Goal: Task Accomplishment & Management: Complete application form

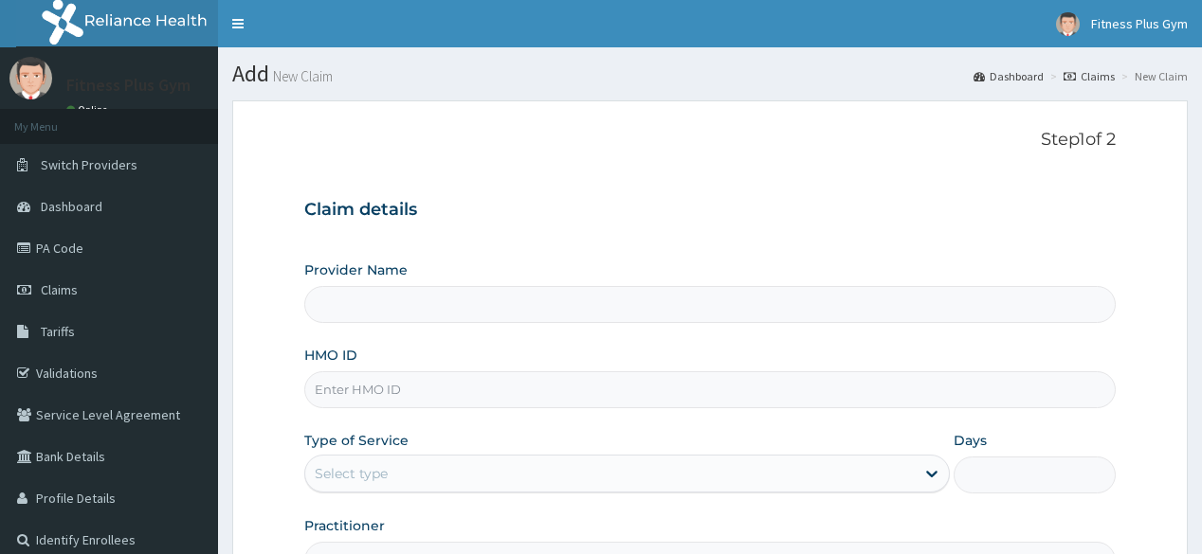
click at [426, 394] on input "HMO ID" at bounding box center [709, 390] width 810 height 37
type input "opn/100"
type input "Fitness plus Gym"
type input "opn/1000"
type input "1"
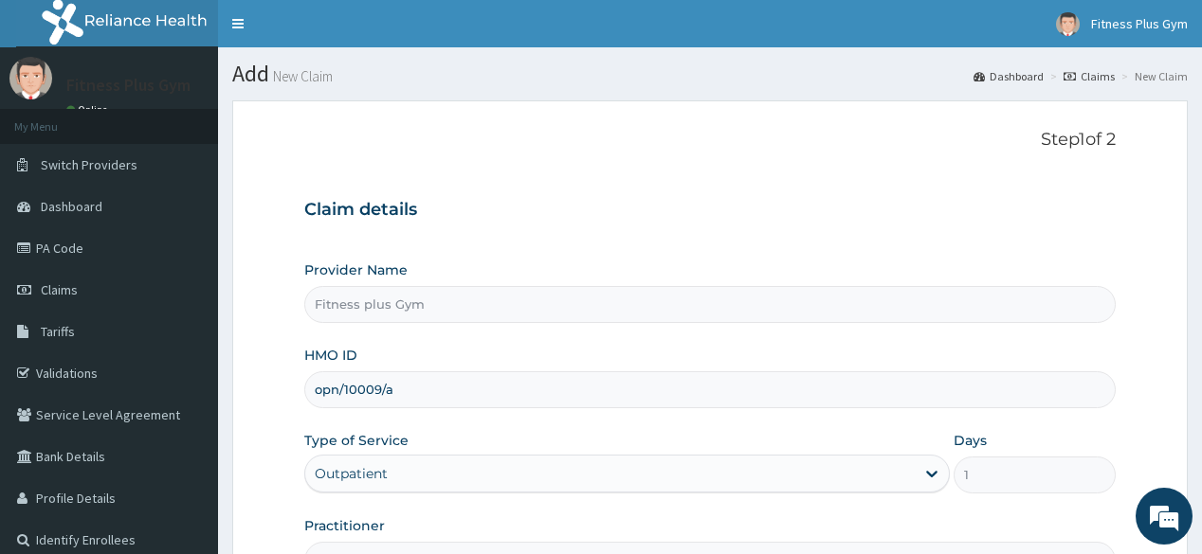
scroll to position [222, 0]
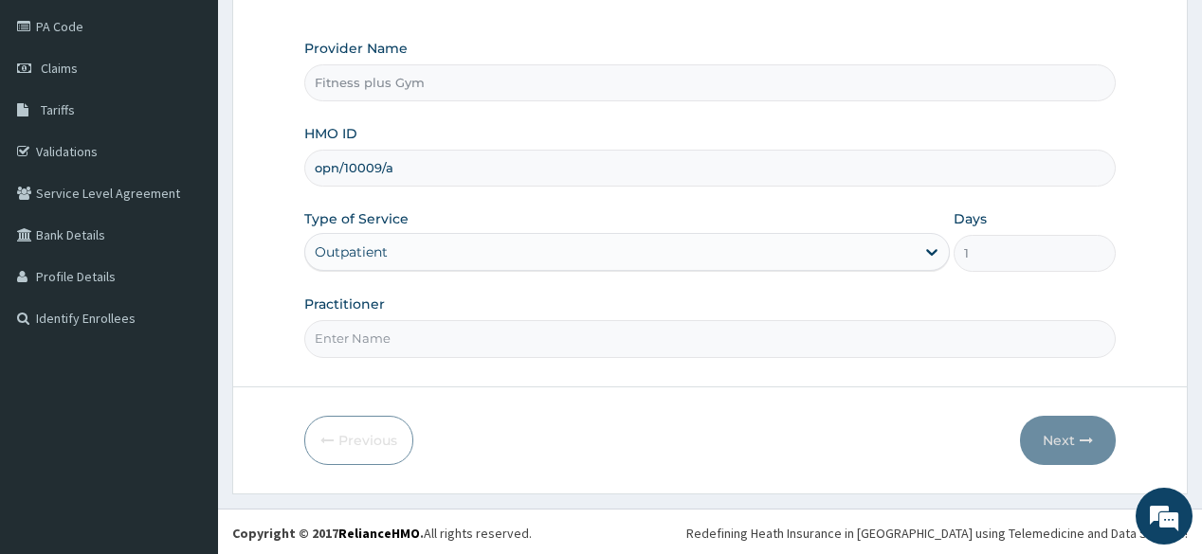
type input "opn/10009/a"
click at [467, 345] on input "Practitioner" at bounding box center [709, 338] width 810 height 37
type input "fitnessplus"
click at [1086, 444] on icon "button" at bounding box center [1086, 440] width 13 height 13
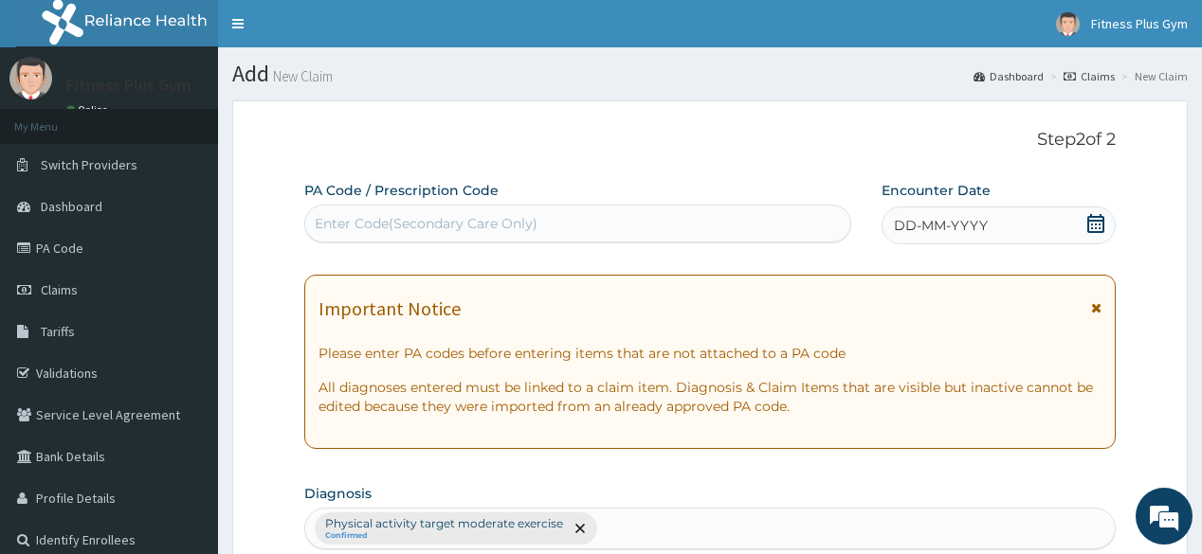
click at [469, 225] on div "Enter Code(Secondary Care Only)" at bounding box center [426, 223] width 223 height 19
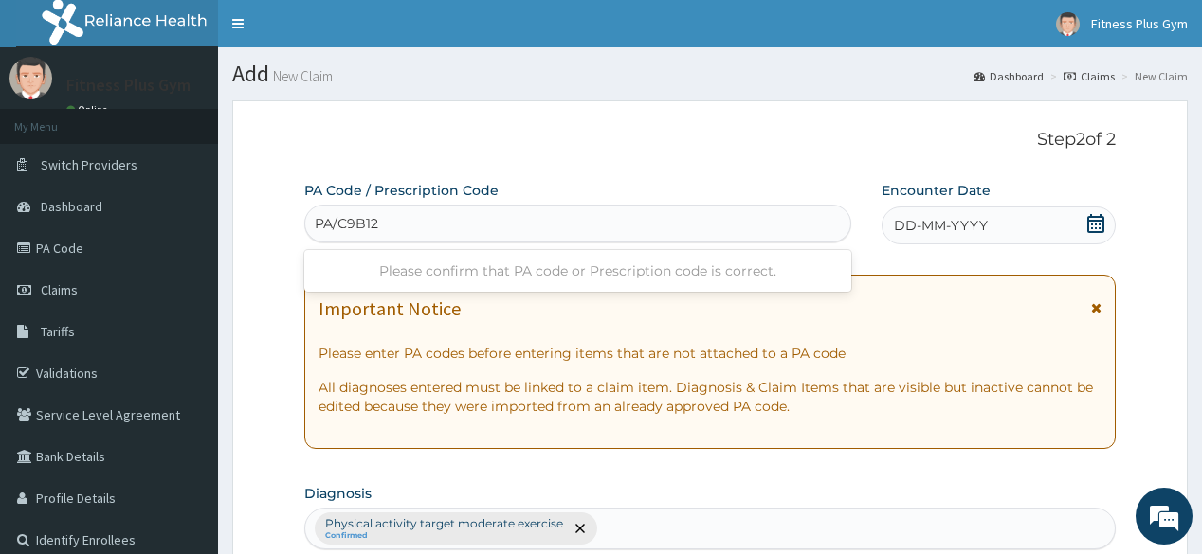
type input "PA/C9B12D"
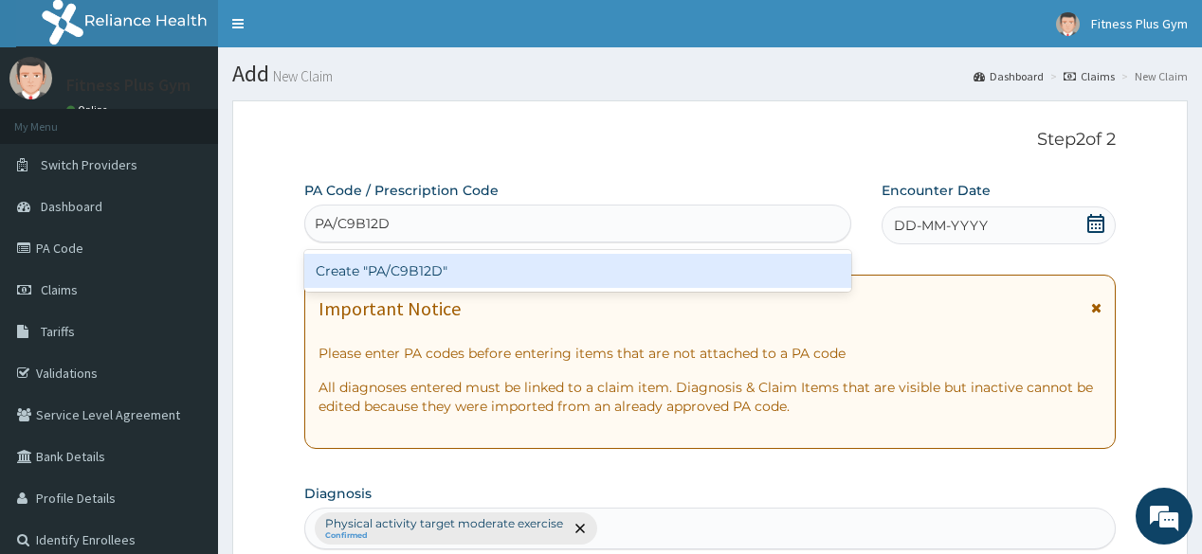
click at [477, 259] on div "Create "PA/C9B12D"" at bounding box center [577, 271] width 546 height 34
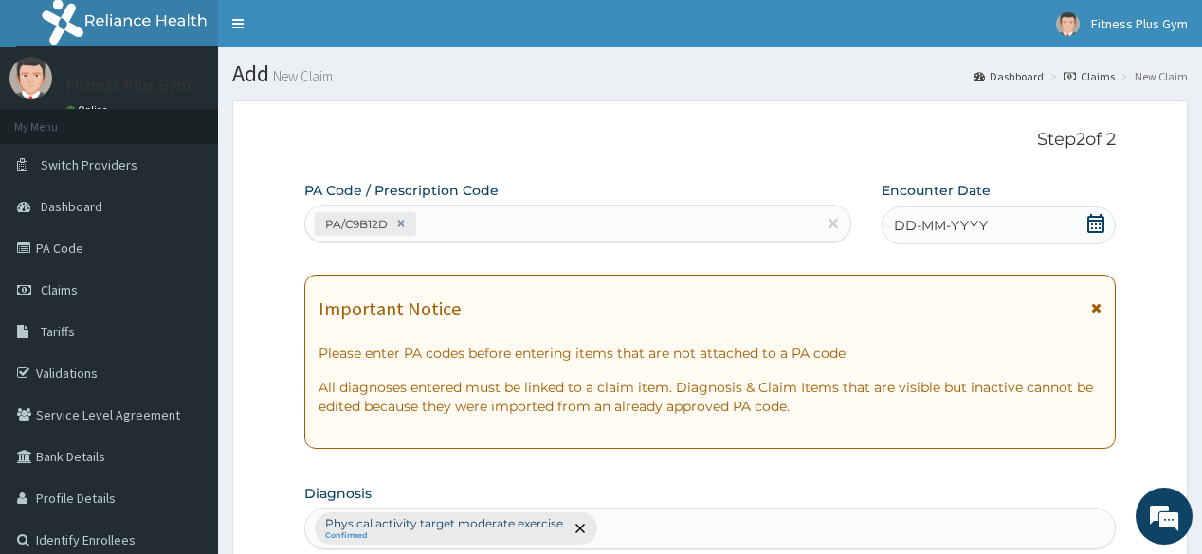
click at [1096, 227] on icon at bounding box center [1095, 223] width 19 height 19
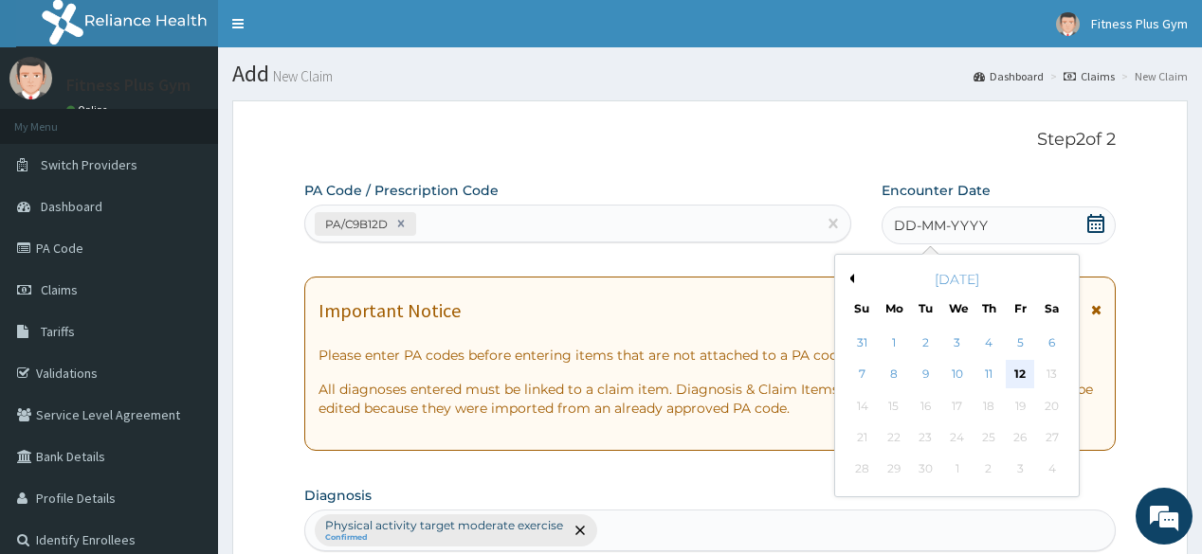
click at [1020, 372] on div "12" at bounding box center [1020, 375] width 28 height 28
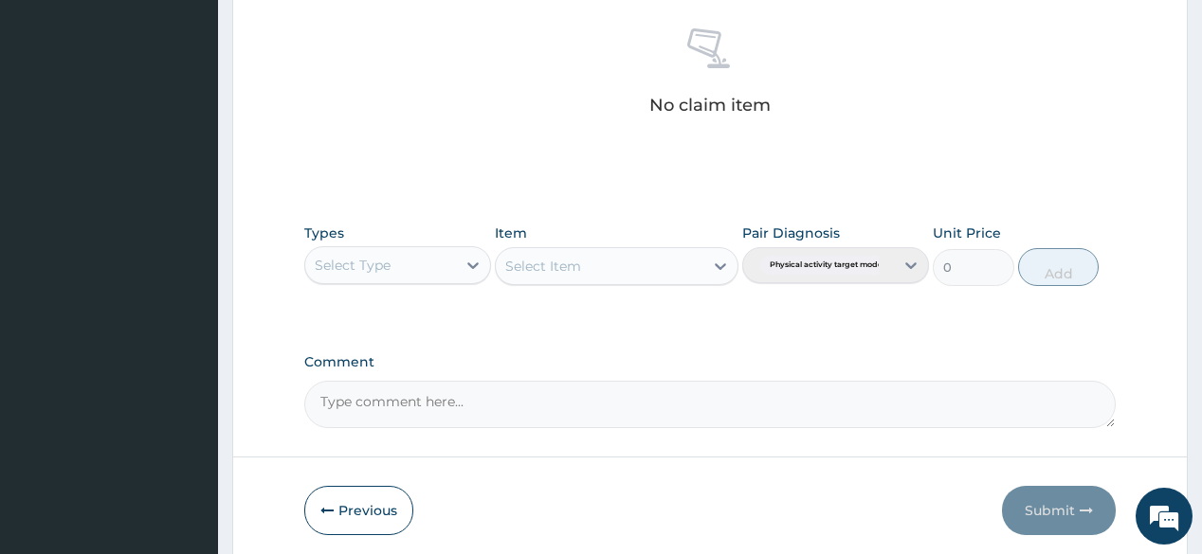
scroll to position [758, 0]
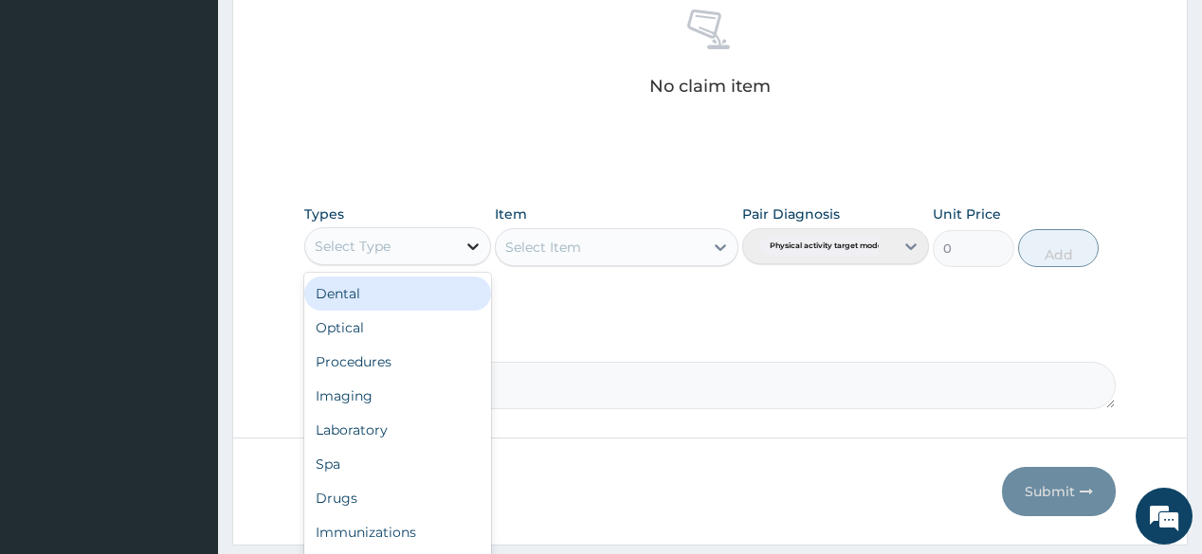
click at [477, 244] on icon at bounding box center [472, 247] width 11 height 7
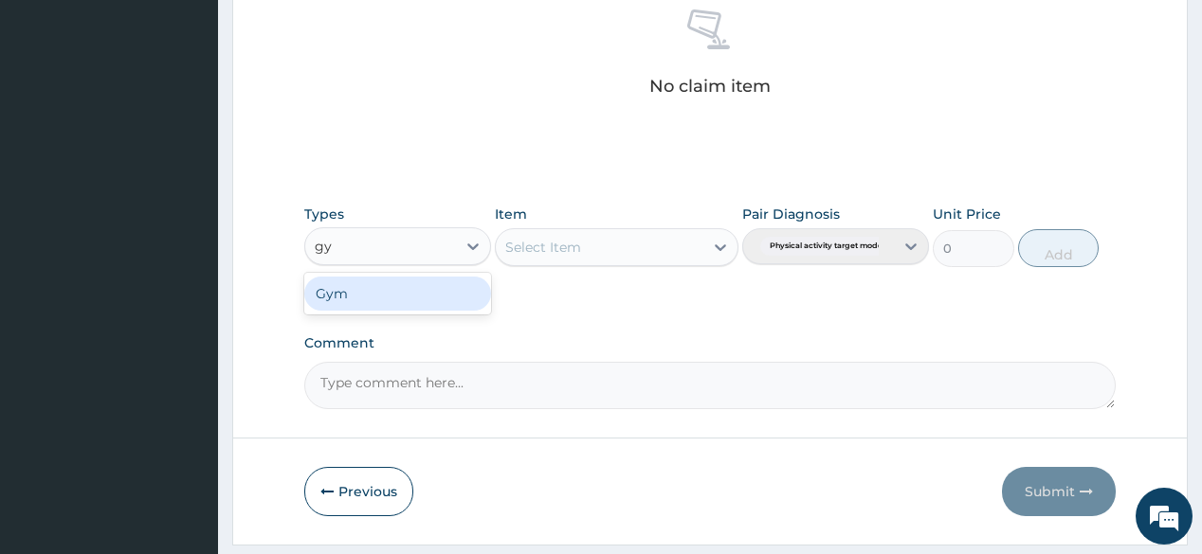
type input "gym"
click at [426, 300] on div "Gym" at bounding box center [397, 294] width 187 height 34
click at [608, 250] on div "Select Item" at bounding box center [617, 247] width 244 height 38
click at [711, 243] on div "Select Item" at bounding box center [617, 247] width 244 height 38
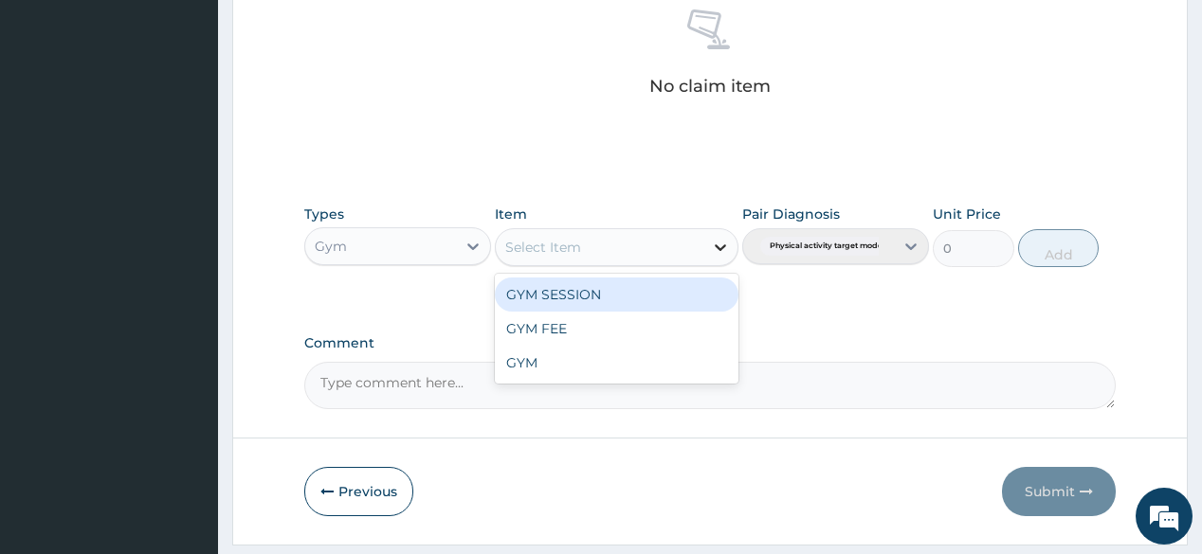
click at [725, 241] on icon at bounding box center [720, 247] width 19 height 19
click at [670, 297] on div "GYM SESSION" at bounding box center [617, 295] width 244 height 34
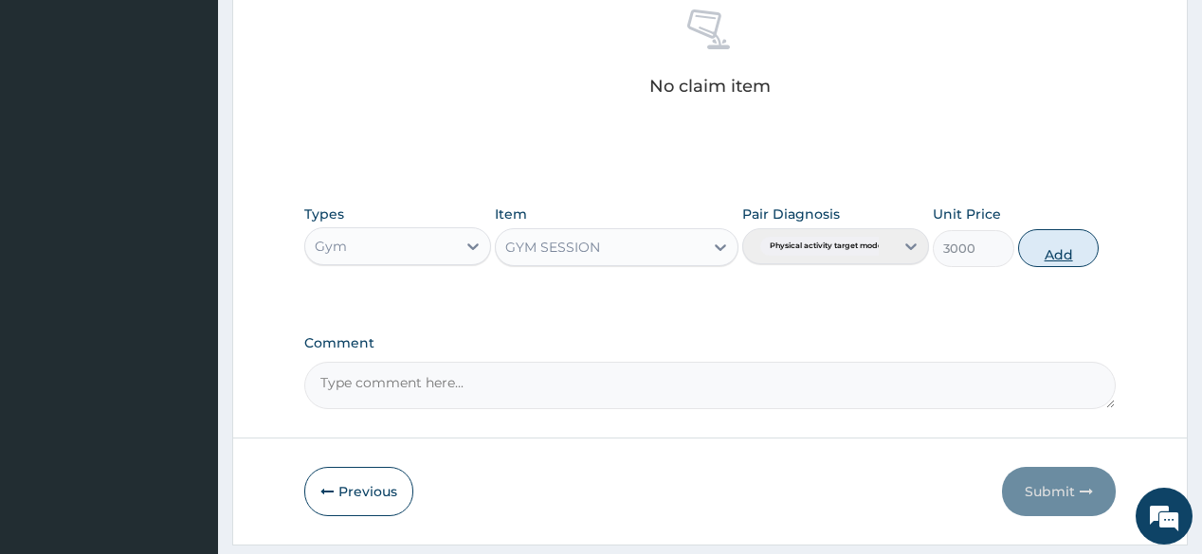
click at [1054, 249] on button "Add" at bounding box center [1059, 248] width 82 height 38
type input "0"
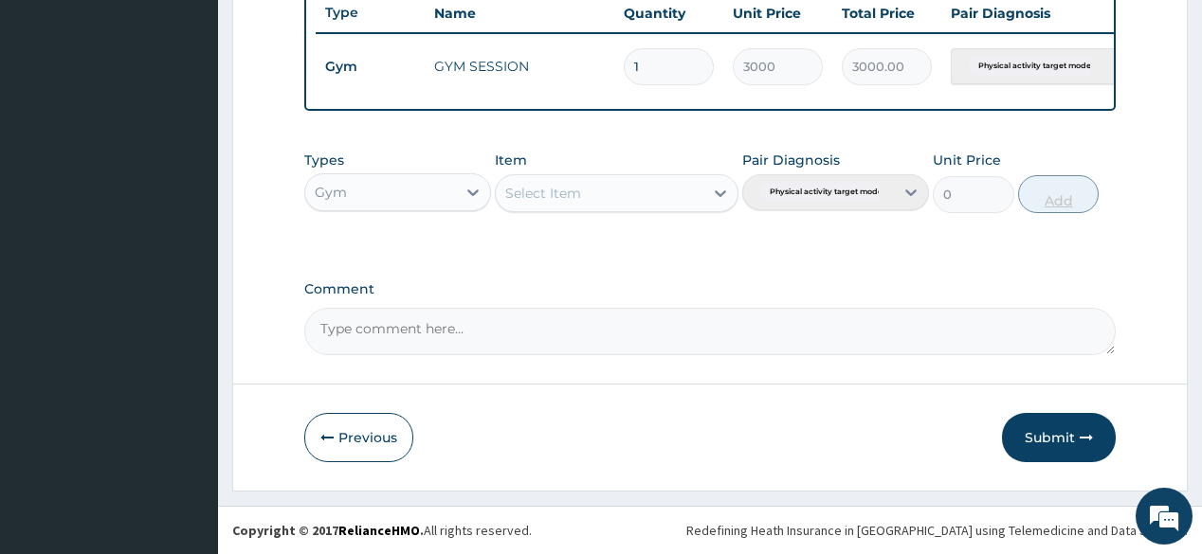
scroll to position [731, 0]
click at [1098, 451] on button "Submit" at bounding box center [1059, 437] width 114 height 49
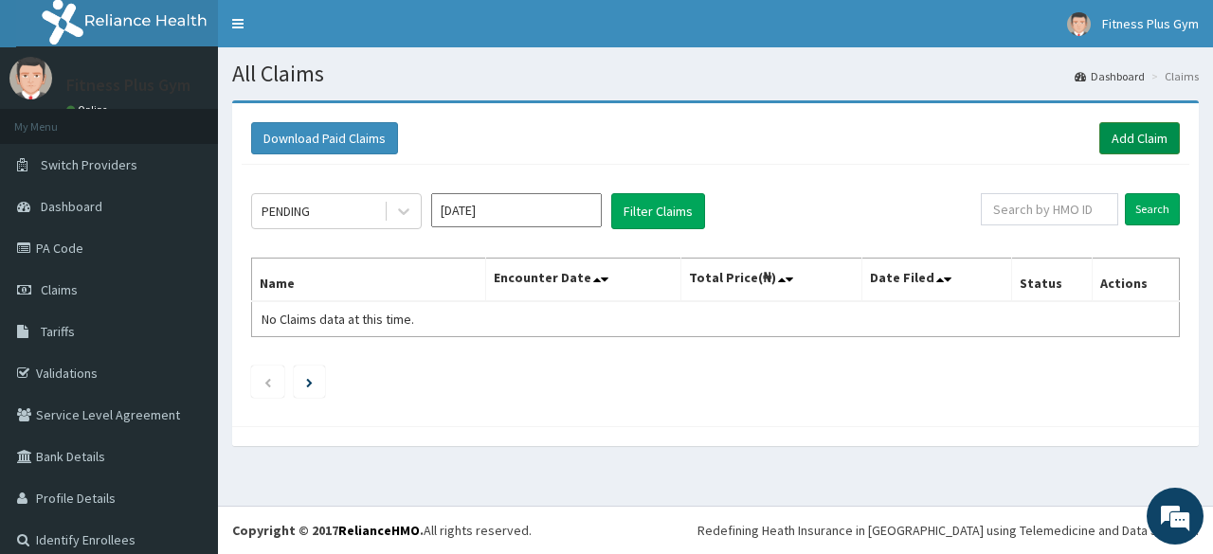
click at [1140, 127] on link "Add Claim" at bounding box center [1139, 138] width 81 height 32
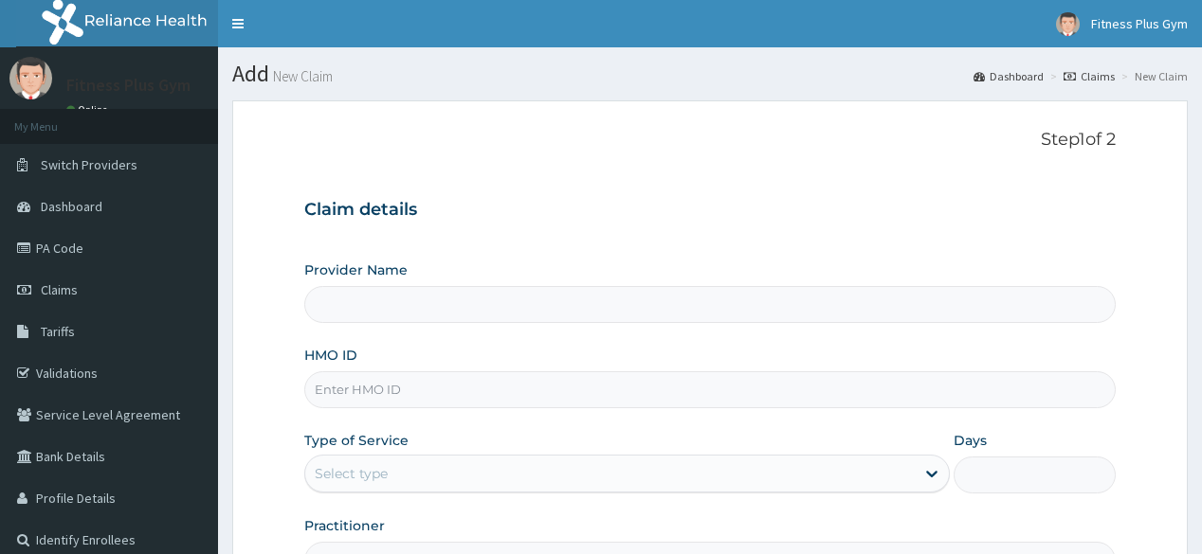
click at [414, 393] on input "HMO ID" at bounding box center [709, 390] width 810 height 37
type input "Fitness plus Gym"
type input "1"
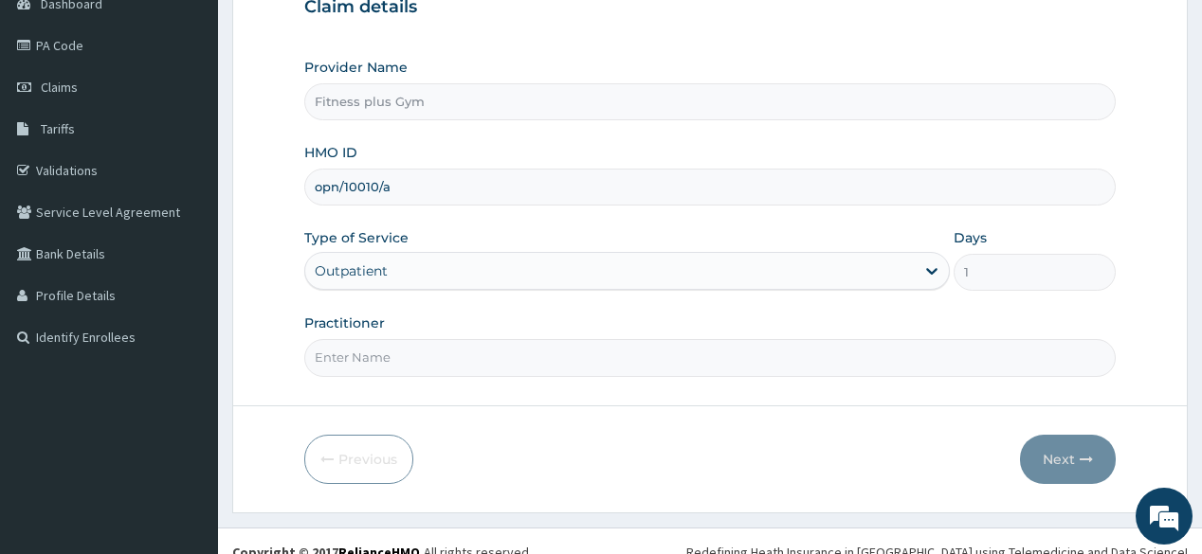
scroll to position [222, 0]
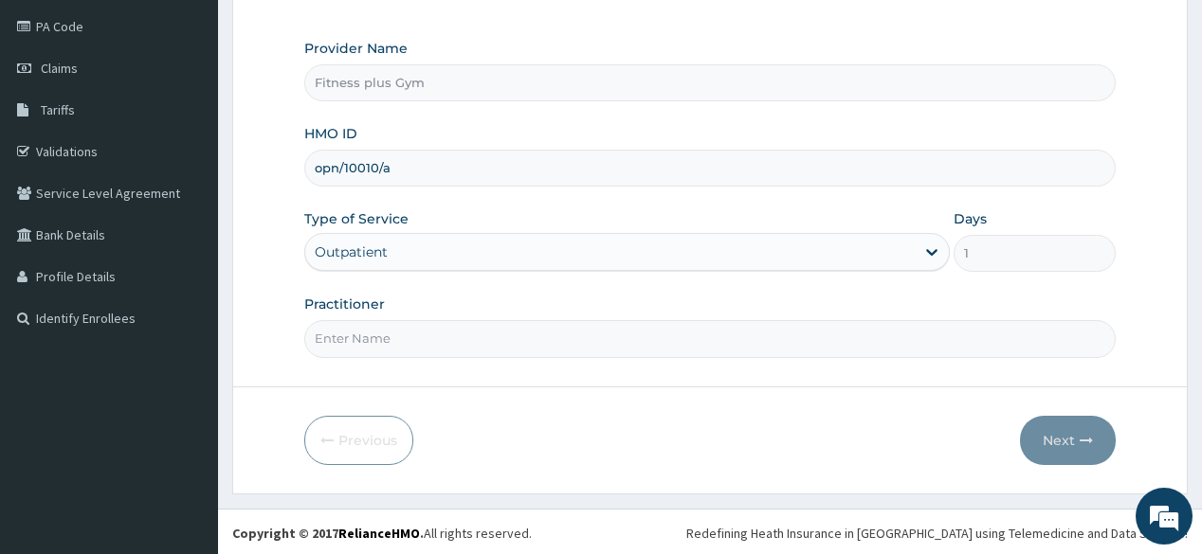
type input "opn/10010/a"
click at [413, 352] on input "Practitioner" at bounding box center [709, 338] width 810 height 37
type input "fitnessplus"
click at [1096, 436] on button "Next" at bounding box center [1068, 440] width 96 height 49
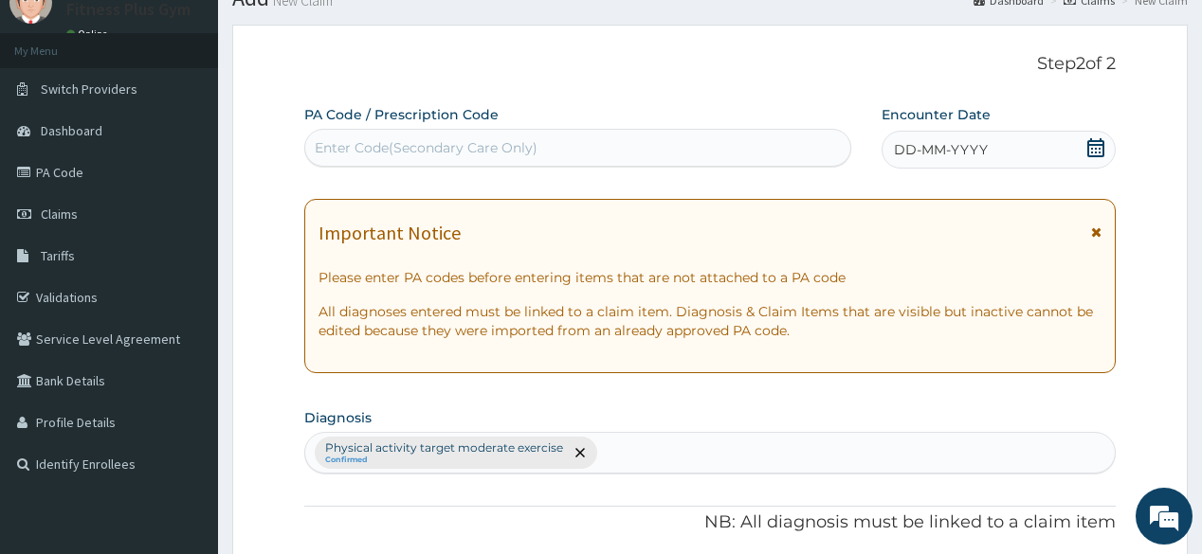
scroll to position [70, 0]
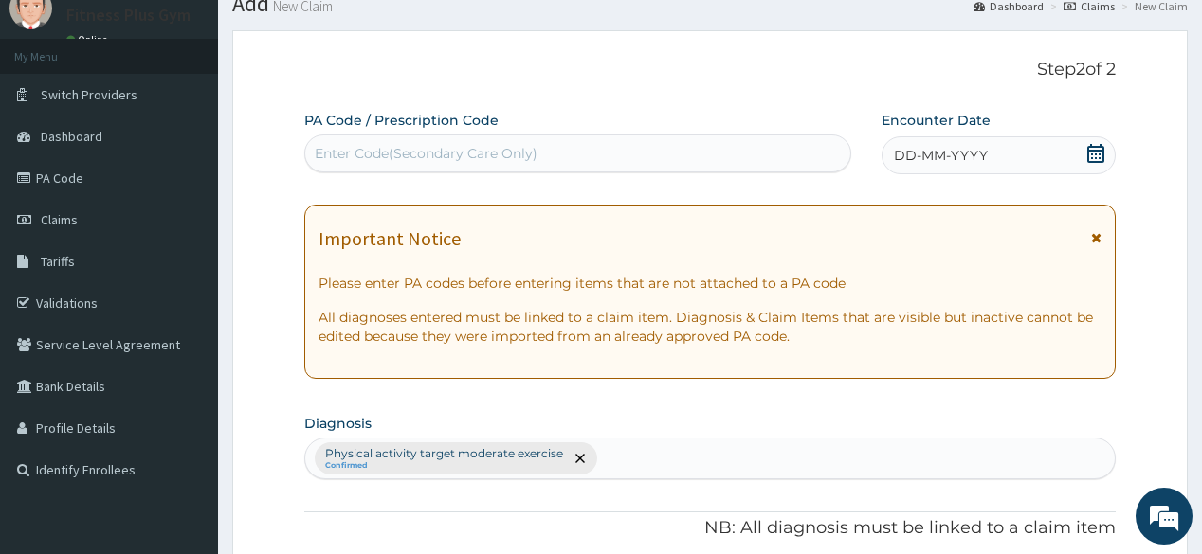
click at [522, 160] on div "Enter Code(Secondary Care Only)" at bounding box center [426, 153] width 223 height 19
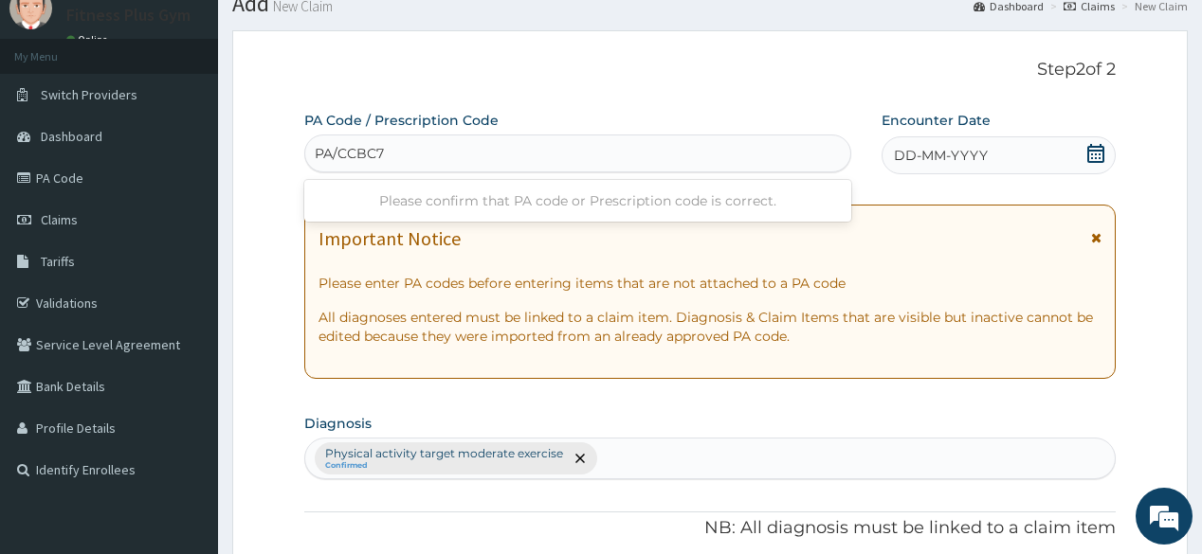
type input "PA/CCBC78"
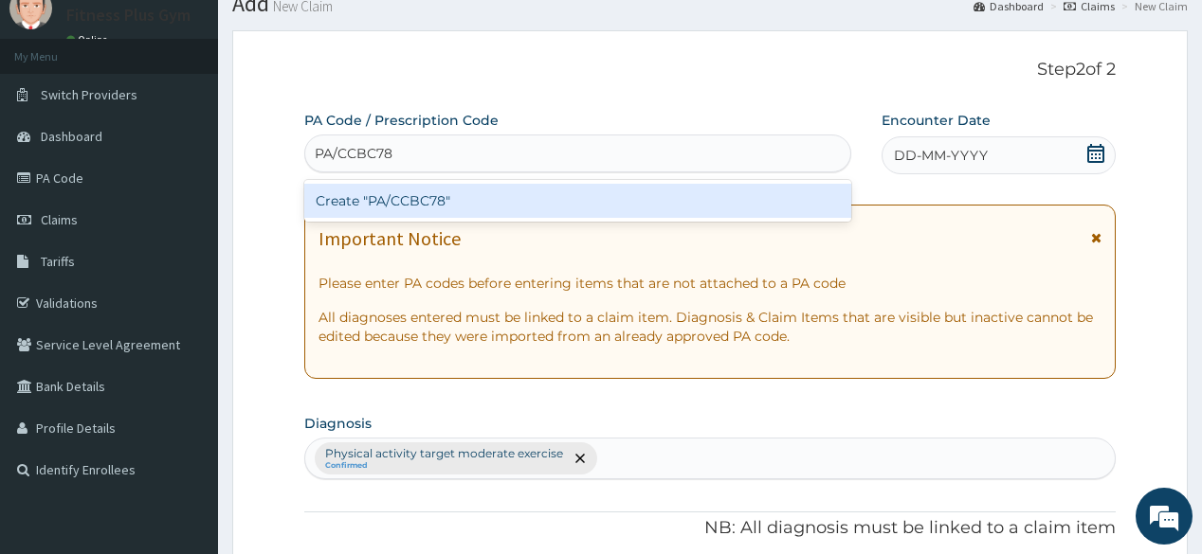
click at [391, 209] on div "Create "PA/CCBC78"" at bounding box center [577, 201] width 546 height 34
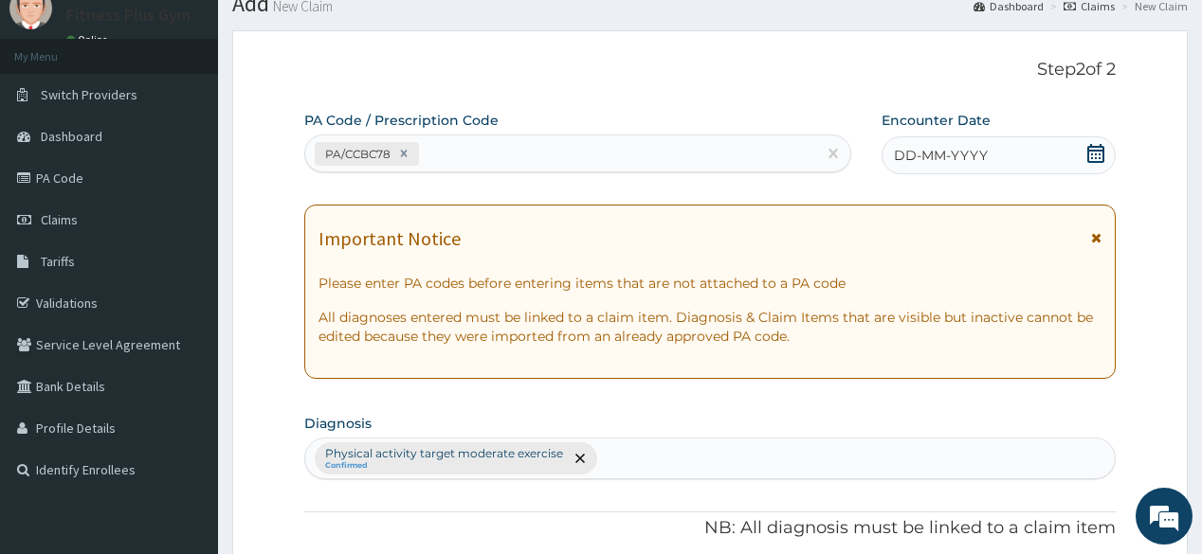
click at [1096, 151] on icon at bounding box center [1095, 153] width 17 height 19
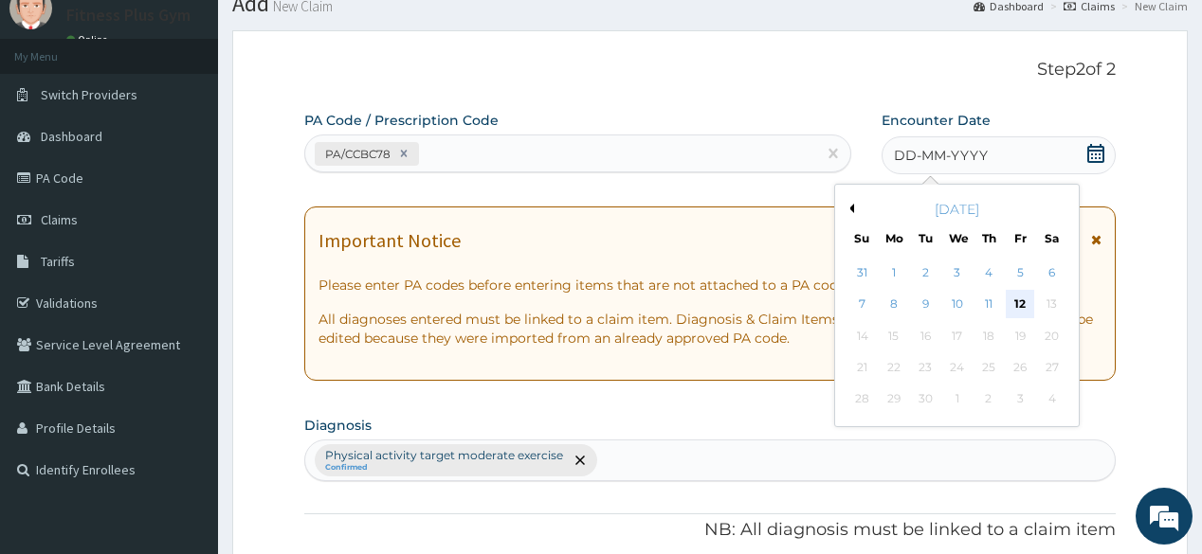
click at [1026, 304] on div "12" at bounding box center [1020, 305] width 28 height 28
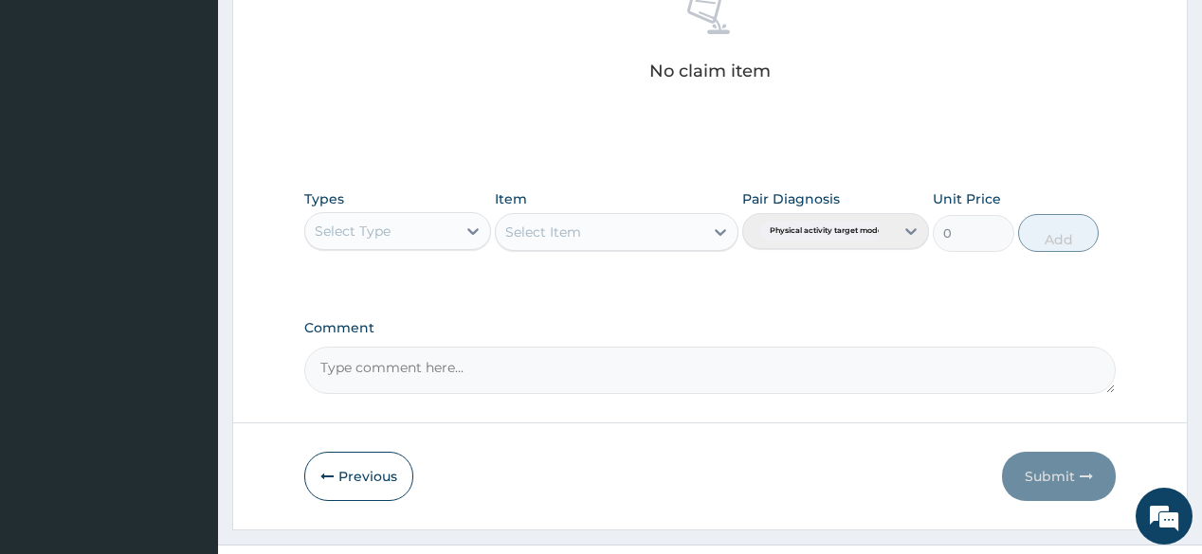
scroll to position [810, 0]
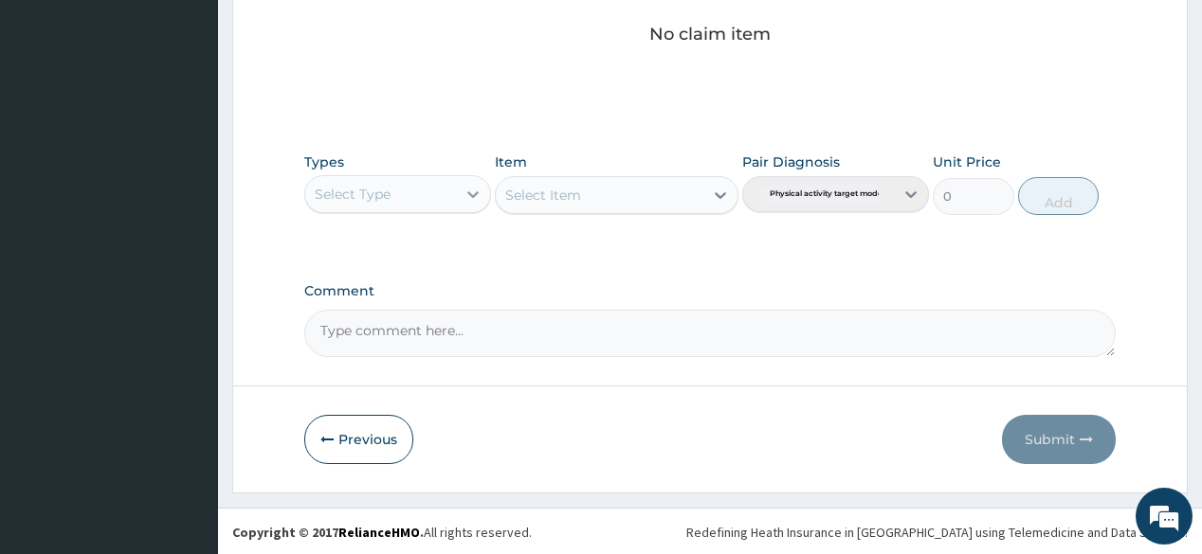
click at [476, 193] on icon at bounding box center [472, 194] width 19 height 19
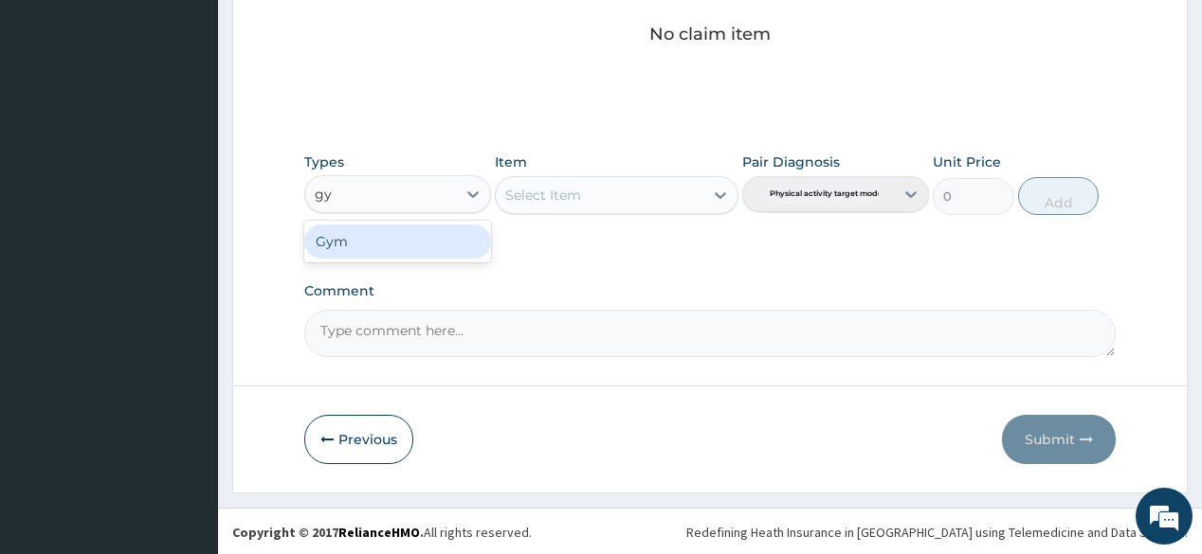
type input "gym"
drag, startPoint x: 375, startPoint y: 232, endPoint x: 447, endPoint y: 210, distance: 75.3
click at [375, 233] on div "Gym" at bounding box center [397, 242] width 187 height 34
click at [642, 191] on div "Select Item" at bounding box center [617, 195] width 244 height 38
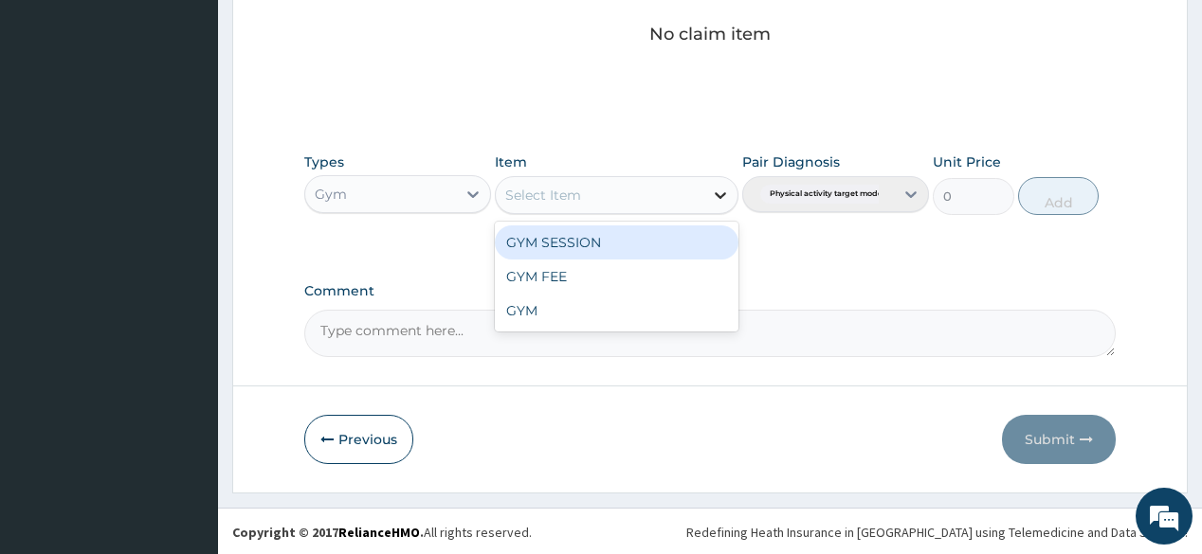
click at [720, 190] on icon at bounding box center [720, 195] width 19 height 19
click at [642, 239] on div "GYM SESSION" at bounding box center [617, 243] width 244 height 34
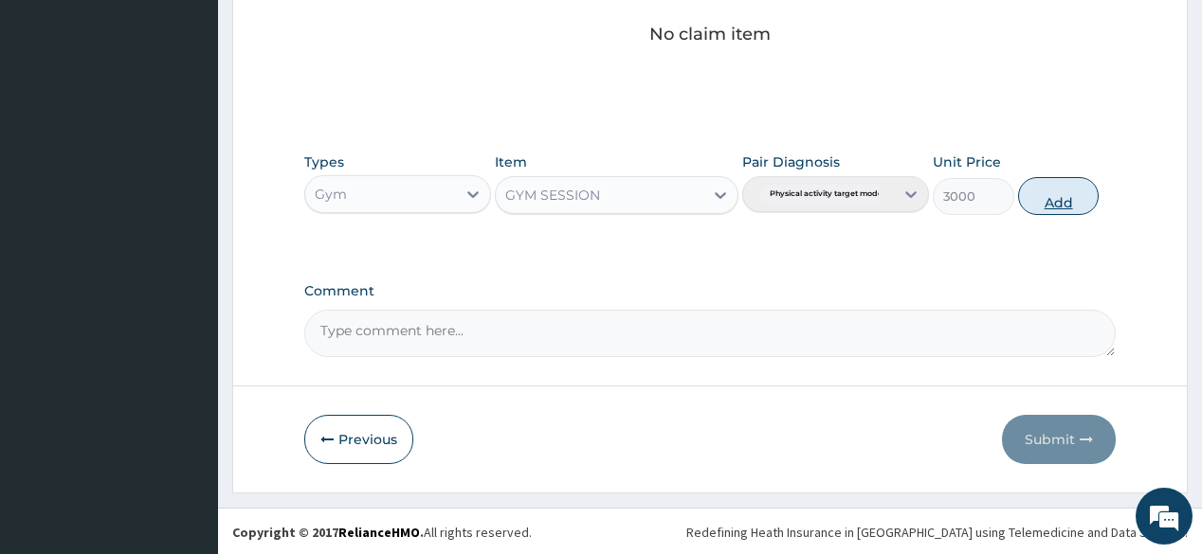
click at [1066, 197] on button "Add" at bounding box center [1059, 196] width 82 height 38
type input "0"
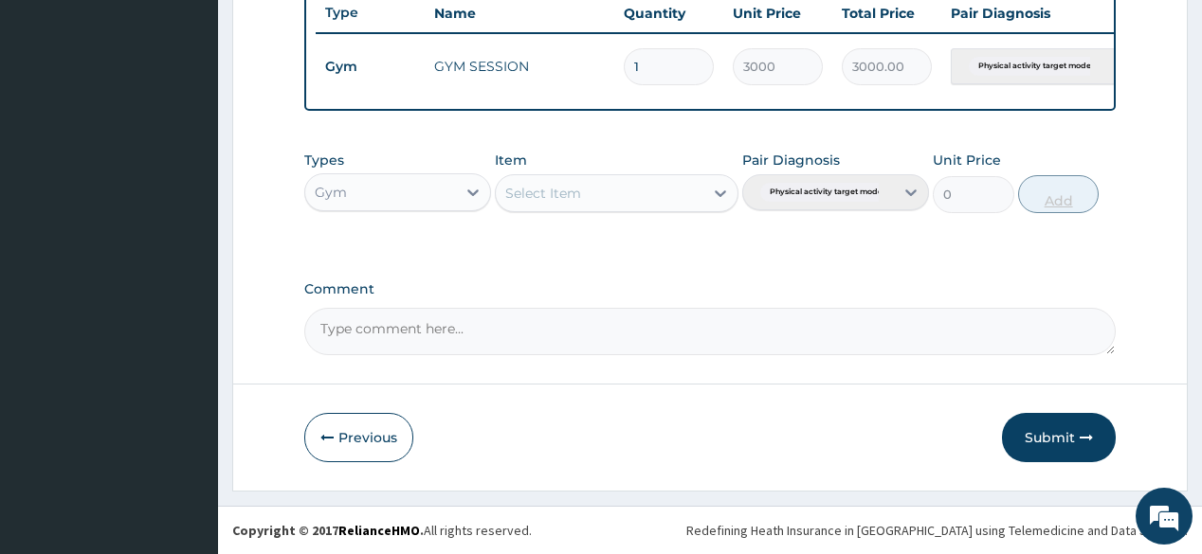
scroll to position [731, 0]
click at [1103, 429] on button "Submit" at bounding box center [1059, 437] width 114 height 49
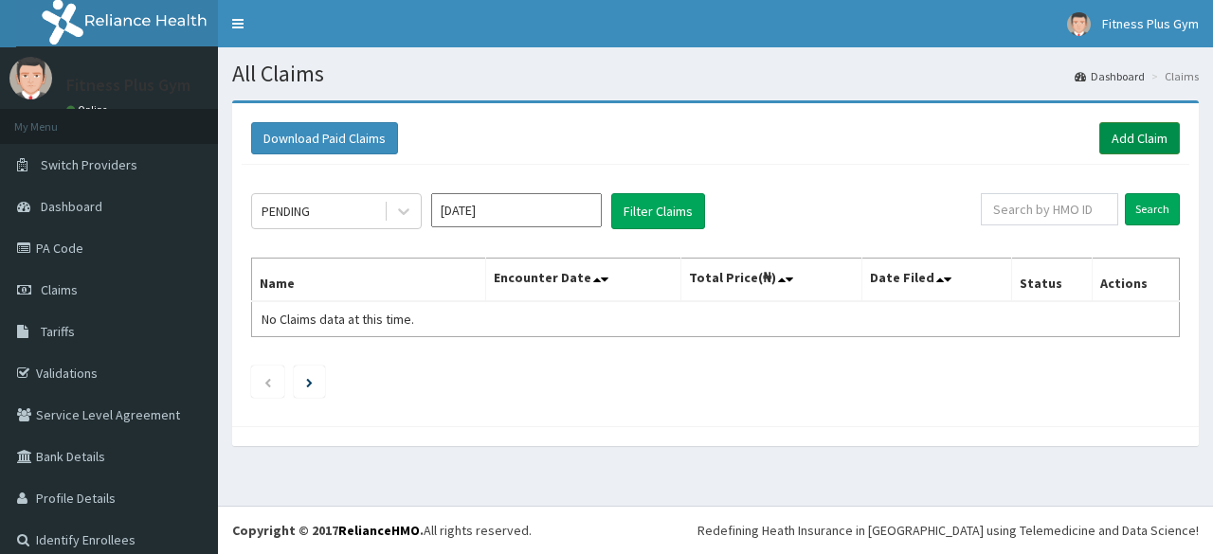
click at [1116, 129] on link "Add Claim" at bounding box center [1139, 138] width 81 height 32
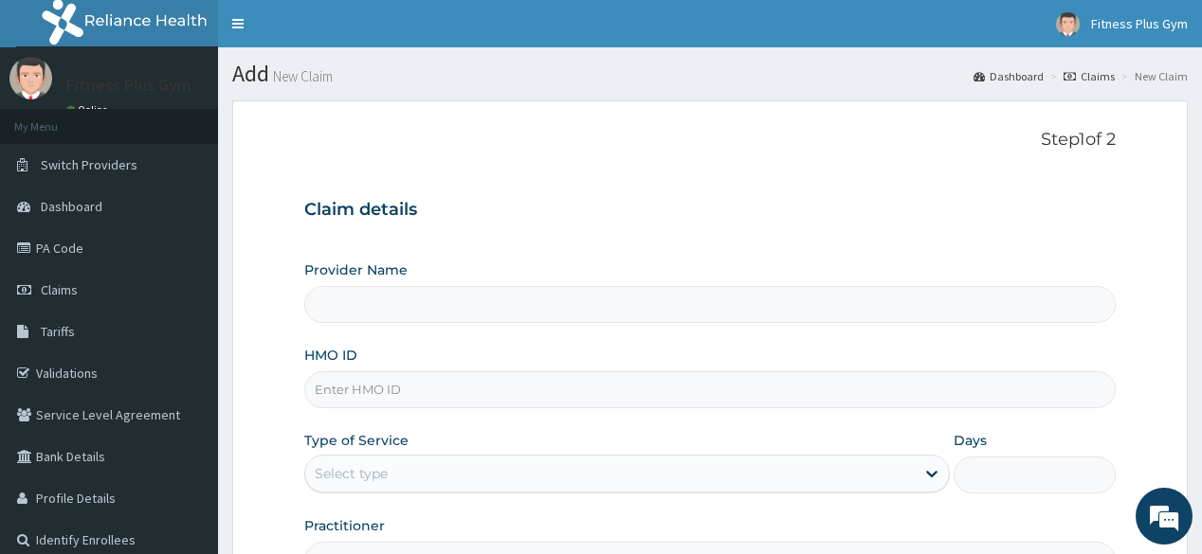
type input "Fitness plus Gym"
type input "1"
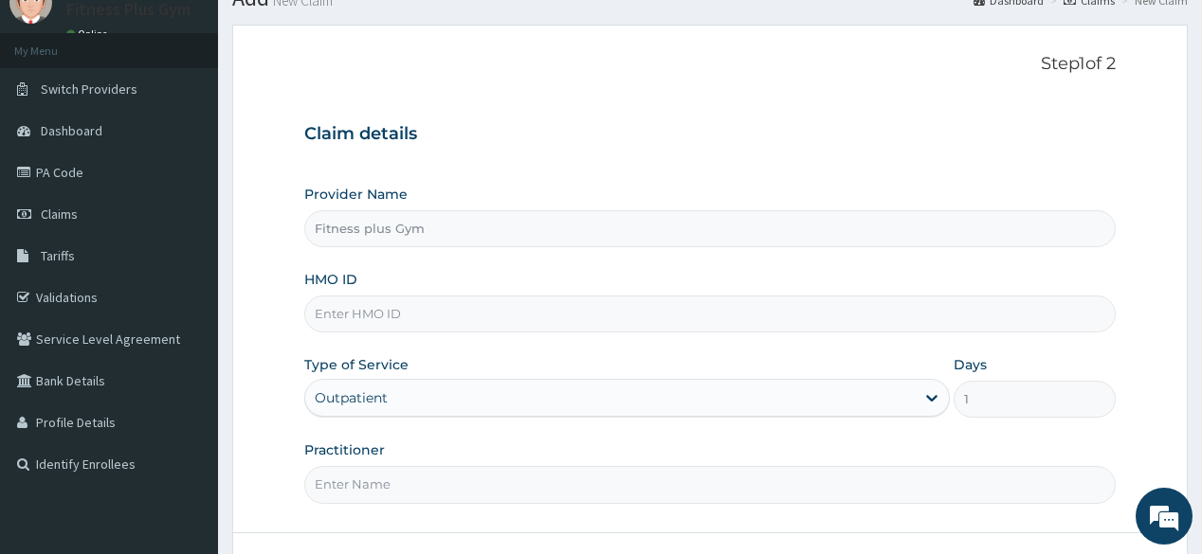
click at [534, 310] on input "HMO ID" at bounding box center [709, 314] width 810 height 37
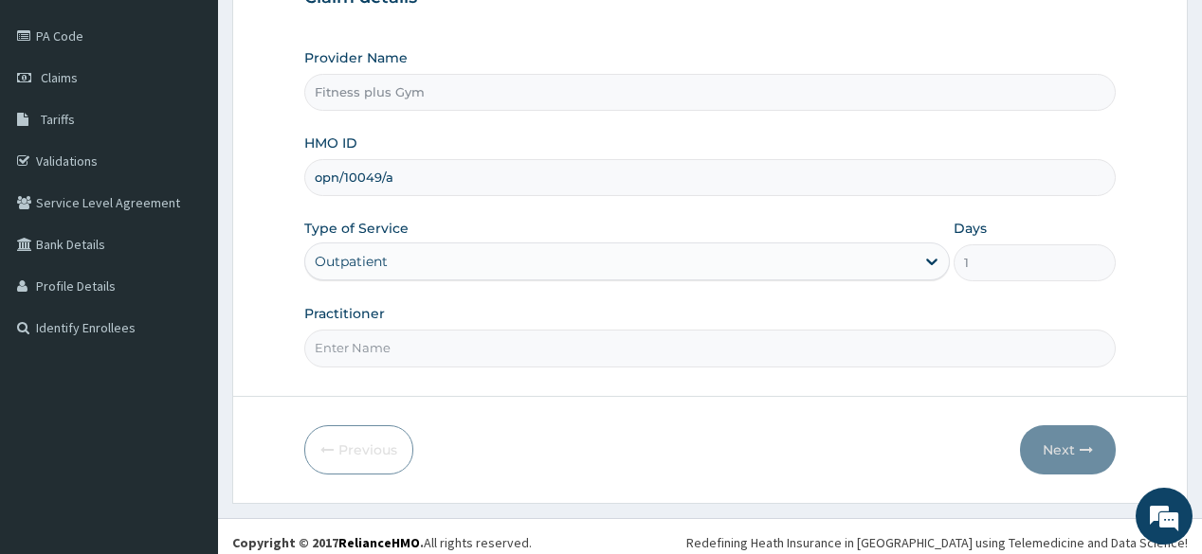
scroll to position [222, 0]
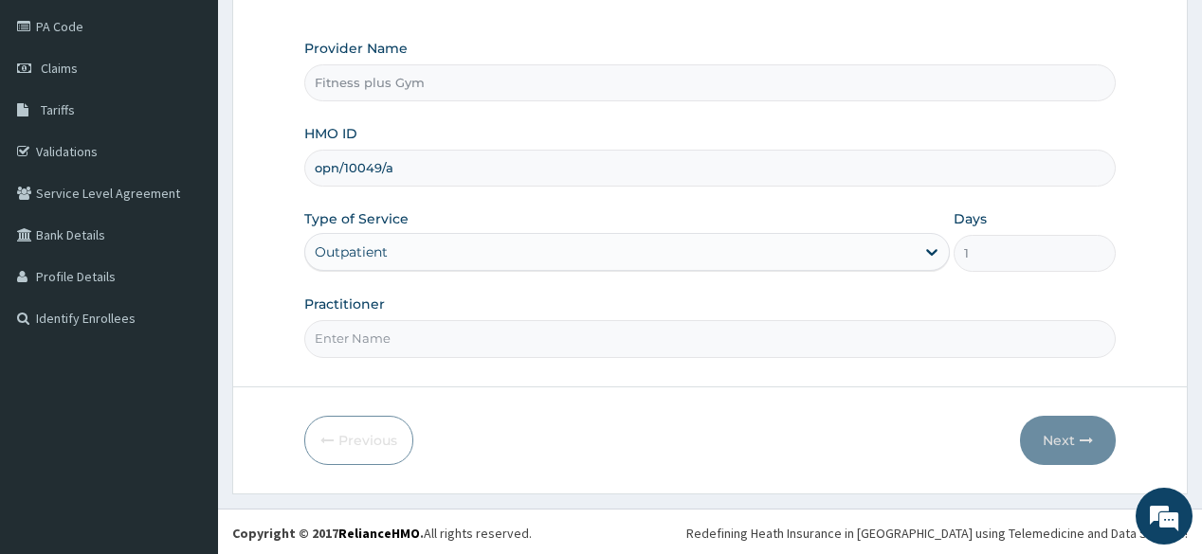
type input "opn/10049/a"
drag, startPoint x: 501, startPoint y: 346, endPoint x: 512, endPoint y: 338, distance: 12.9
click at [512, 338] on input "Practitioner" at bounding box center [709, 338] width 810 height 37
type input "fitnessplus"
click at [1060, 433] on button "Next" at bounding box center [1068, 440] width 96 height 49
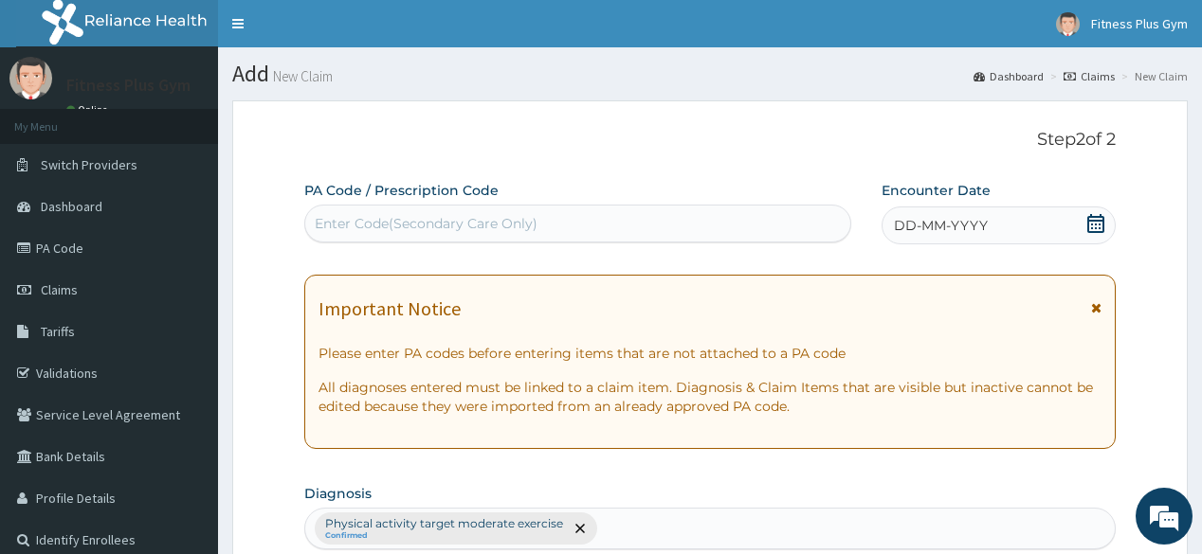
scroll to position [0, 0]
click at [481, 225] on div "Enter Code(Secondary Care Only)" at bounding box center [426, 223] width 223 height 19
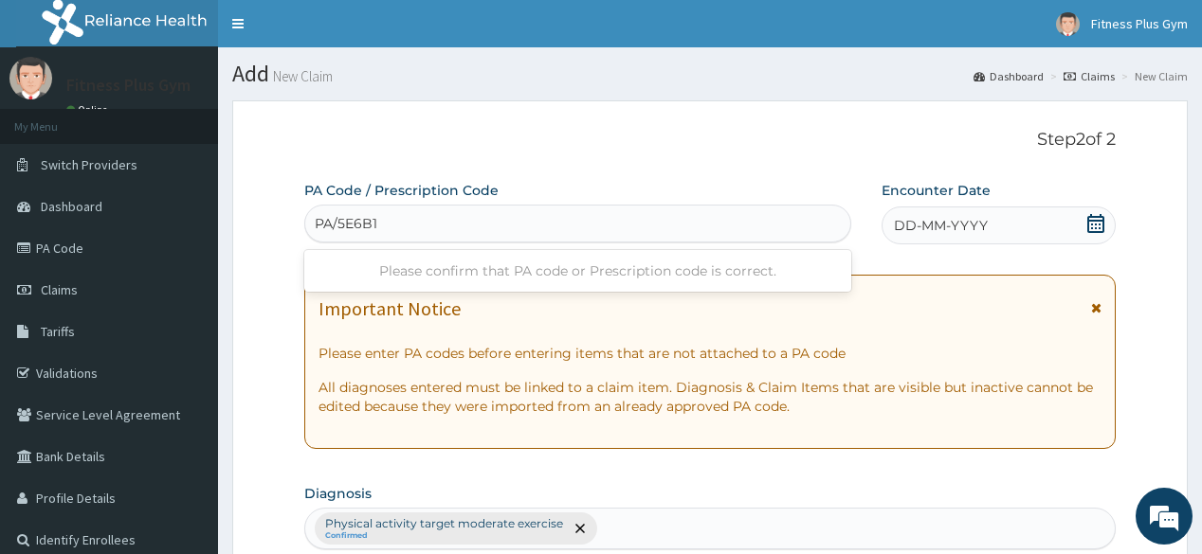
type input "PA/5E6B17"
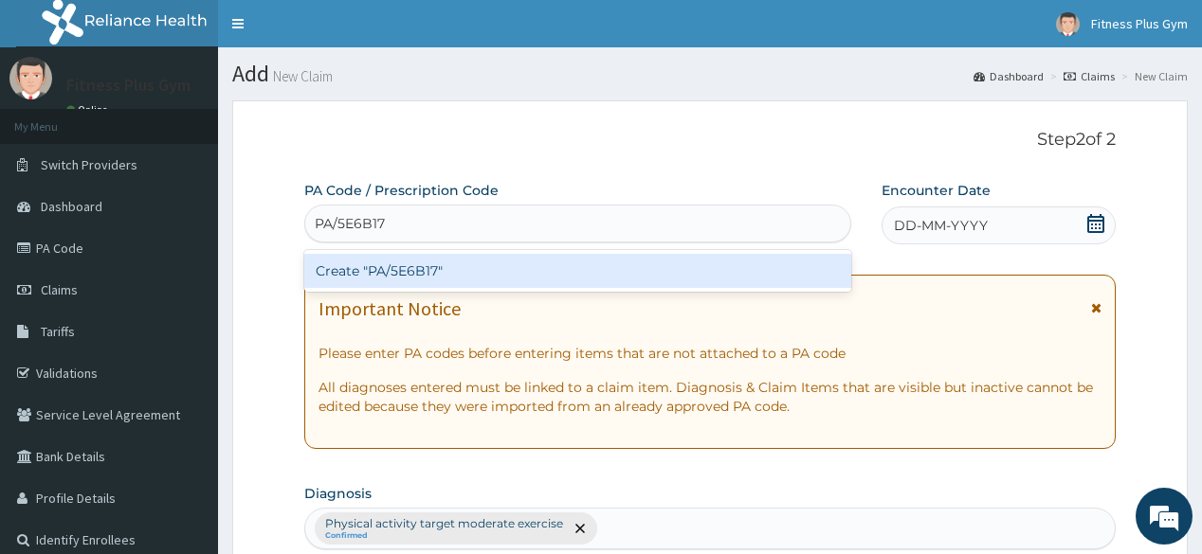
click at [368, 284] on div "Create "PA/5E6B17"" at bounding box center [577, 271] width 546 height 34
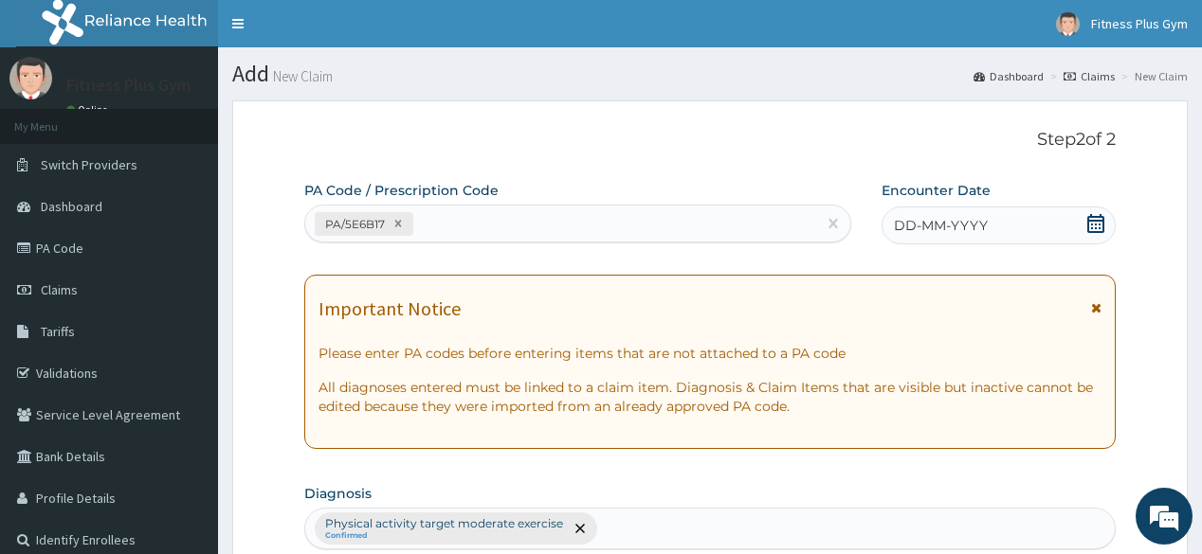
click at [930, 233] on span "DD-MM-YYYY" at bounding box center [941, 225] width 94 height 19
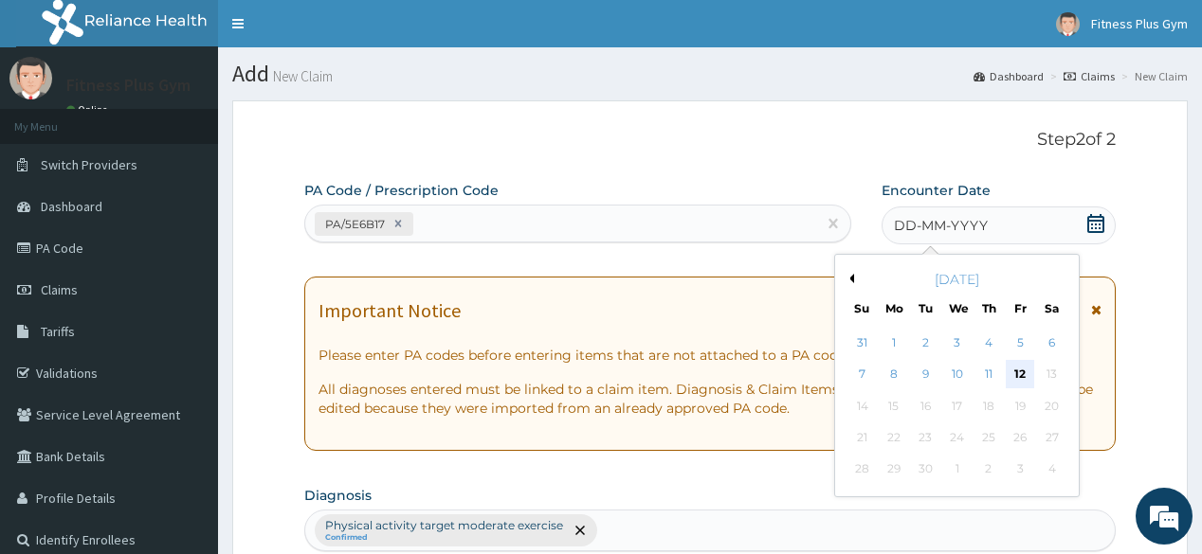
click at [1024, 382] on div "12" at bounding box center [1020, 375] width 28 height 28
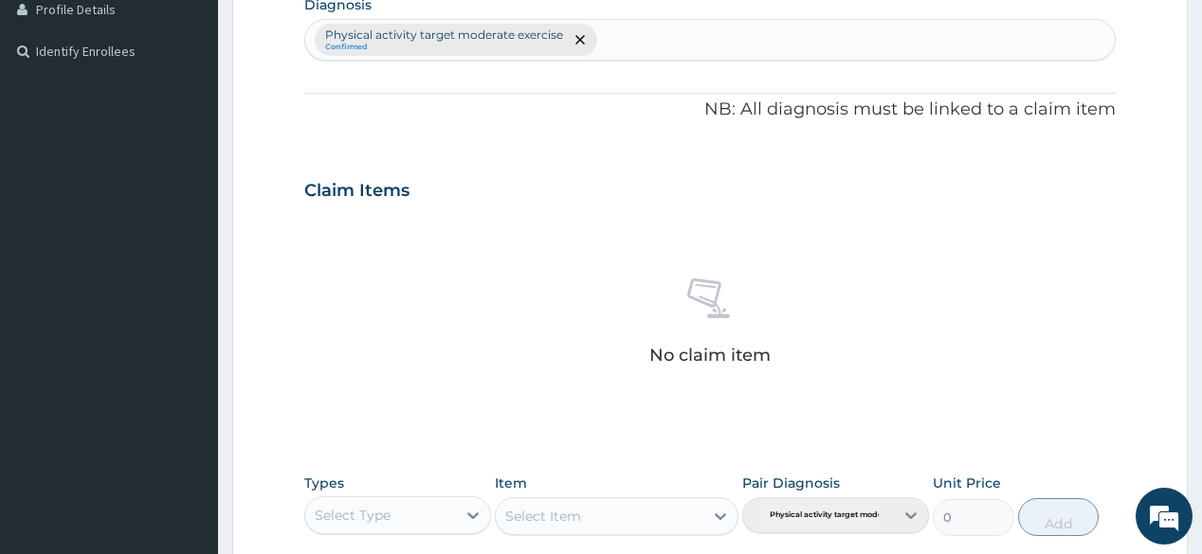
scroll to position [607, 0]
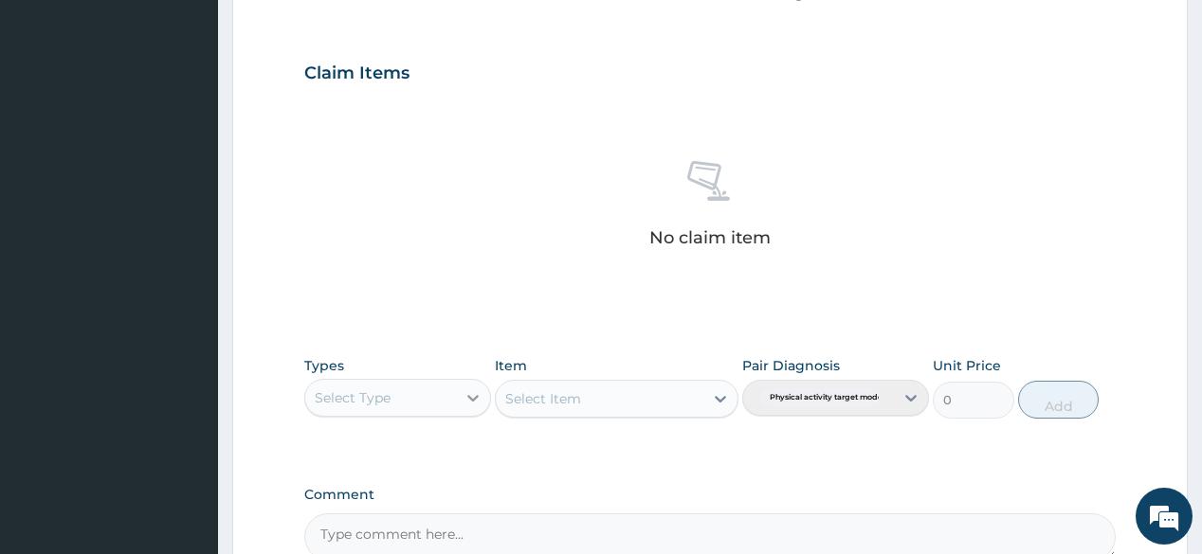
click at [465, 408] on div at bounding box center [473, 398] width 34 height 34
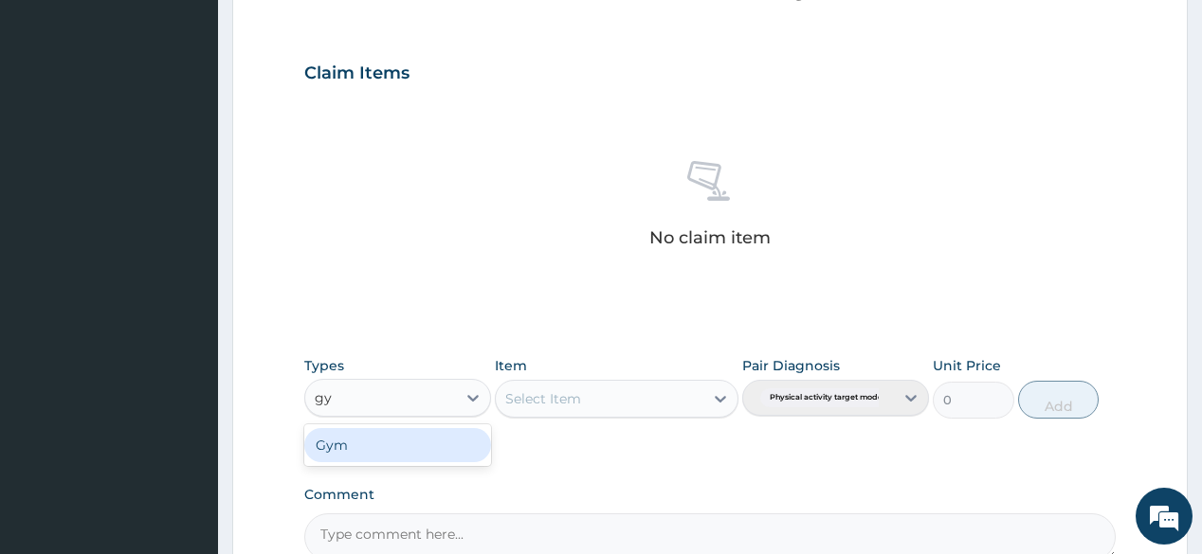
type input "gym"
click at [390, 428] on div "Gym" at bounding box center [397, 445] width 187 height 34
click at [594, 402] on div "Select Item" at bounding box center [617, 399] width 244 height 38
click at [707, 395] on div at bounding box center [720, 399] width 34 height 34
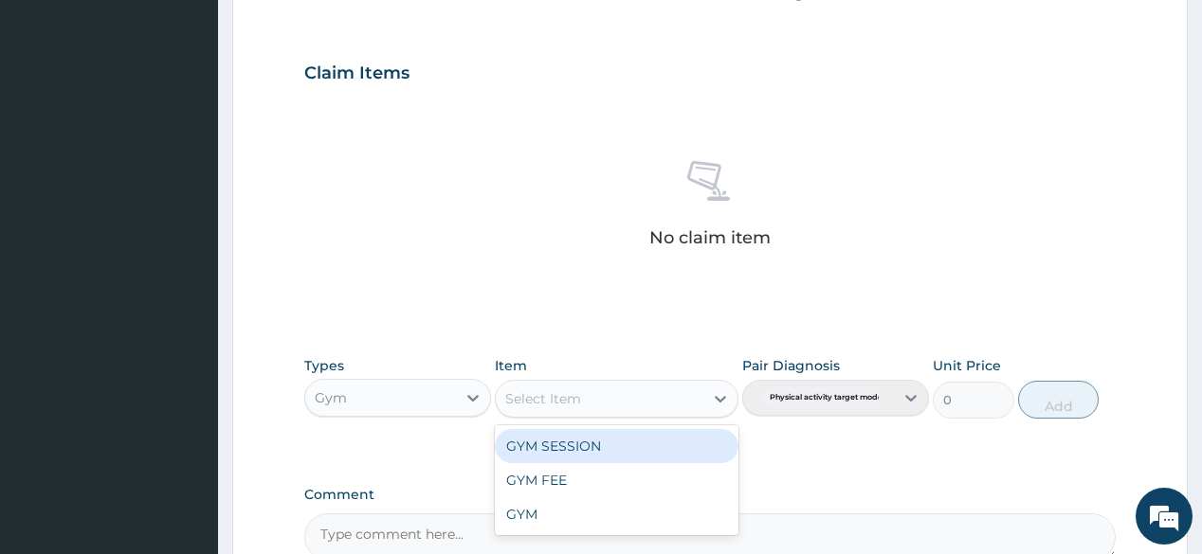
click at [644, 440] on div "GYM SESSION" at bounding box center [617, 446] width 244 height 34
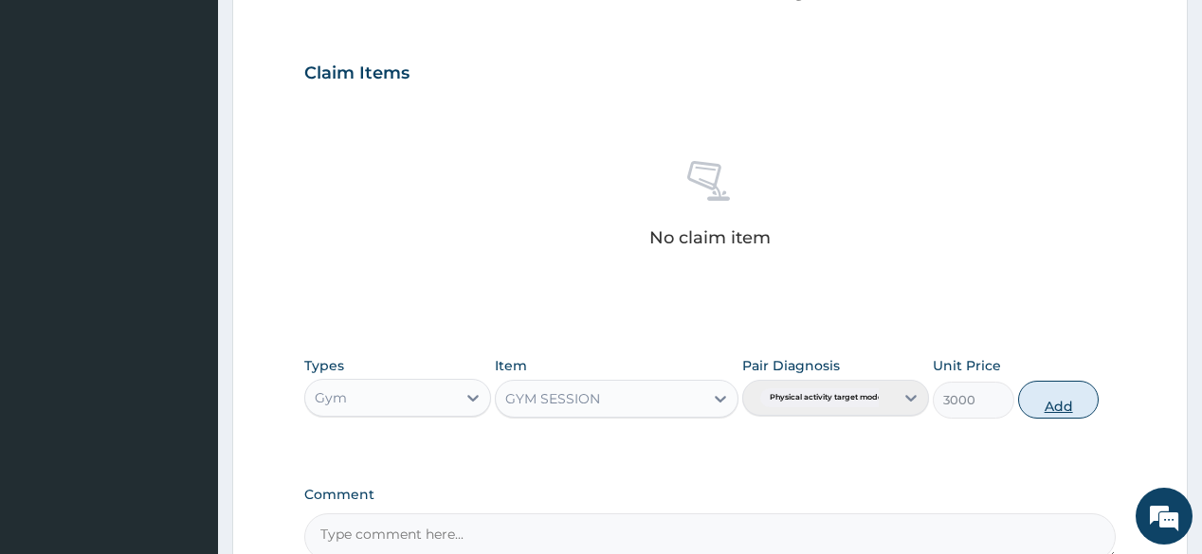
click at [1066, 413] on button "Add" at bounding box center [1059, 400] width 82 height 38
type input "0"
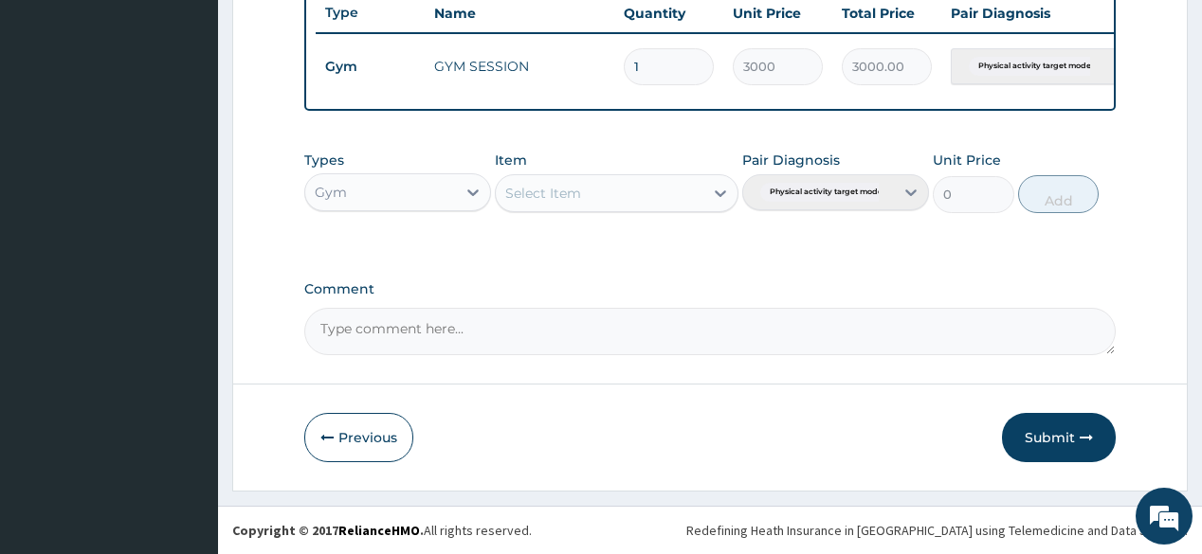
click at [1058, 426] on button "Submit" at bounding box center [1059, 437] width 114 height 49
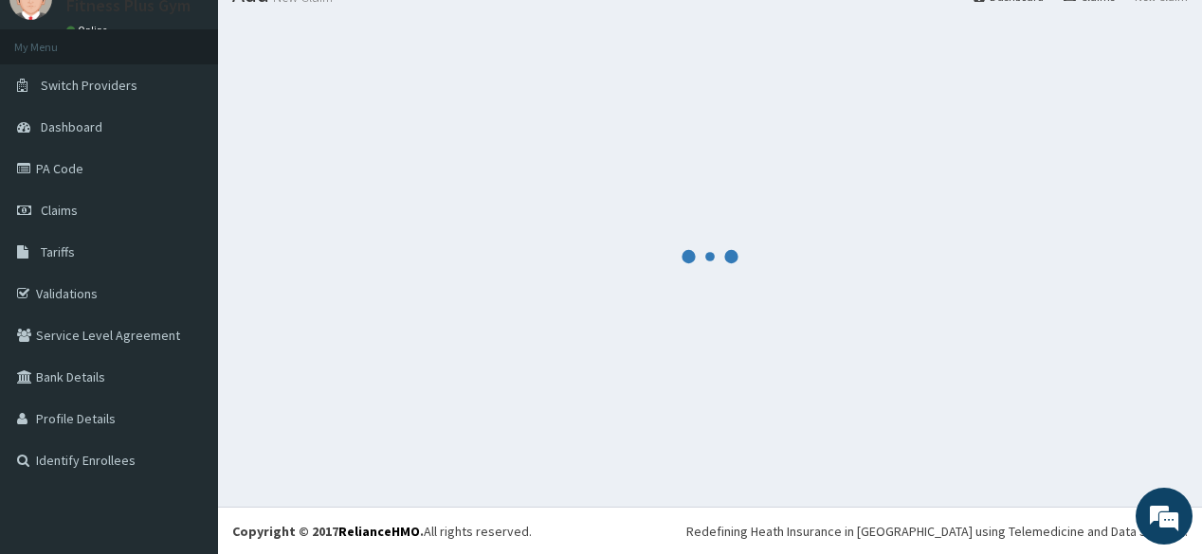
scroll to position [731, 0]
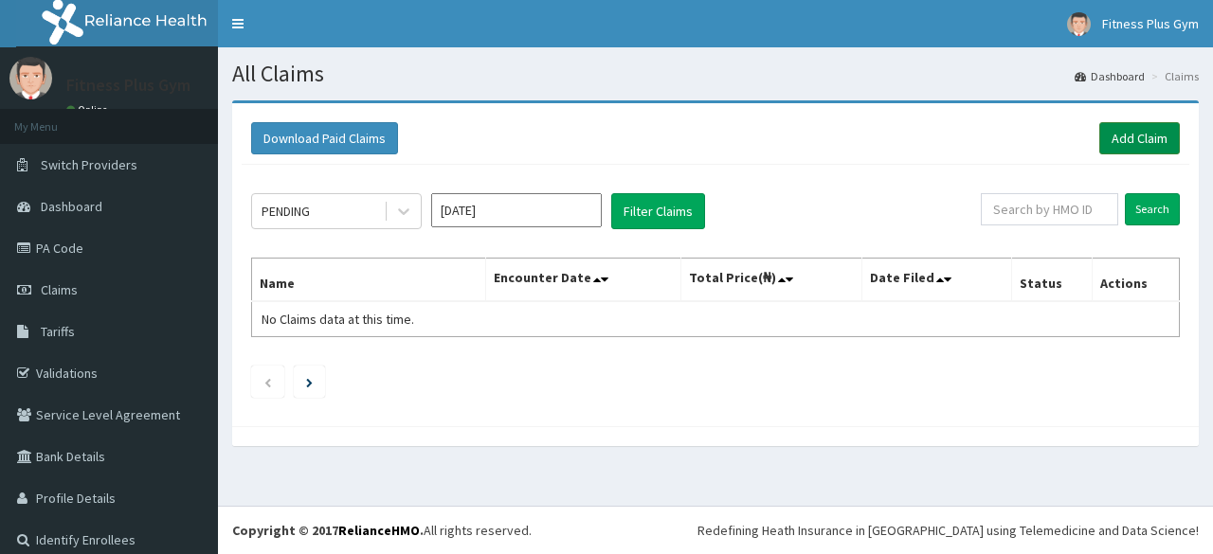
click at [1114, 133] on link "Add Claim" at bounding box center [1139, 138] width 81 height 32
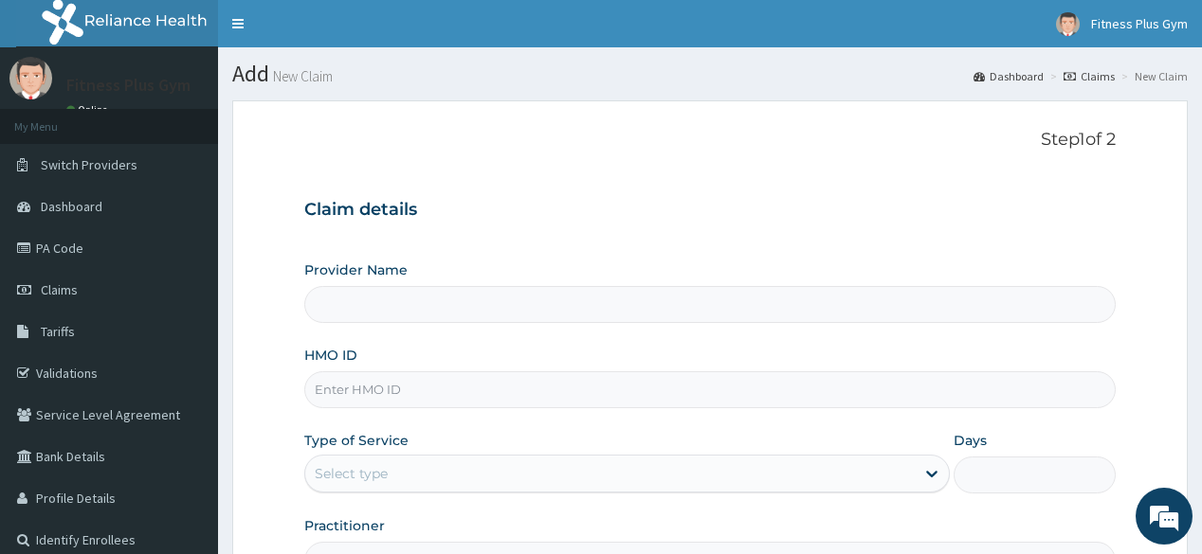
click at [466, 389] on input "HMO ID" at bounding box center [709, 390] width 810 height 37
type input "opn/"
type input "Fitness plus Gym"
type input "1"
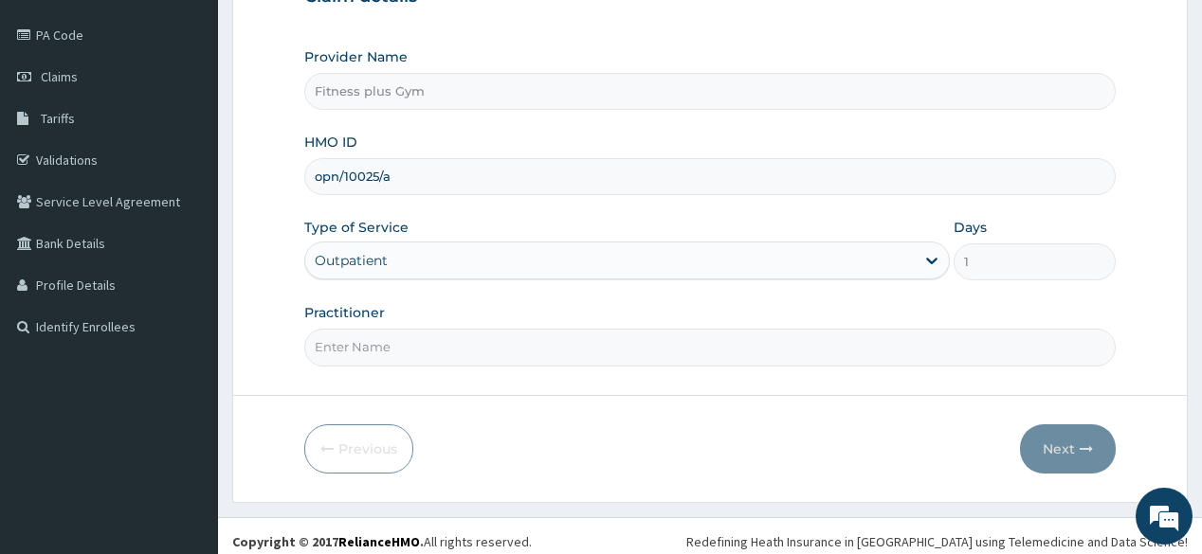
scroll to position [222, 0]
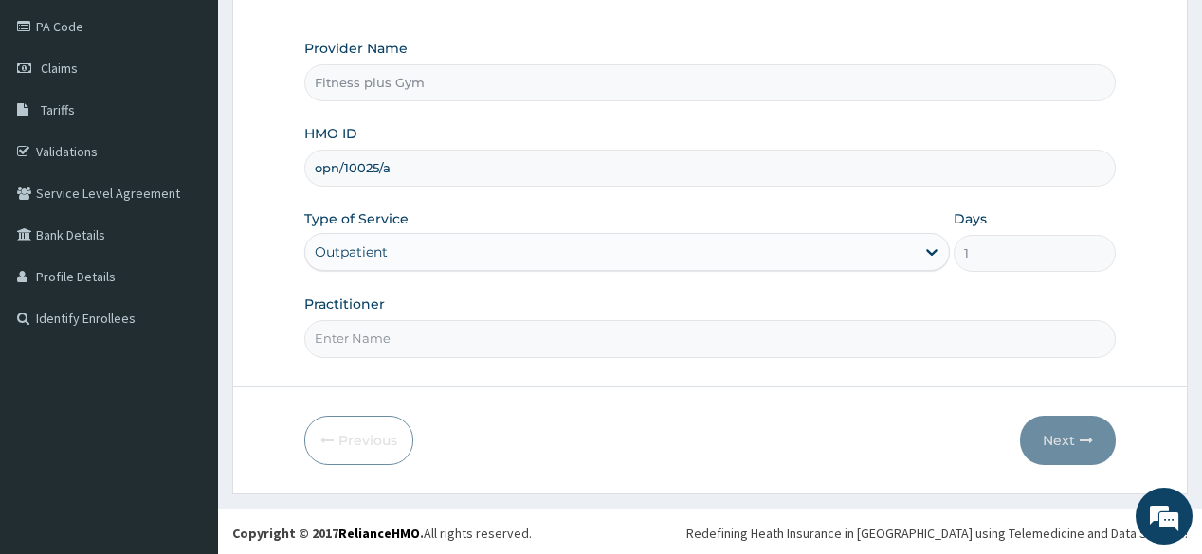
type input "opn/10025/a"
click at [442, 340] on input "Practitioner" at bounding box center [709, 338] width 810 height 37
type input "fitnessplus"
click at [1083, 462] on form "Step 1 of 2 Claim details Provider Name Fitness plus Gym HMO ID opn/10025/a Typ…" at bounding box center [709, 186] width 955 height 615
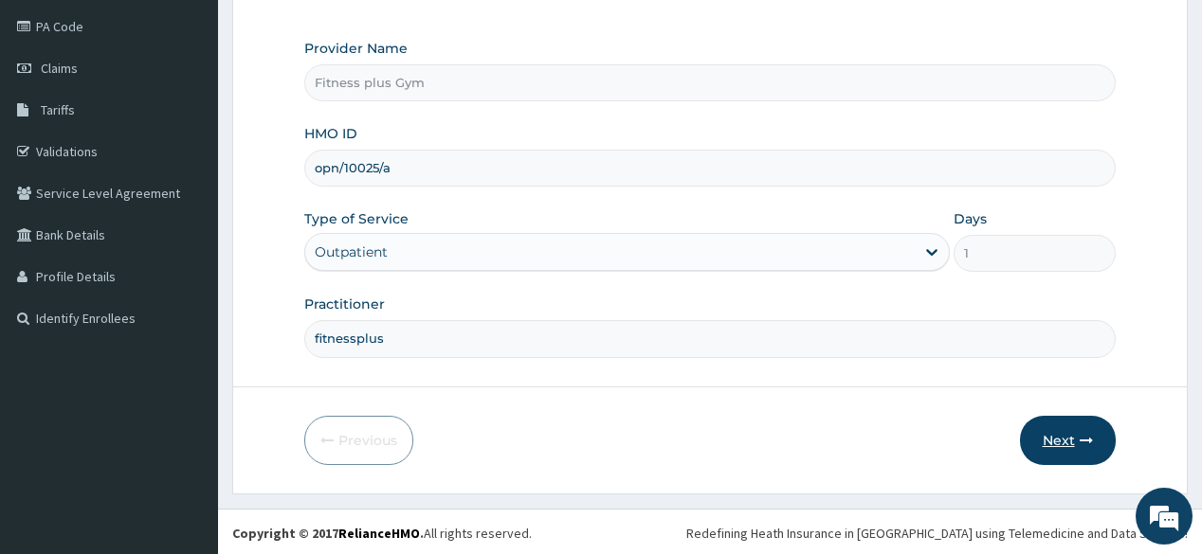
click at [1088, 441] on icon "button" at bounding box center [1086, 440] width 13 height 13
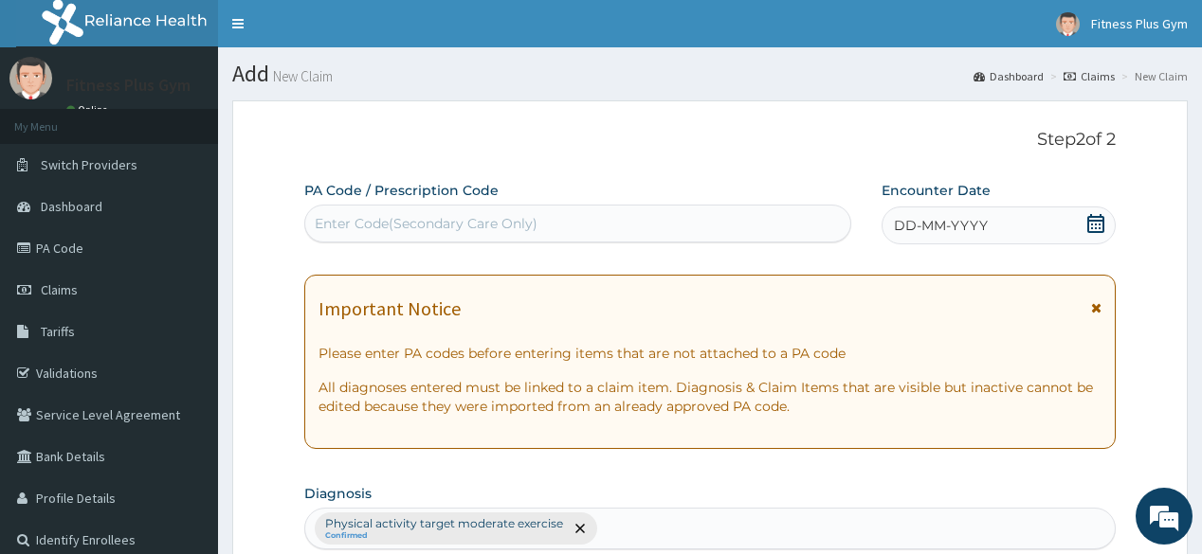
click at [523, 211] on div "Enter Code(Secondary Care Only)" at bounding box center [577, 224] width 544 height 30
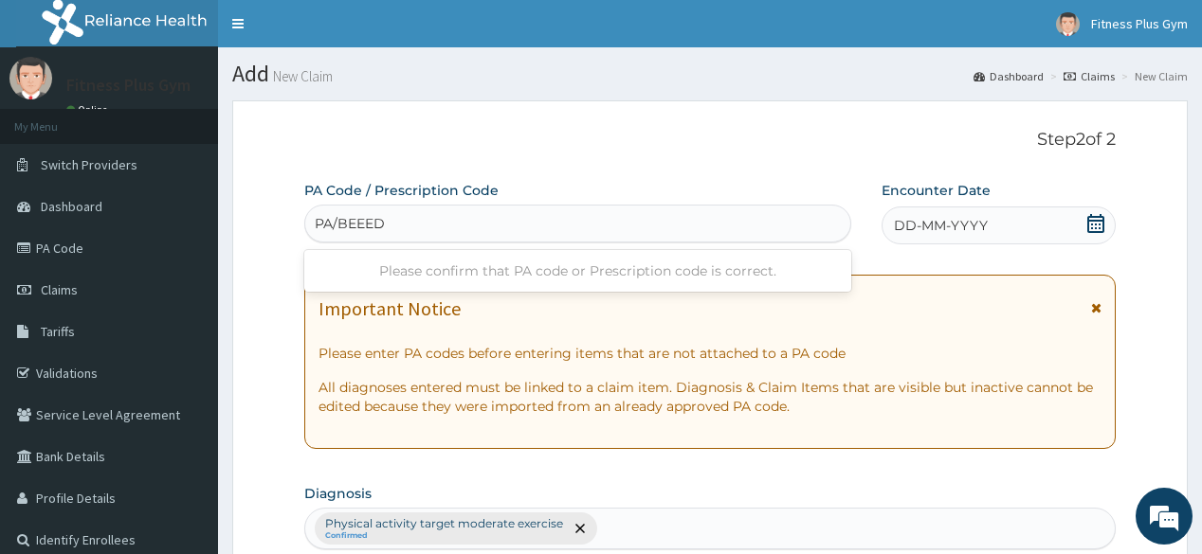
type input "PA/BEEEDF"
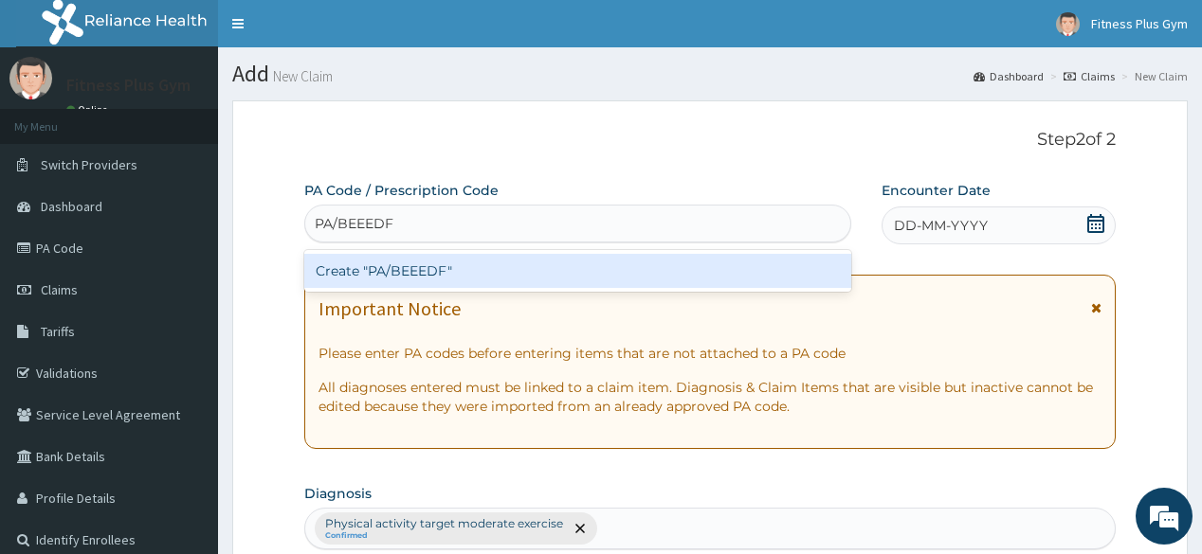
click at [512, 263] on div "Create "PA/BEEEDF"" at bounding box center [577, 271] width 546 height 34
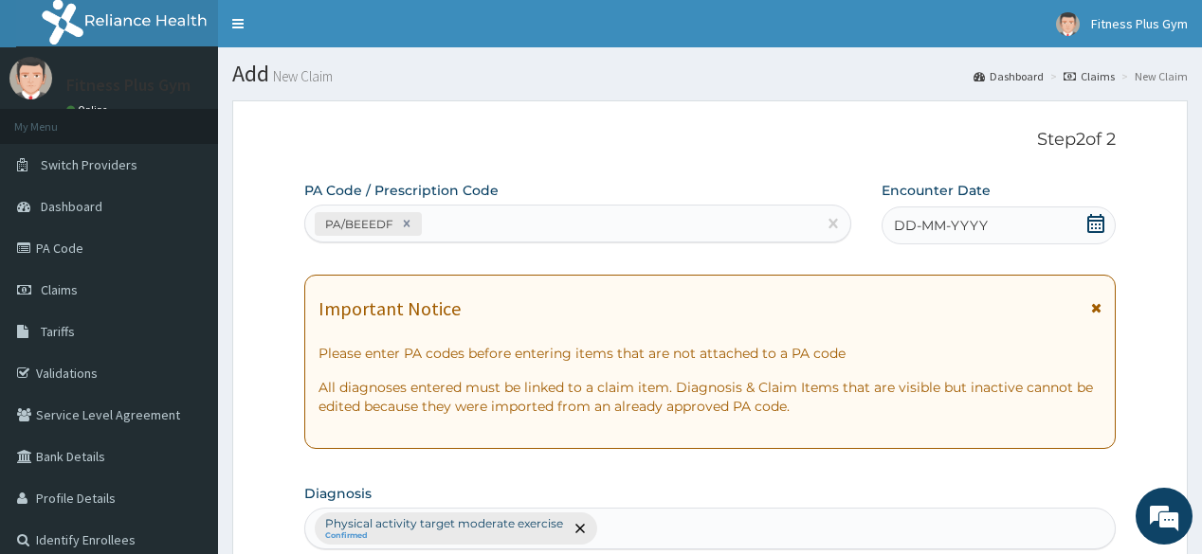
click at [1094, 230] on icon at bounding box center [1095, 223] width 19 height 19
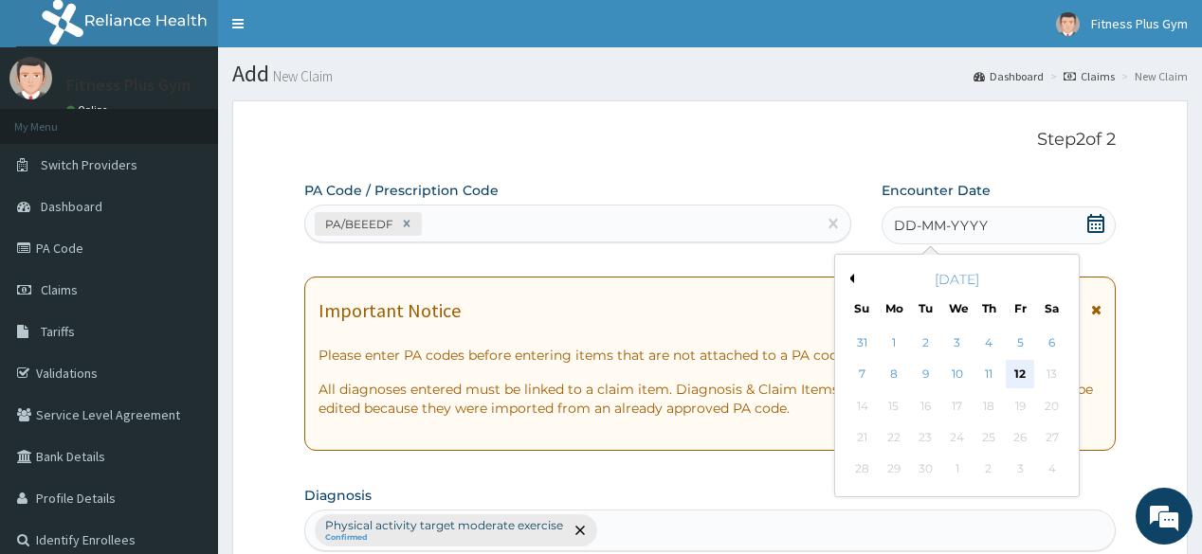
click at [1018, 371] on div "12" at bounding box center [1020, 375] width 28 height 28
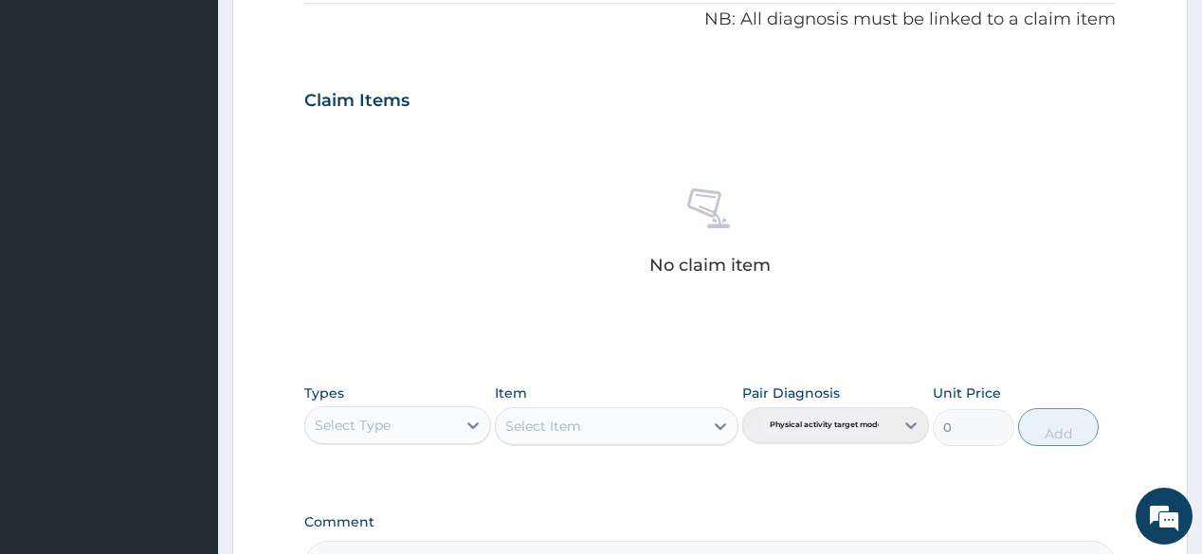
scroll to position [607, 0]
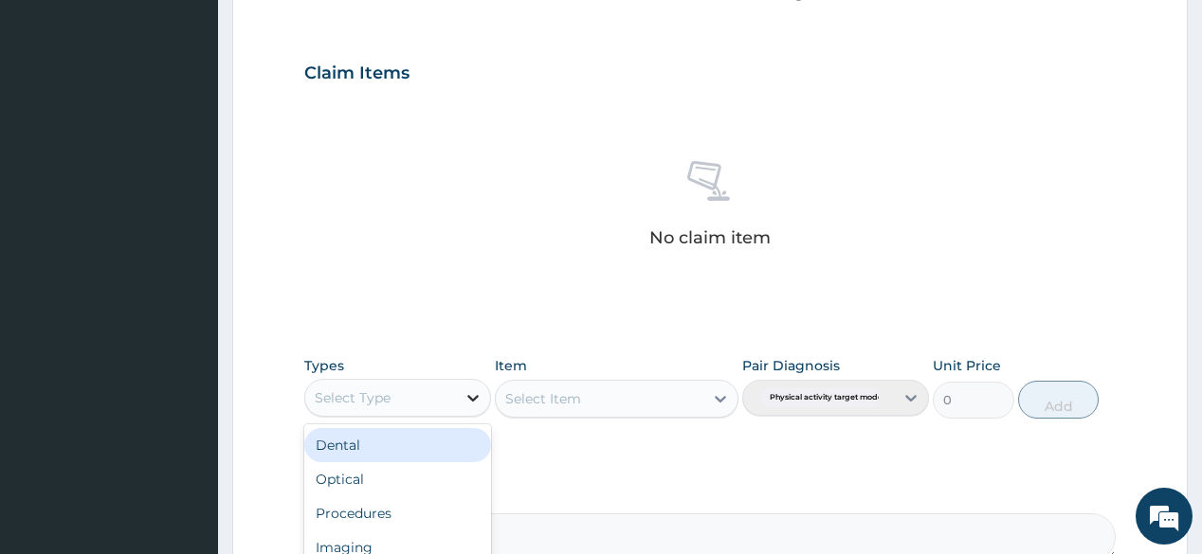
click at [466, 392] on icon at bounding box center [472, 398] width 19 height 19
type input "gym"
click at [434, 428] on div "Gym" at bounding box center [397, 445] width 187 height 34
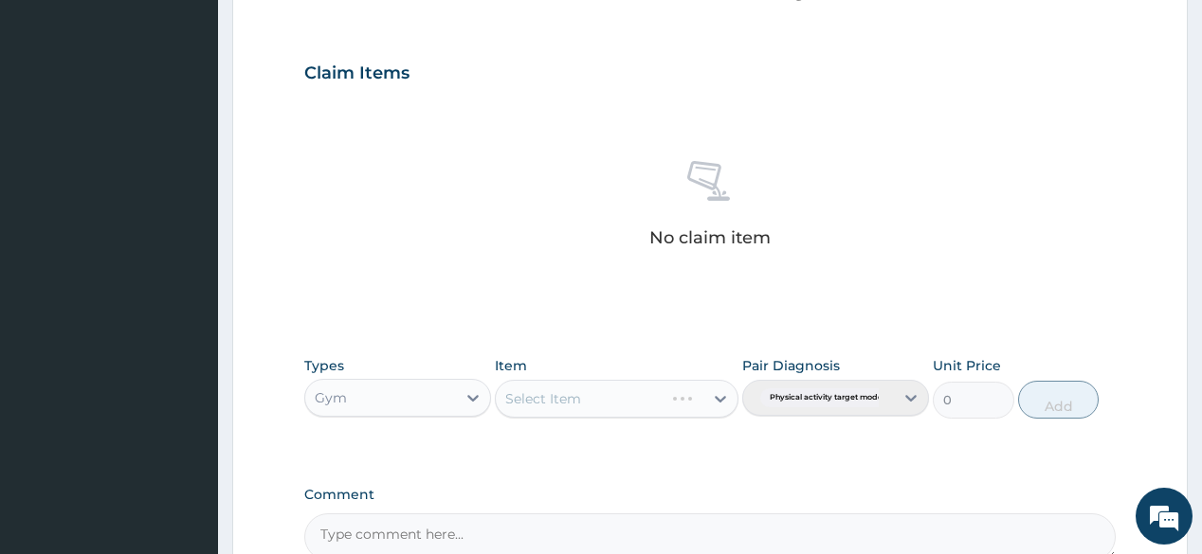
click at [658, 402] on div "Select Item" at bounding box center [617, 399] width 244 height 38
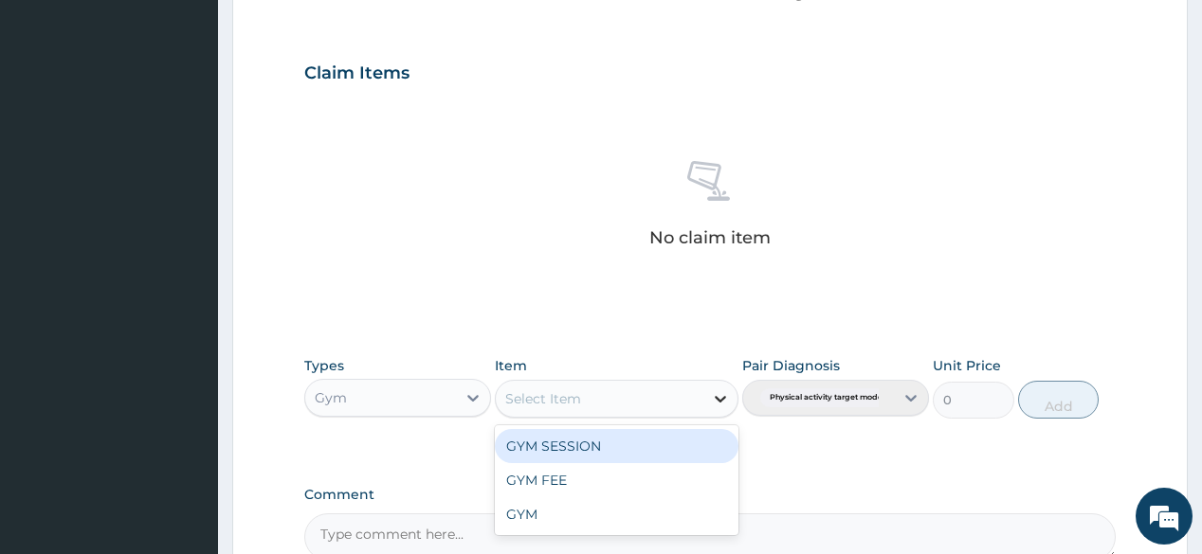
click at [724, 390] on icon at bounding box center [720, 399] width 19 height 19
click at [618, 441] on div "GYM SESSION" at bounding box center [617, 446] width 244 height 34
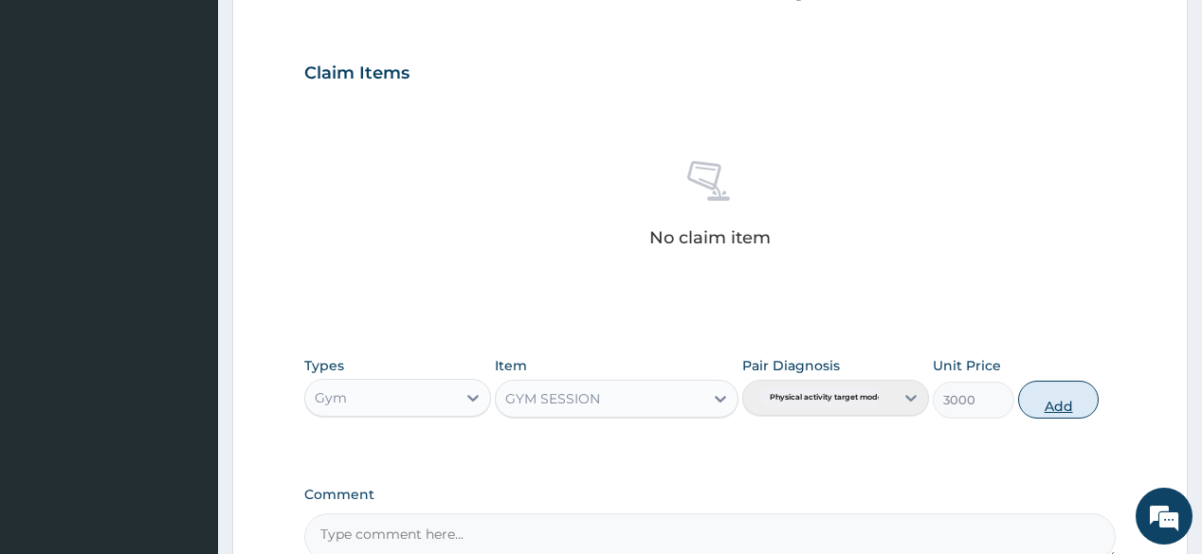
click at [1046, 398] on button "Add" at bounding box center [1059, 400] width 82 height 38
type input "0"
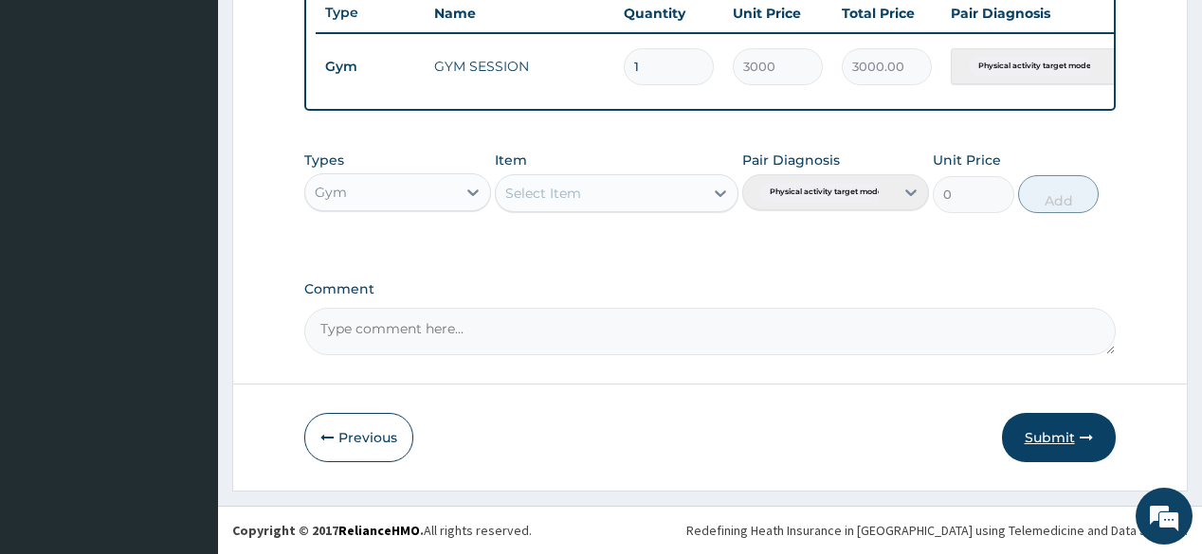
click at [1062, 435] on button "Submit" at bounding box center [1059, 437] width 114 height 49
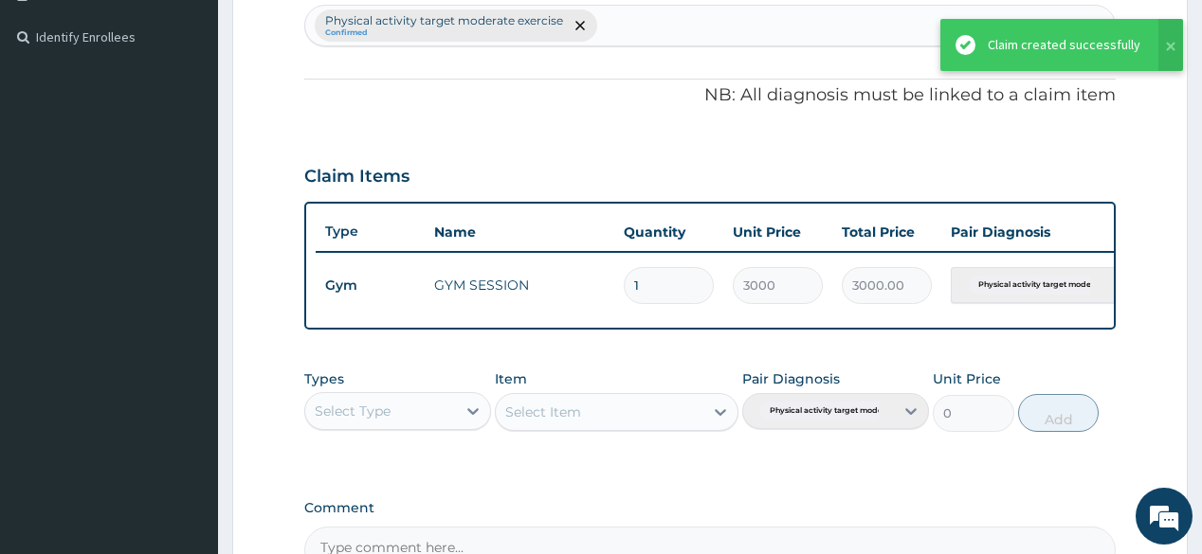
scroll to position [424, 0]
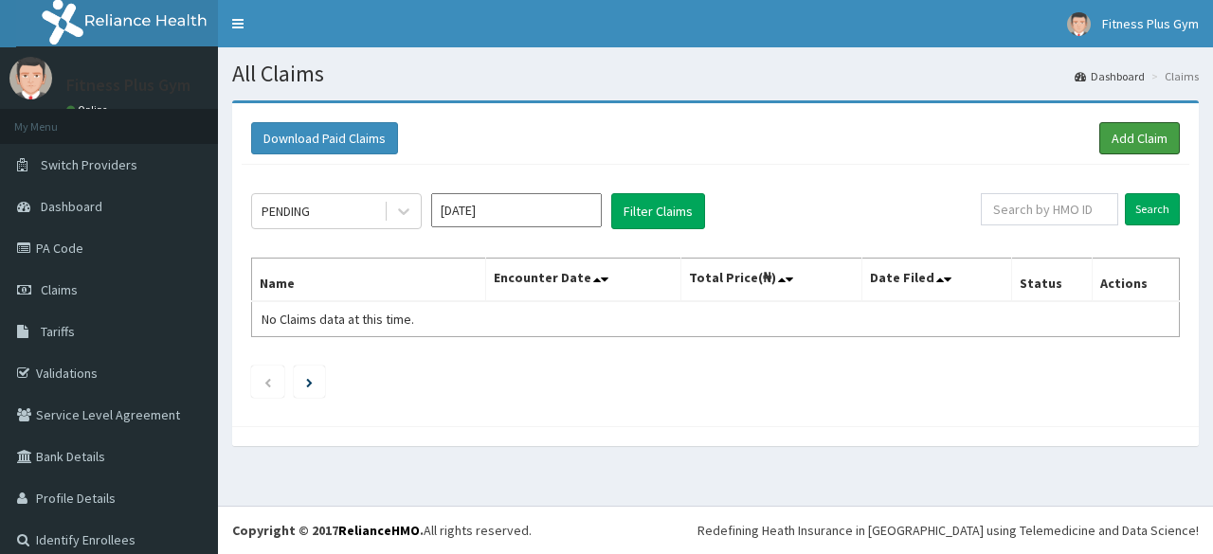
click at [1158, 133] on link "Add Claim" at bounding box center [1139, 138] width 81 height 32
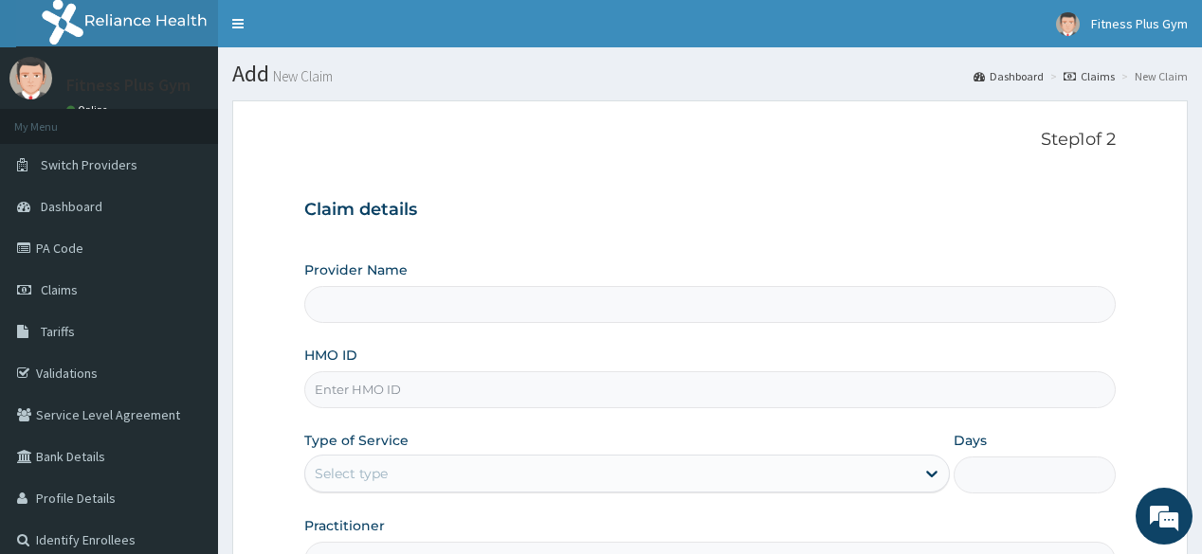
click at [701, 381] on input "HMO ID" at bounding box center [709, 390] width 810 height 37
type input "opn/1000"
type input "Fitness plus Gym"
type input "1"
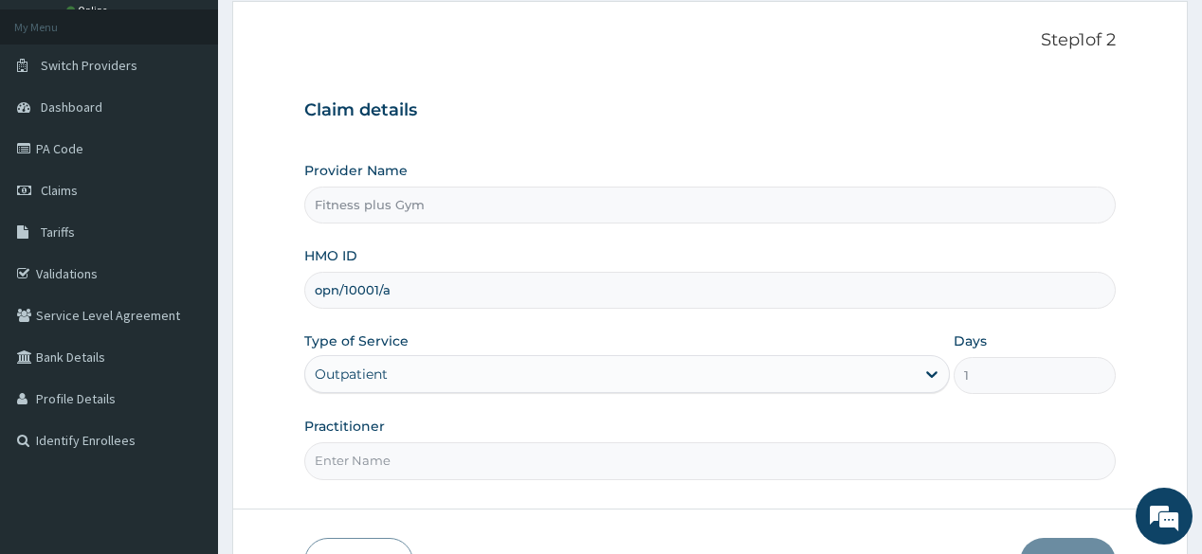
scroll to position [152, 0]
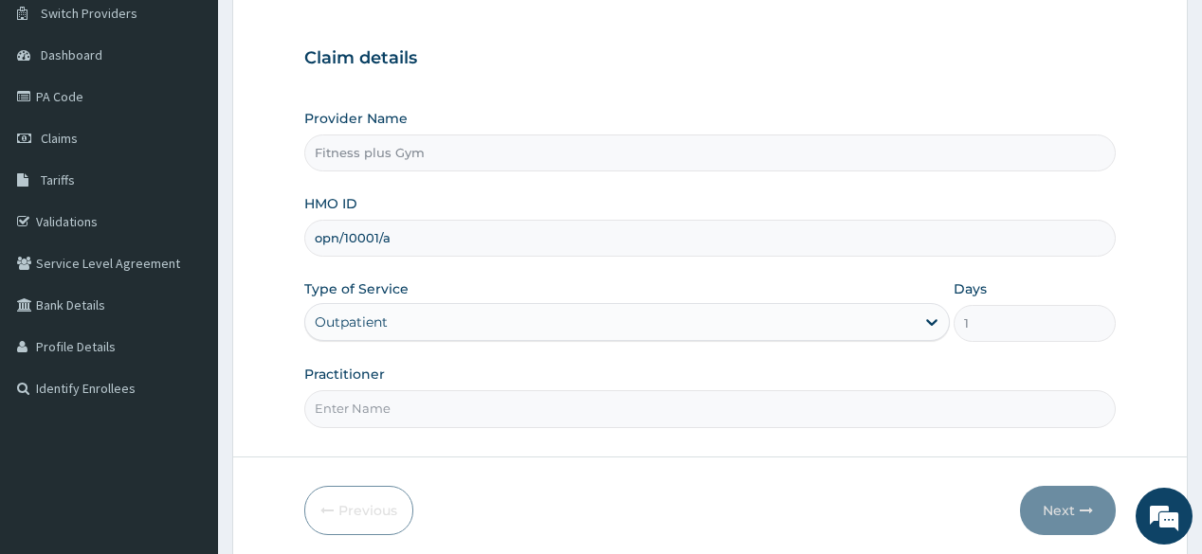
type input "opn/10001/a"
click at [504, 412] on input "Practitioner" at bounding box center [709, 409] width 810 height 37
type input "fitnessplus"
click at [1063, 500] on button "Next" at bounding box center [1068, 510] width 96 height 49
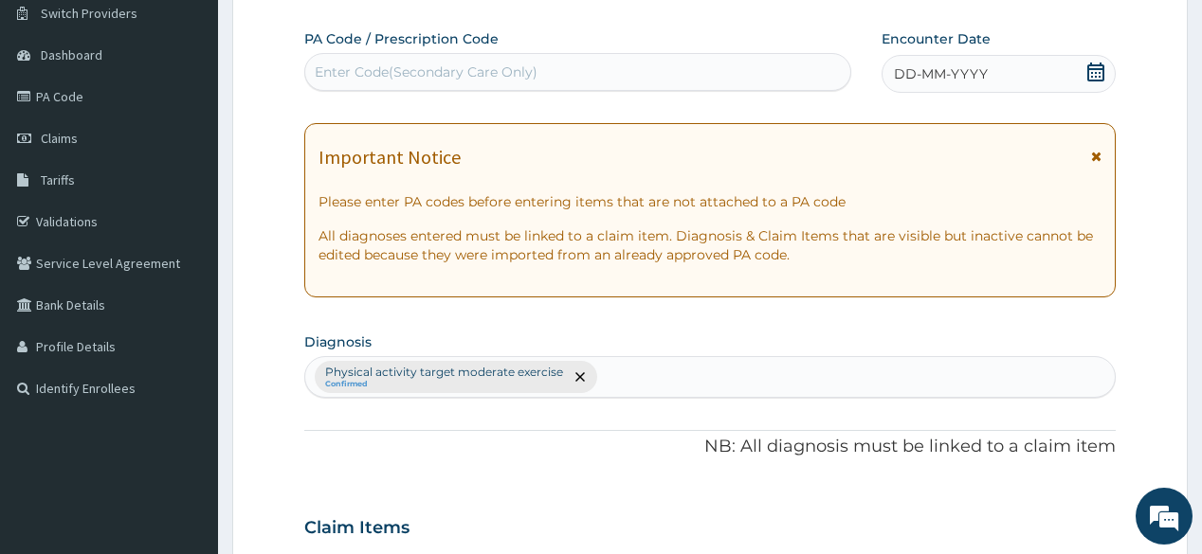
click at [1063, 500] on div "Claim Items" at bounding box center [709, 524] width 810 height 49
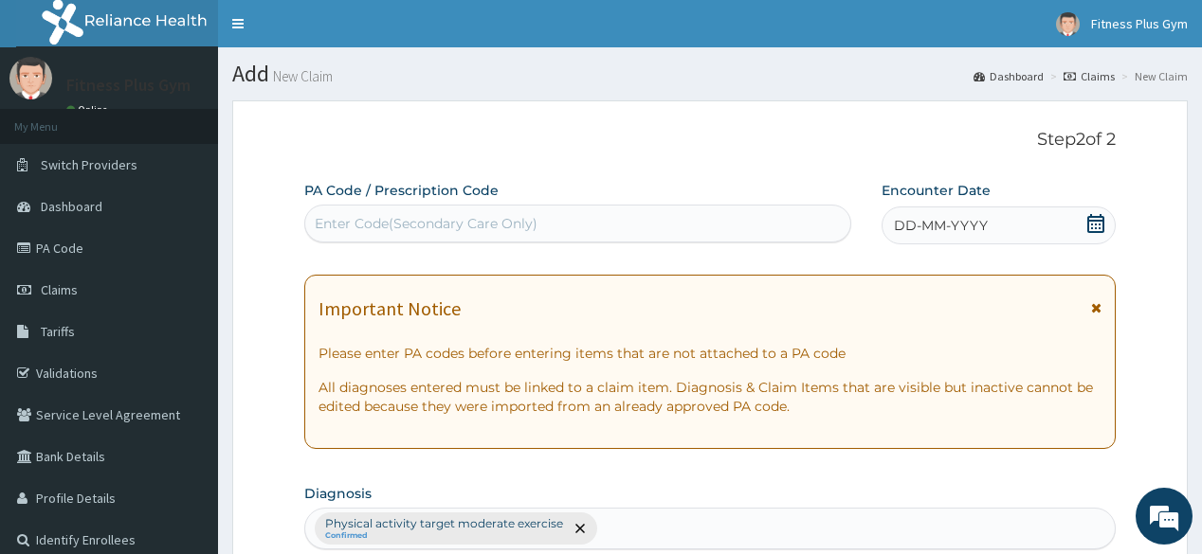
click at [443, 221] on div "Enter Code(Secondary Care Only)" at bounding box center [426, 223] width 223 height 19
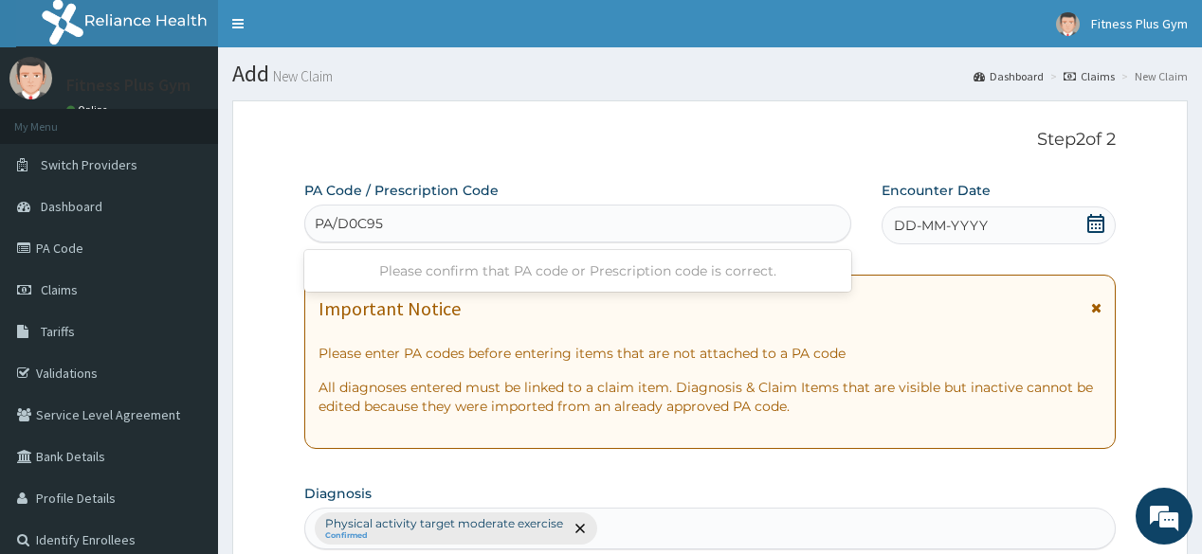
type input "PA/D0C953"
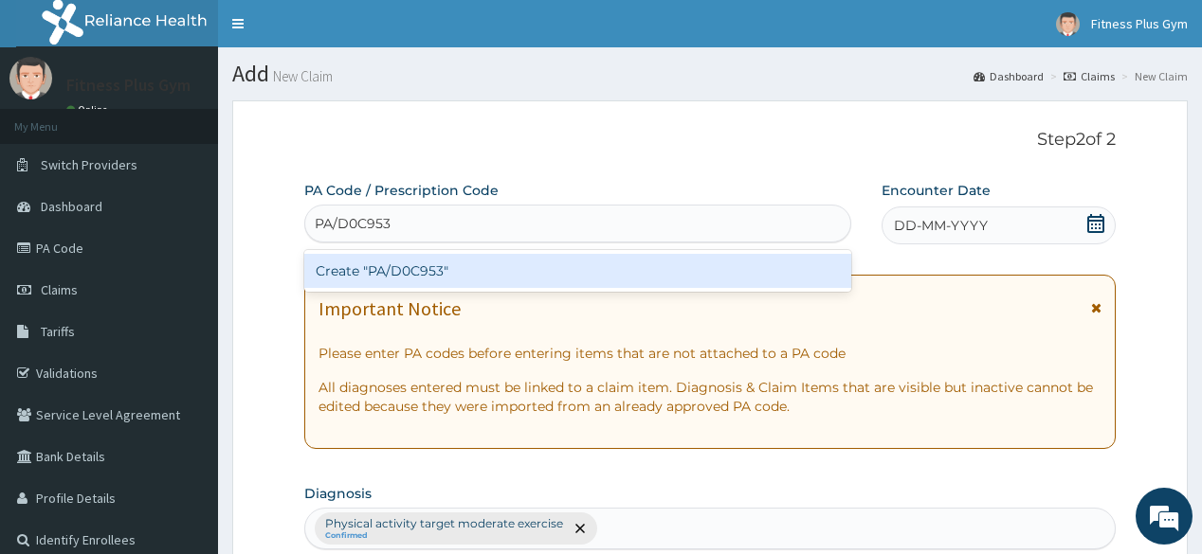
click at [393, 267] on div "Create "PA/D0C953"" at bounding box center [577, 271] width 546 height 34
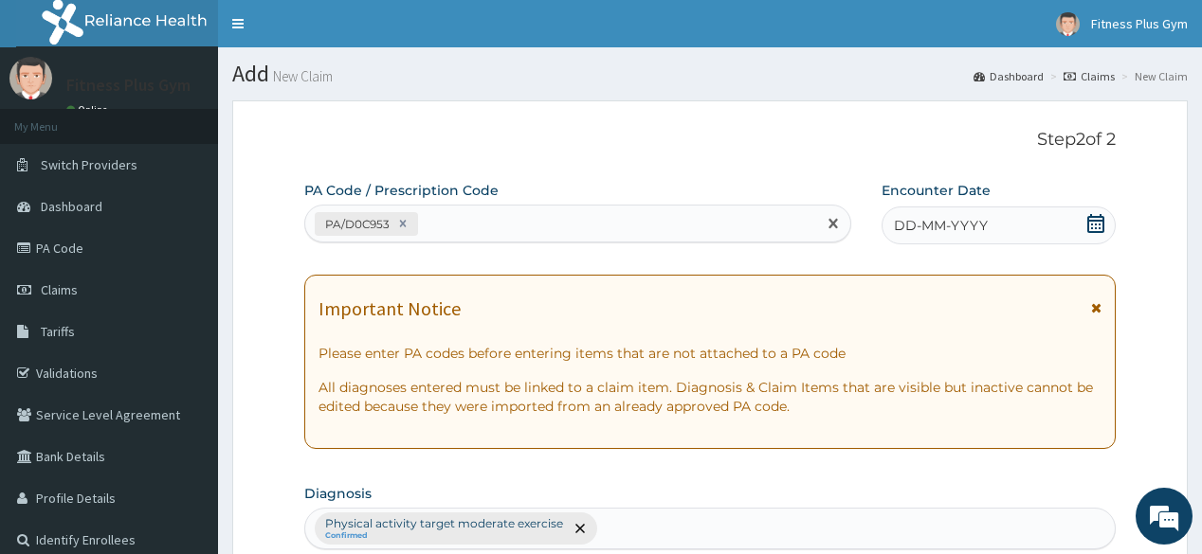
click at [1086, 231] on icon at bounding box center [1095, 223] width 19 height 19
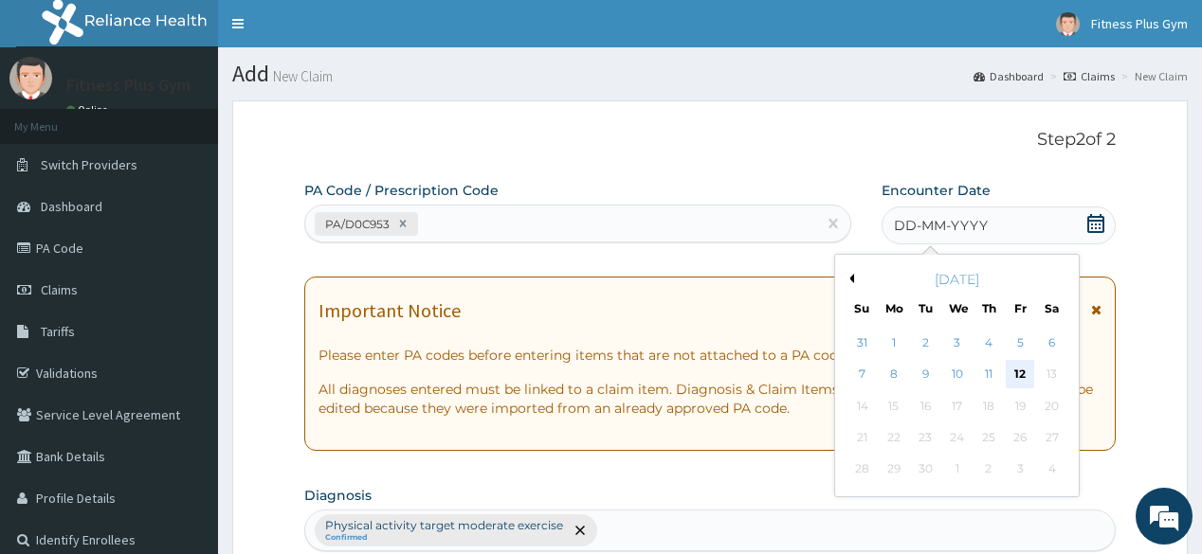
click at [1019, 361] on div "12" at bounding box center [1020, 375] width 28 height 28
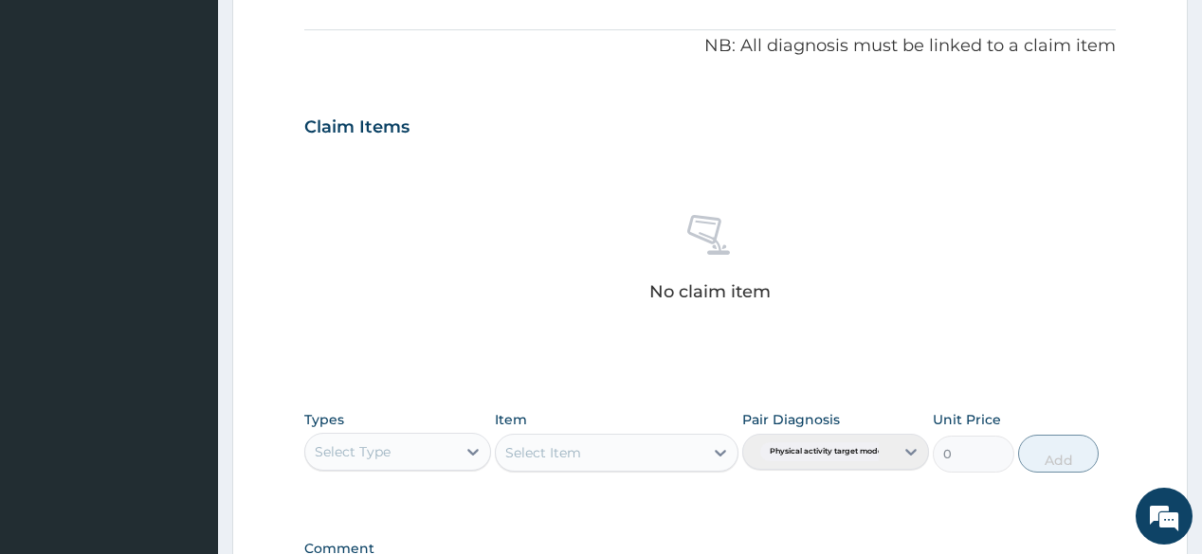
scroll to position [607, 0]
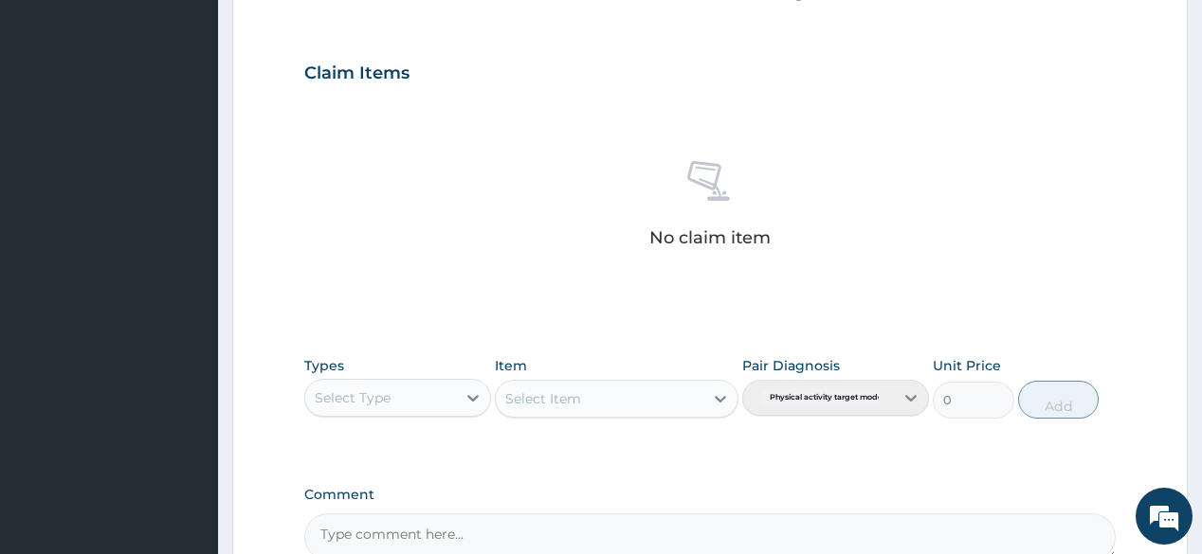
click at [453, 395] on div "Select Type" at bounding box center [380, 398] width 151 height 30
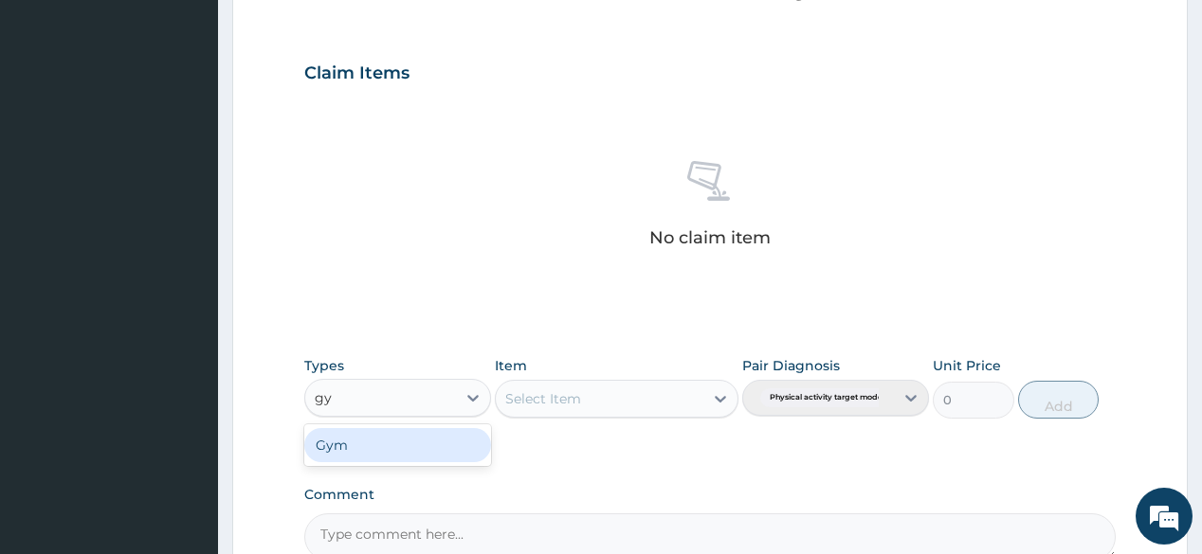
type input "gym"
click at [420, 438] on div "Gym" at bounding box center [397, 445] width 187 height 34
click at [620, 398] on div "Select Item" at bounding box center [617, 399] width 244 height 38
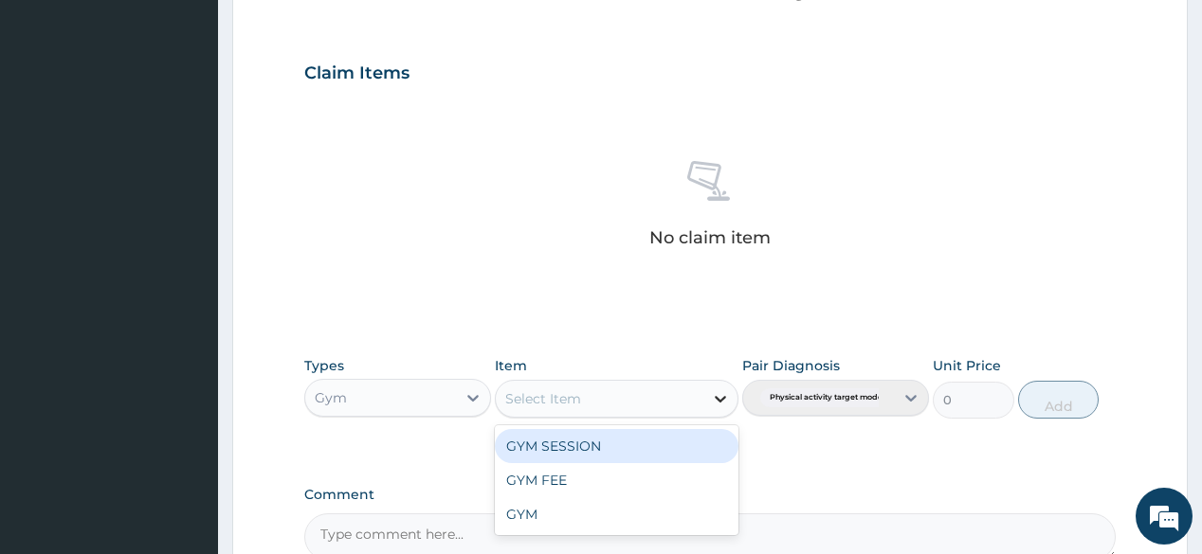
click at [721, 403] on icon at bounding box center [720, 399] width 19 height 19
click at [614, 451] on div "GYM SESSION" at bounding box center [617, 446] width 244 height 34
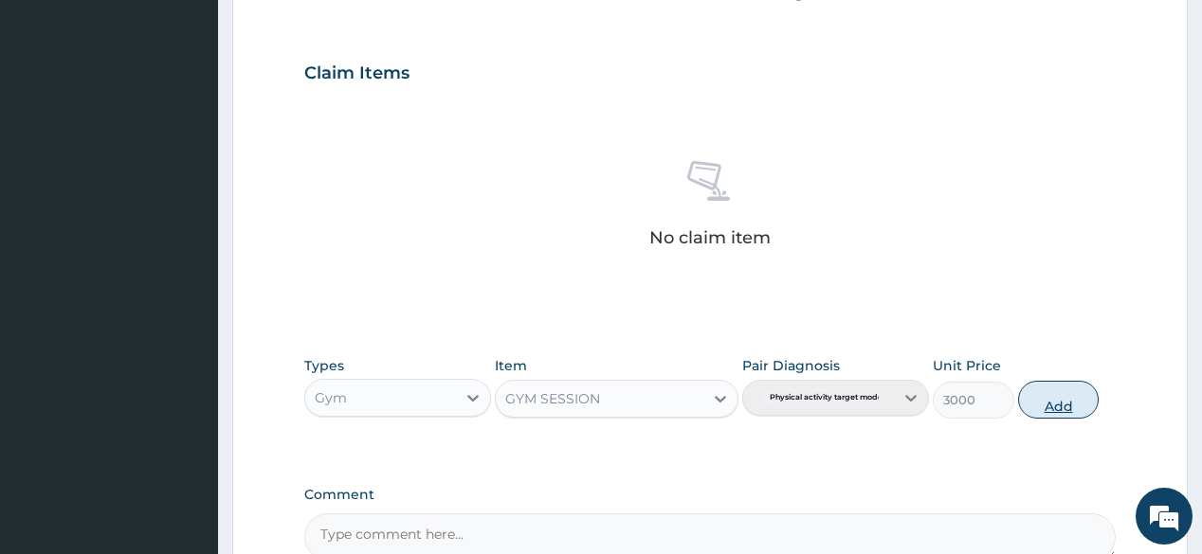
click at [1078, 393] on button "Add" at bounding box center [1059, 400] width 82 height 38
type input "0"
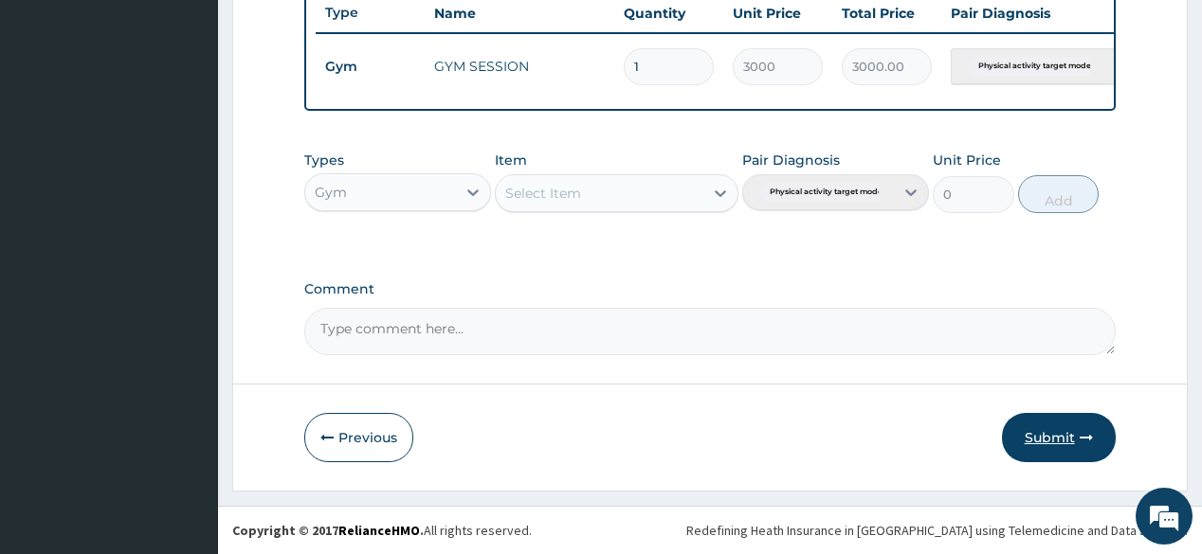
click at [1058, 440] on button "Submit" at bounding box center [1059, 437] width 114 height 49
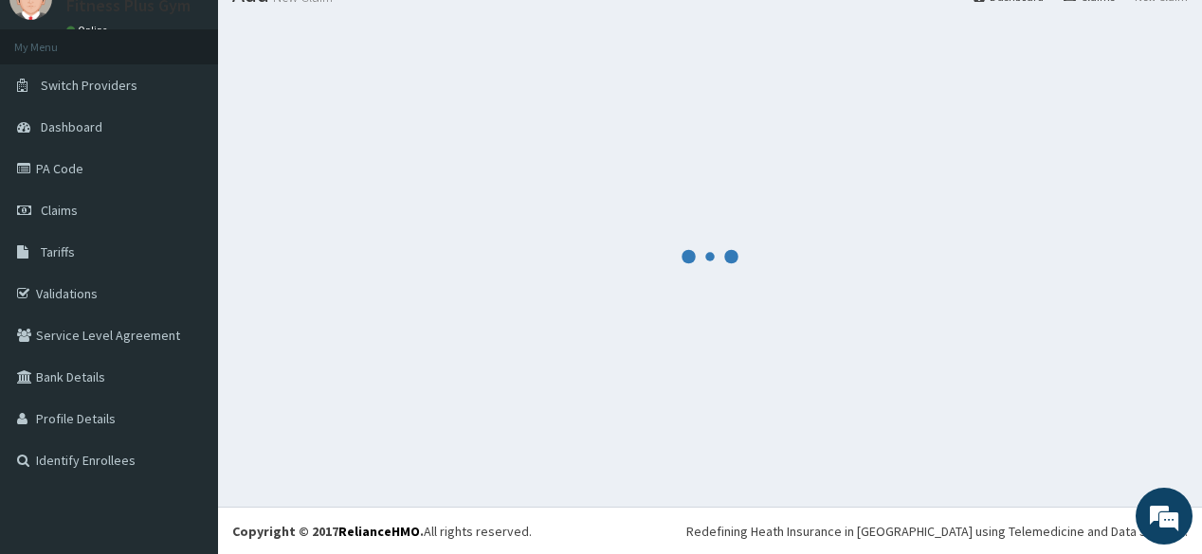
scroll to position [731, 0]
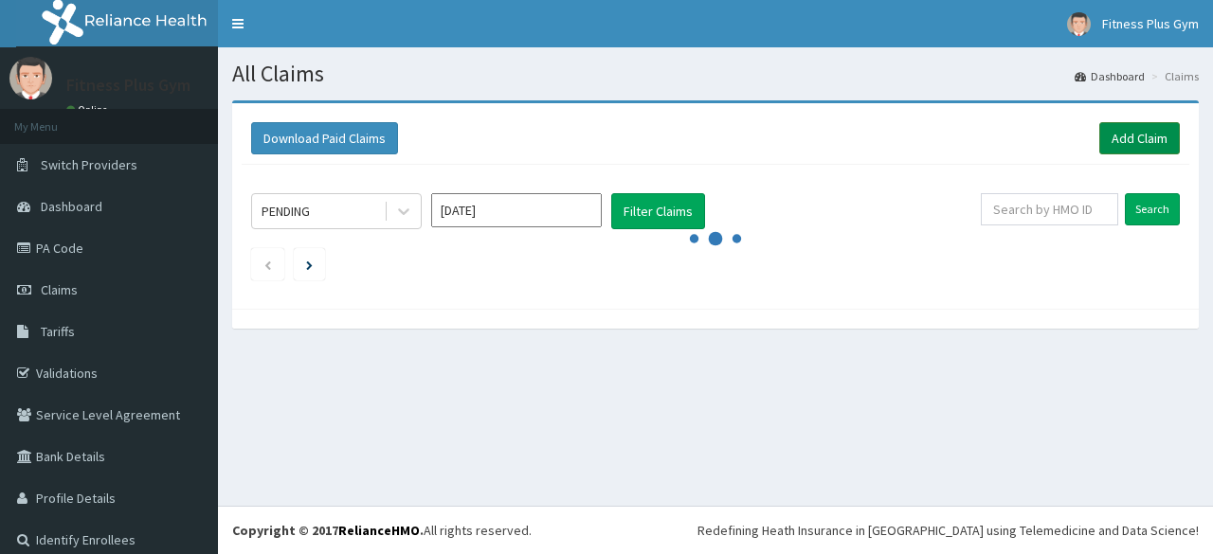
click at [1141, 136] on link "Add Claim" at bounding box center [1139, 138] width 81 height 32
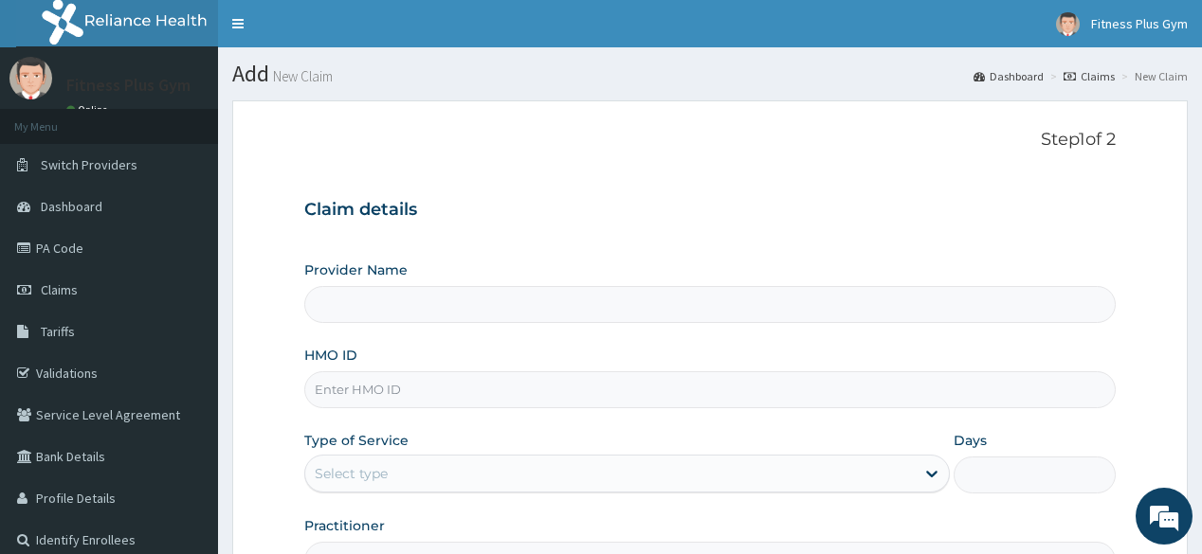
type input "Fitness plus Gym"
type input "1"
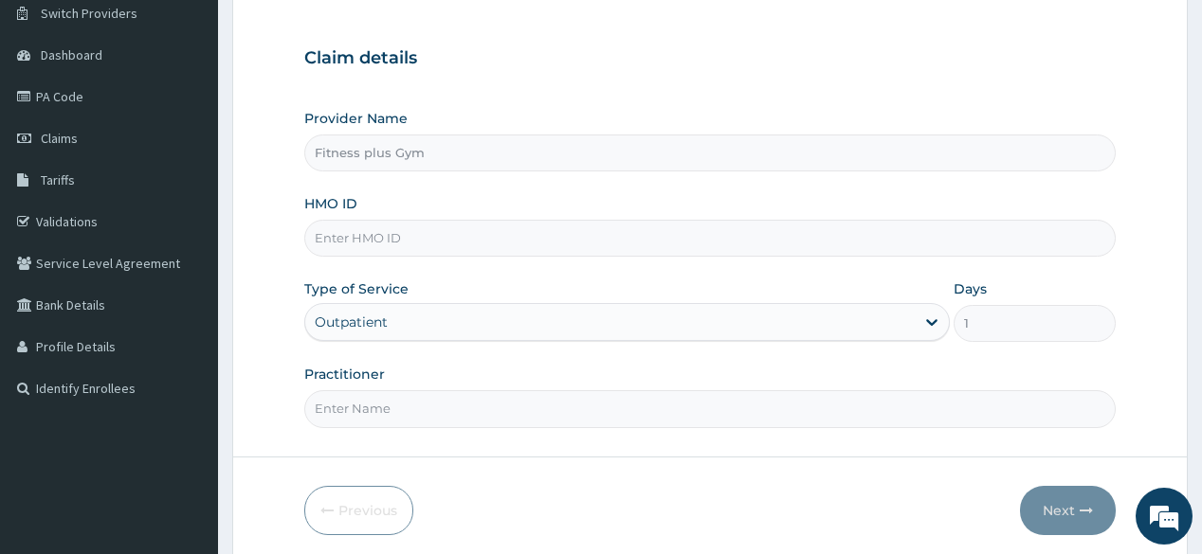
click at [383, 231] on input "HMO ID" at bounding box center [709, 238] width 810 height 37
type input "nph/10010/a"
click at [645, 398] on input "Practitioner" at bounding box center [709, 409] width 810 height 37
type input "fitnessplus"
click at [1056, 493] on button "Next" at bounding box center [1068, 510] width 96 height 49
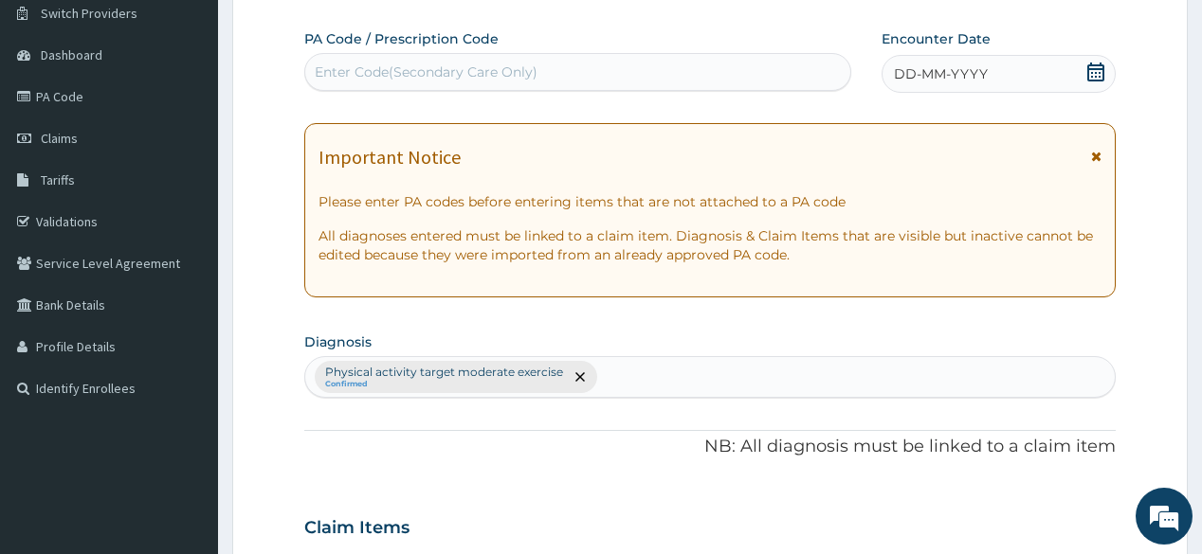
click at [406, 69] on div "Enter Code(Secondary Care Only)" at bounding box center [426, 72] width 223 height 19
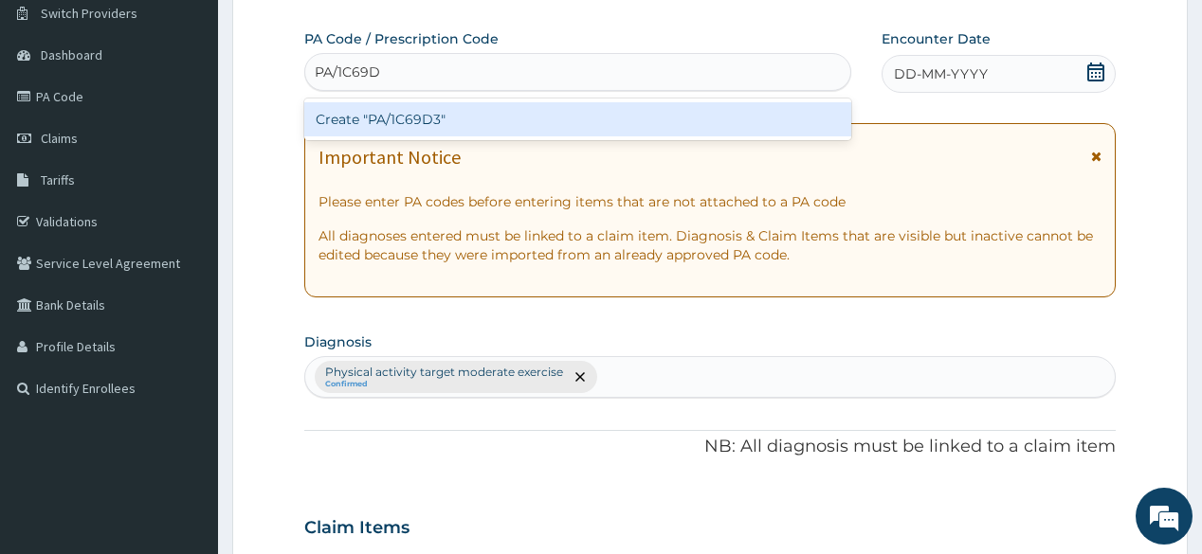
type input "PA/1C69D3"
click at [590, 110] on div "Create "PA/1C69D3"" at bounding box center [577, 119] width 546 height 34
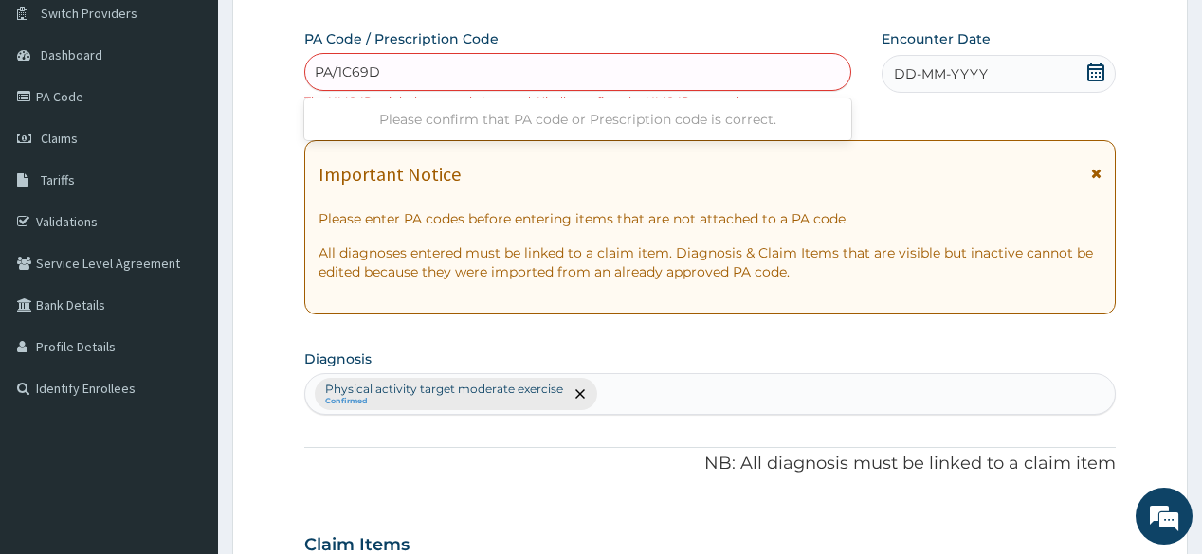
type input "PA/1C69D3"
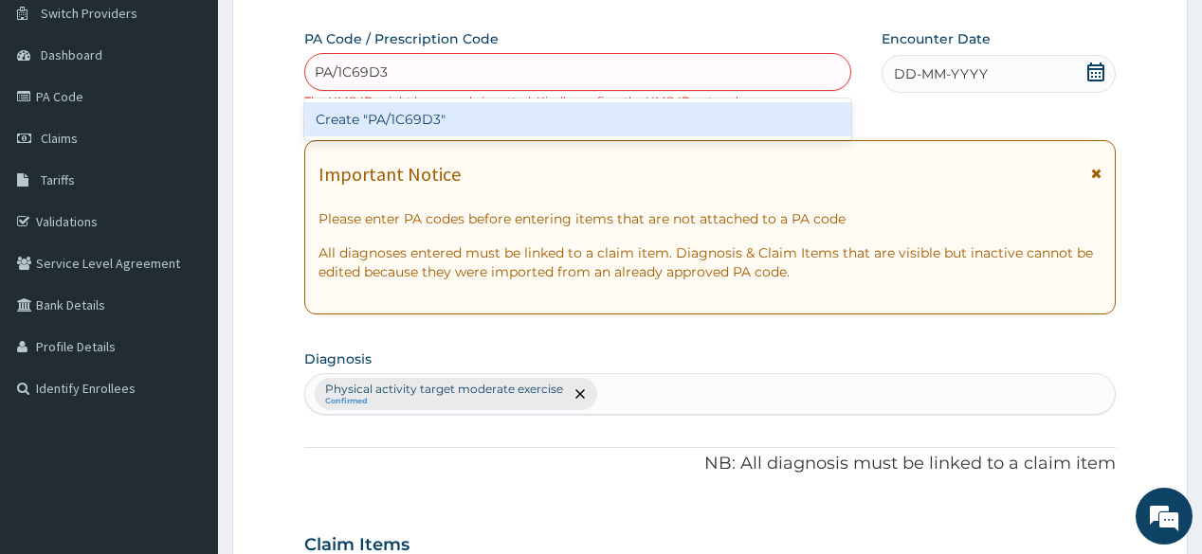
click at [514, 123] on div "Create "PA/1C69D3"" at bounding box center [577, 119] width 546 height 34
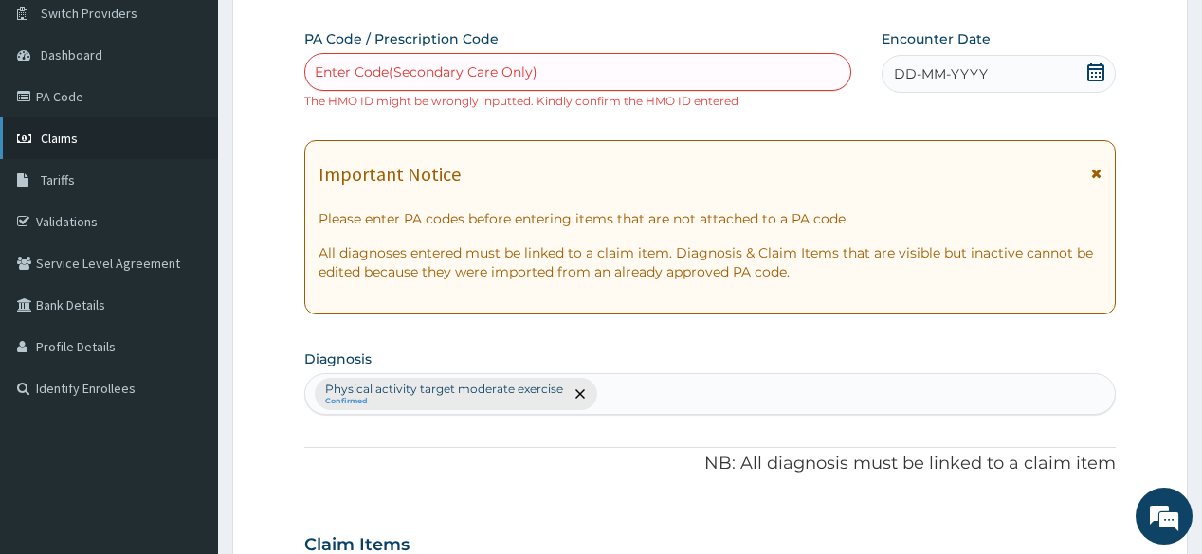
click at [144, 125] on link "Claims" at bounding box center [109, 139] width 218 height 42
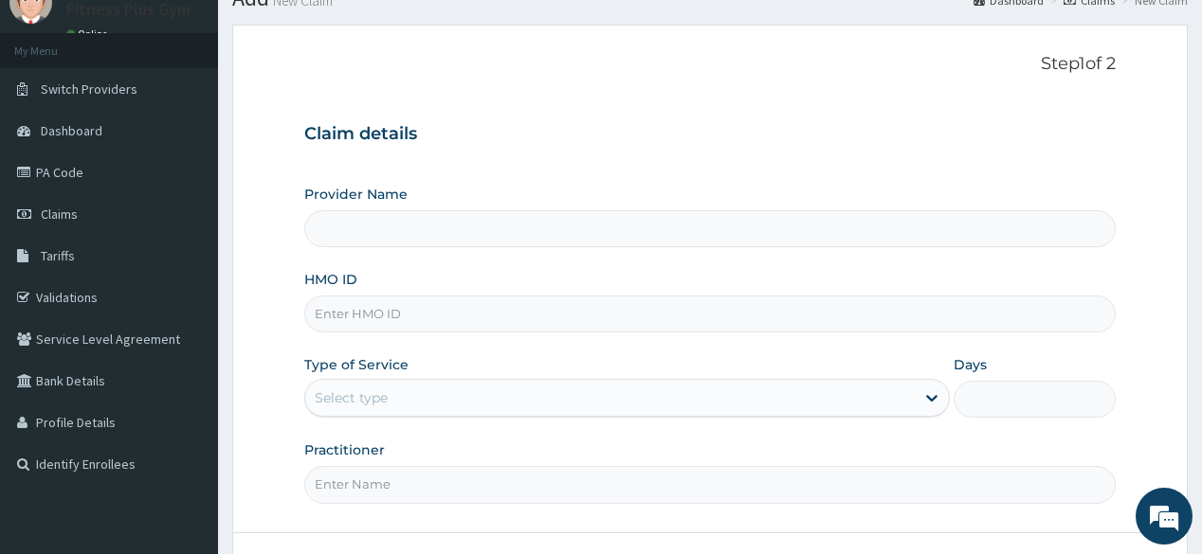
click at [411, 318] on input "HMO ID" at bounding box center [709, 314] width 810 height 37
type input "Fitness plus Gym"
type input "1"
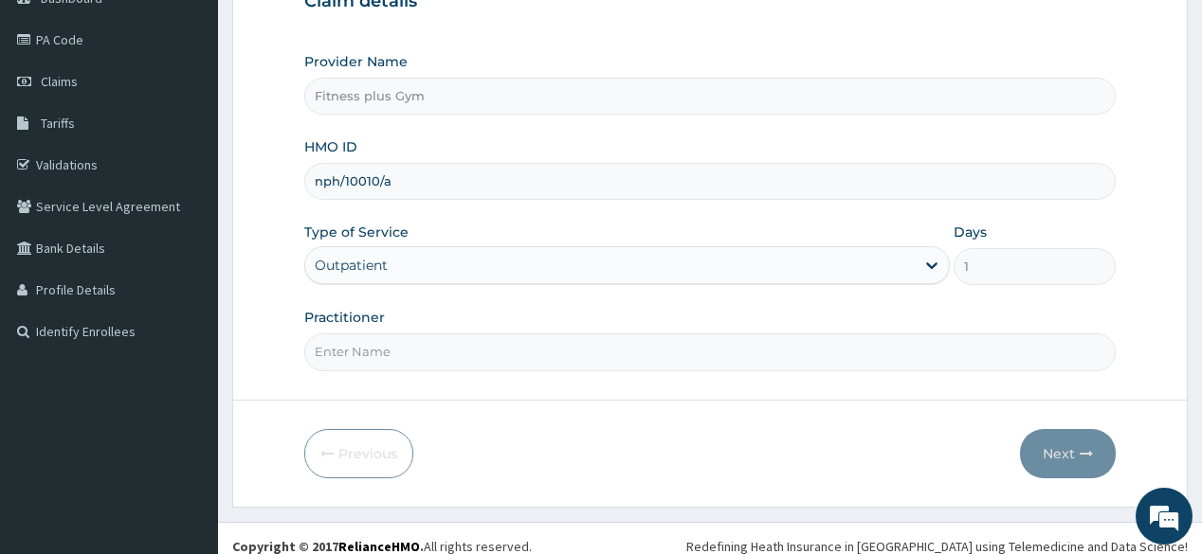
scroll to position [222, 0]
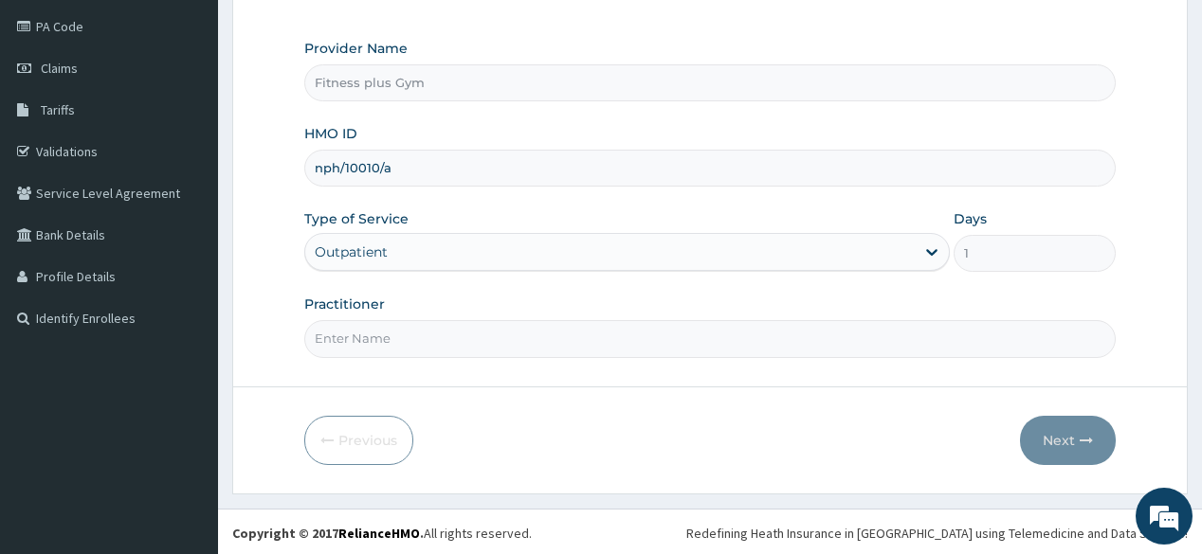
type input "nph/10010/a"
click at [427, 333] on input "Practitioner" at bounding box center [709, 338] width 810 height 37
type input "fitnessplus"
click at [1050, 432] on button "Next" at bounding box center [1068, 440] width 96 height 49
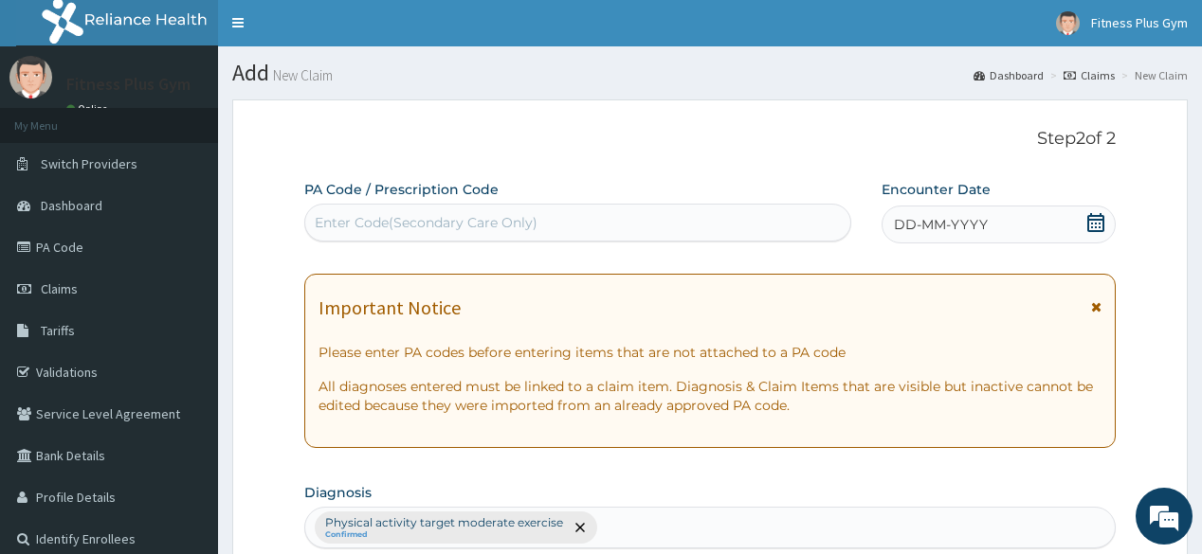
scroll to position [0, 0]
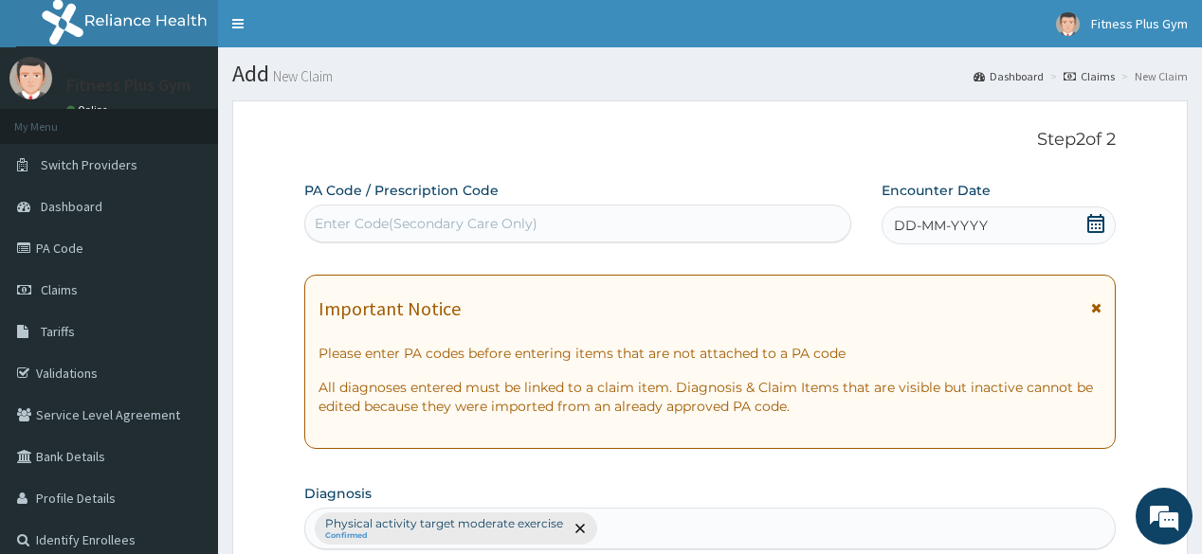
drag, startPoint x: 429, startPoint y: 227, endPoint x: 429, endPoint y: 209, distance: 19.0
click at [429, 224] on div "Enter Code(Secondary Care Only)" at bounding box center [426, 223] width 223 height 19
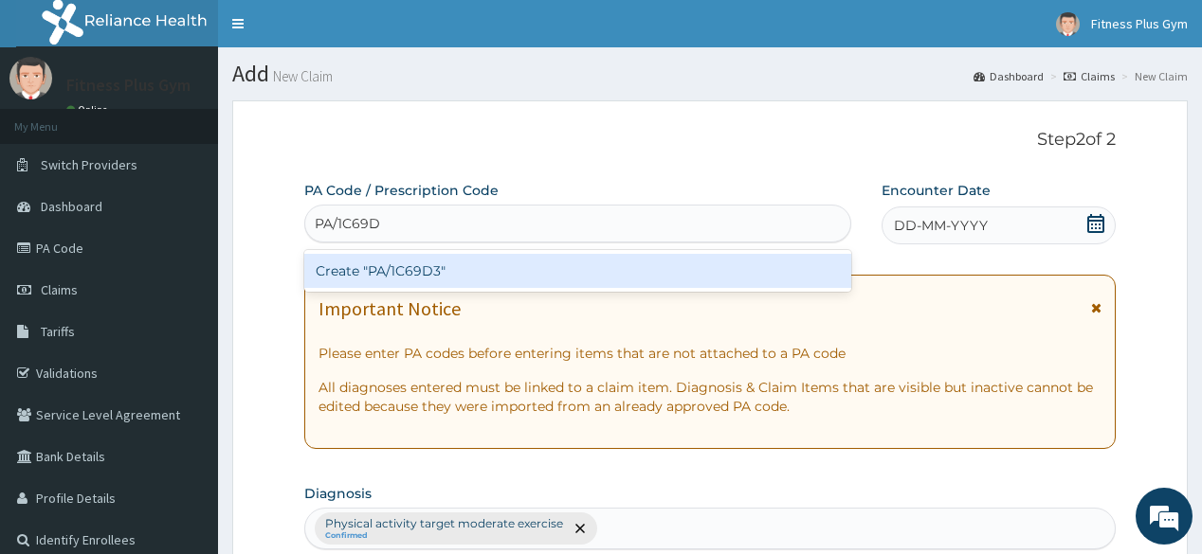
type input "PA/1C69D3"
click at [493, 269] on div "Create "PA/1C69D3"" at bounding box center [577, 271] width 546 height 34
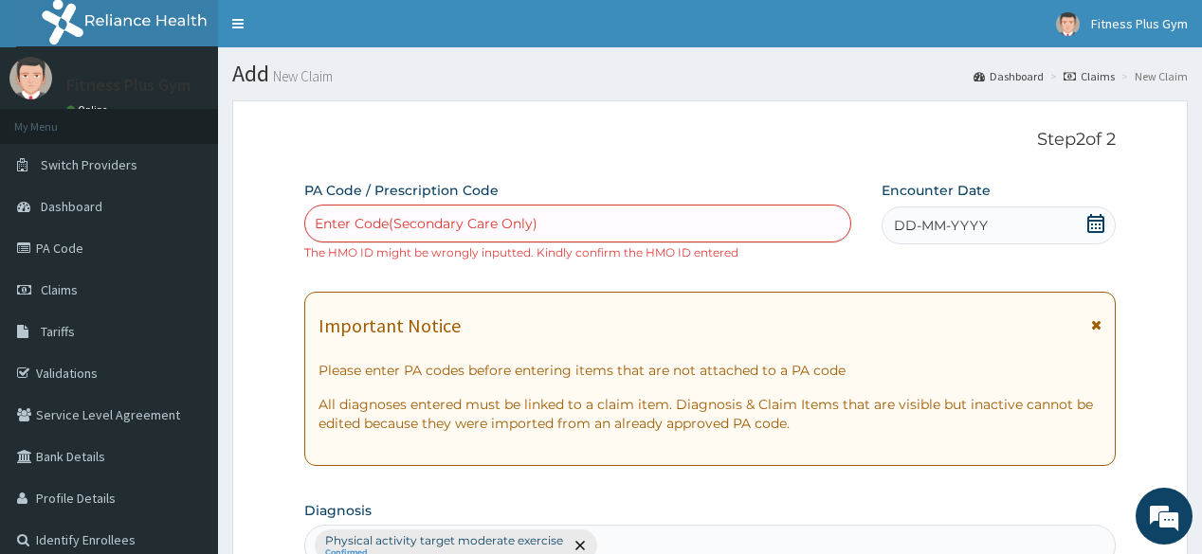
click at [1093, 228] on icon at bounding box center [1095, 223] width 19 height 19
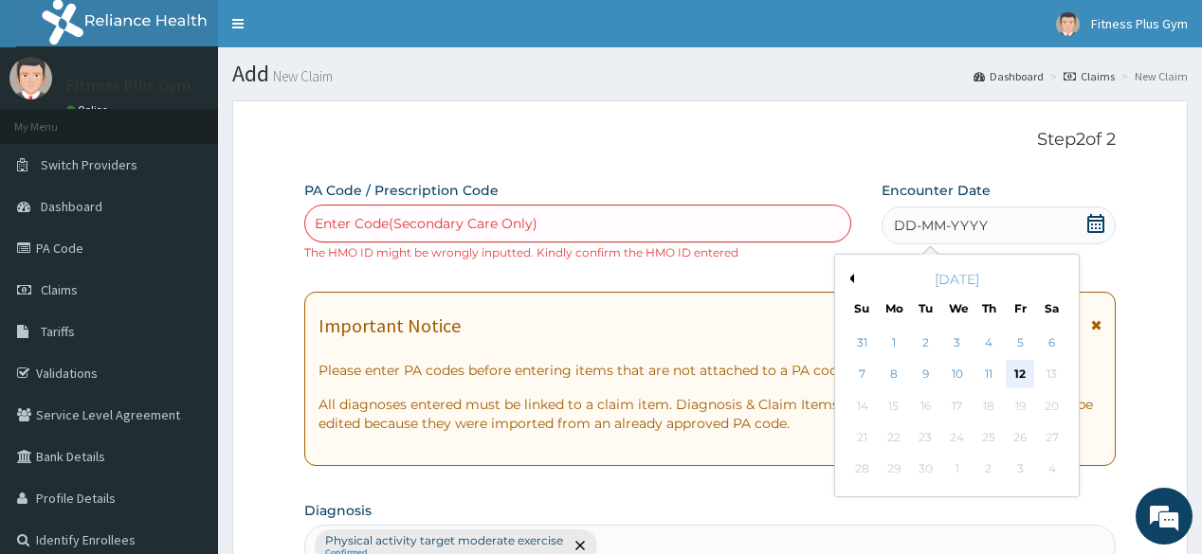
click at [1029, 377] on div "12" at bounding box center [1020, 375] width 28 height 28
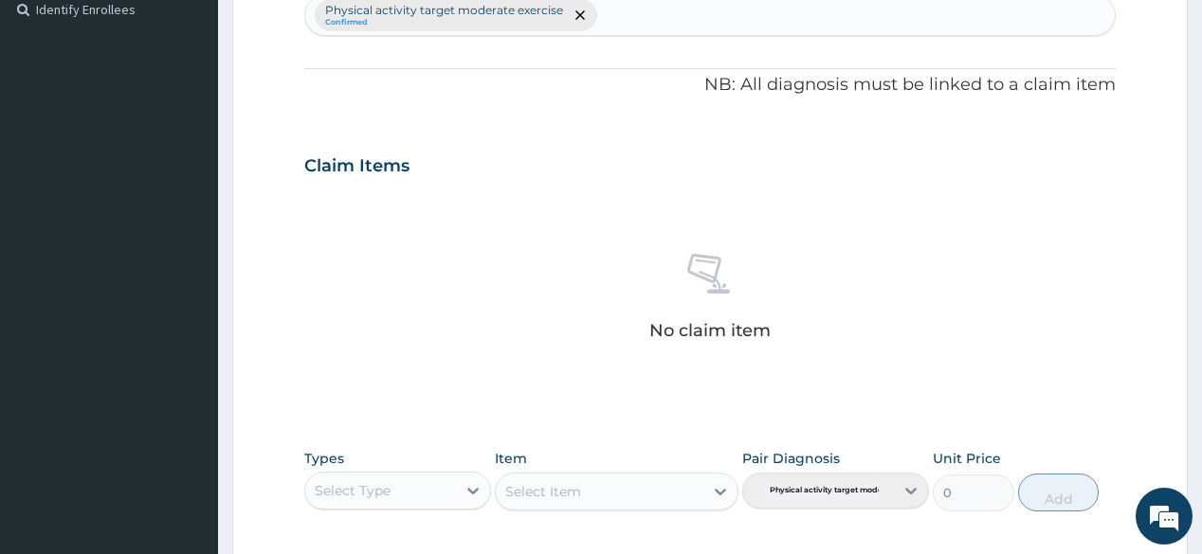
scroll to position [607, 0]
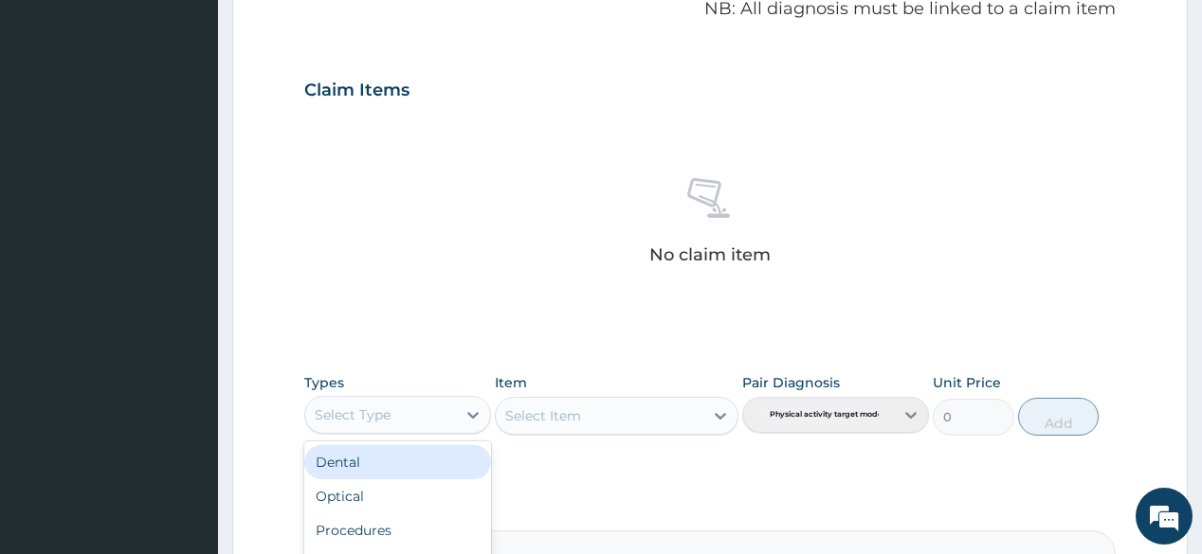
click at [442, 400] on div "Select Type" at bounding box center [380, 415] width 151 height 30
type input "gym"
click at [393, 480] on div "Gym" at bounding box center [397, 463] width 187 height 42
click at [398, 466] on div "Gym" at bounding box center [397, 462] width 187 height 34
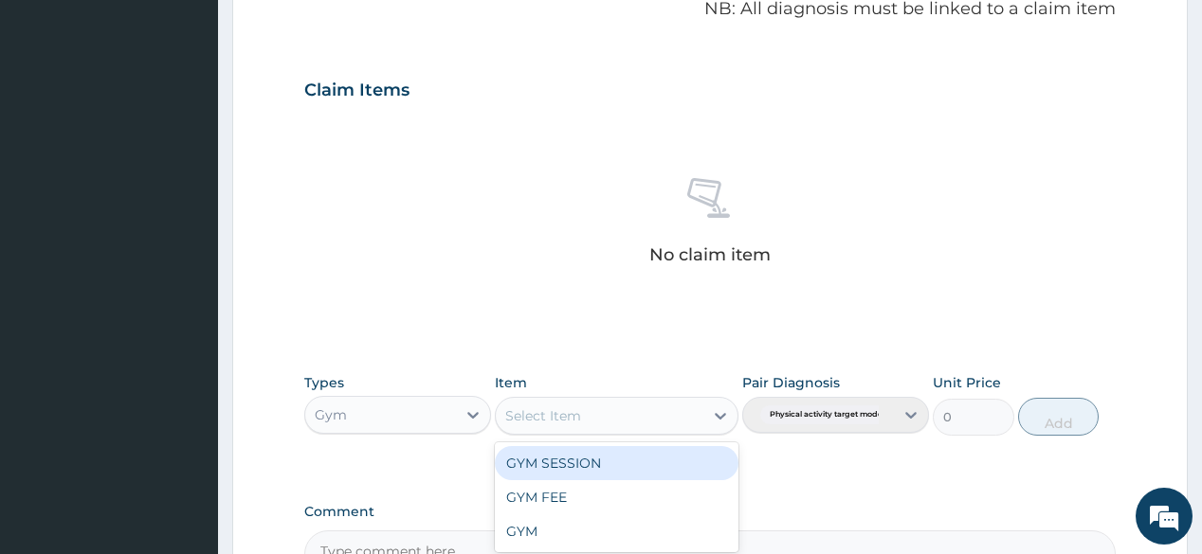
click at [705, 421] on div at bounding box center [720, 416] width 34 height 34
click at [584, 453] on div "GYM SESSION" at bounding box center [617, 463] width 244 height 34
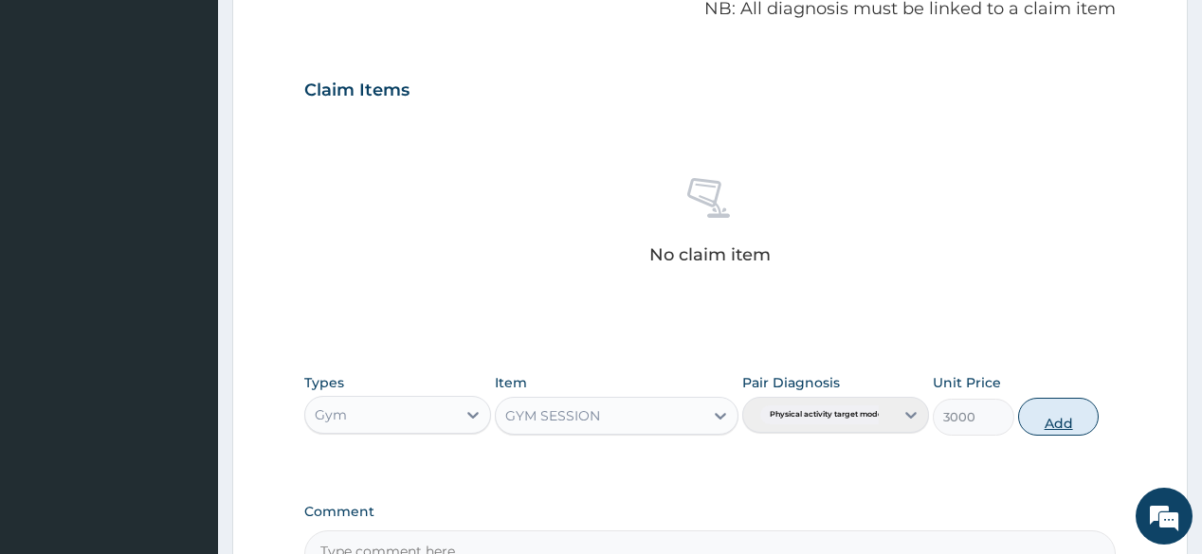
click at [1084, 417] on button "Add" at bounding box center [1059, 417] width 82 height 38
type input "0"
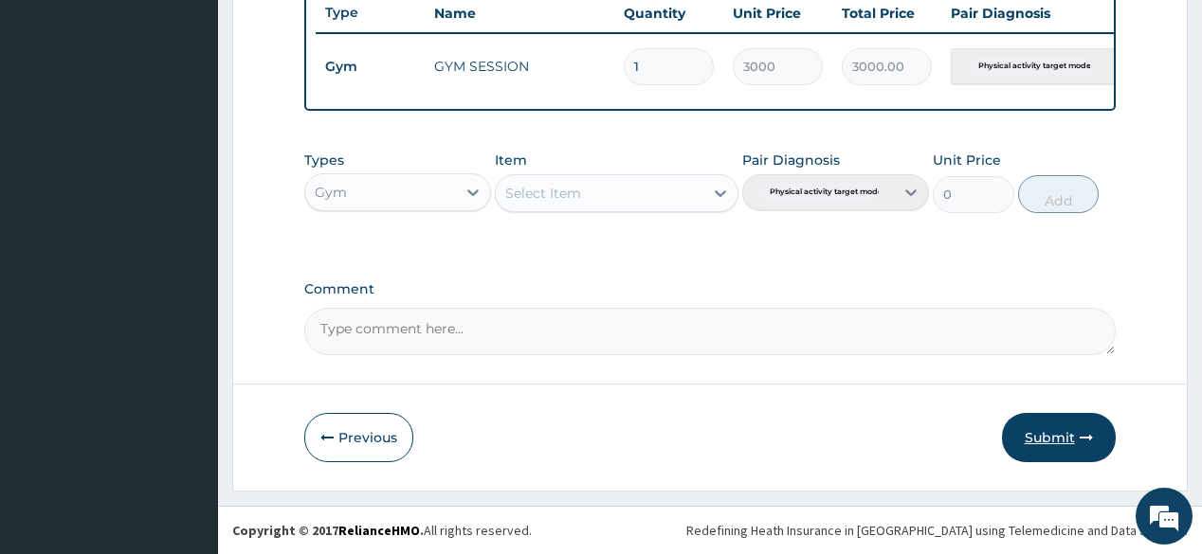
click at [1064, 431] on button "Submit" at bounding box center [1059, 437] width 114 height 49
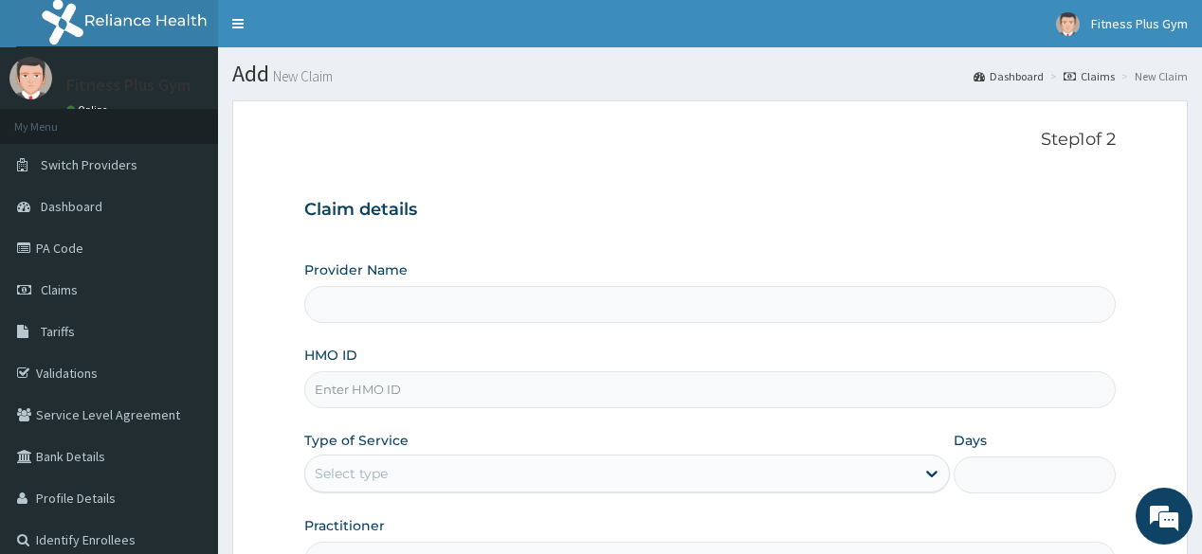
type input "Fitness plus Gym"
type input "1"
drag, startPoint x: 458, startPoint y: 396, endPoint x: 466, endPoint y: 383, distance: 15.8
click at [458, 396] on input "HMO ID" at bounding box center [709, 390] width 810 height 37
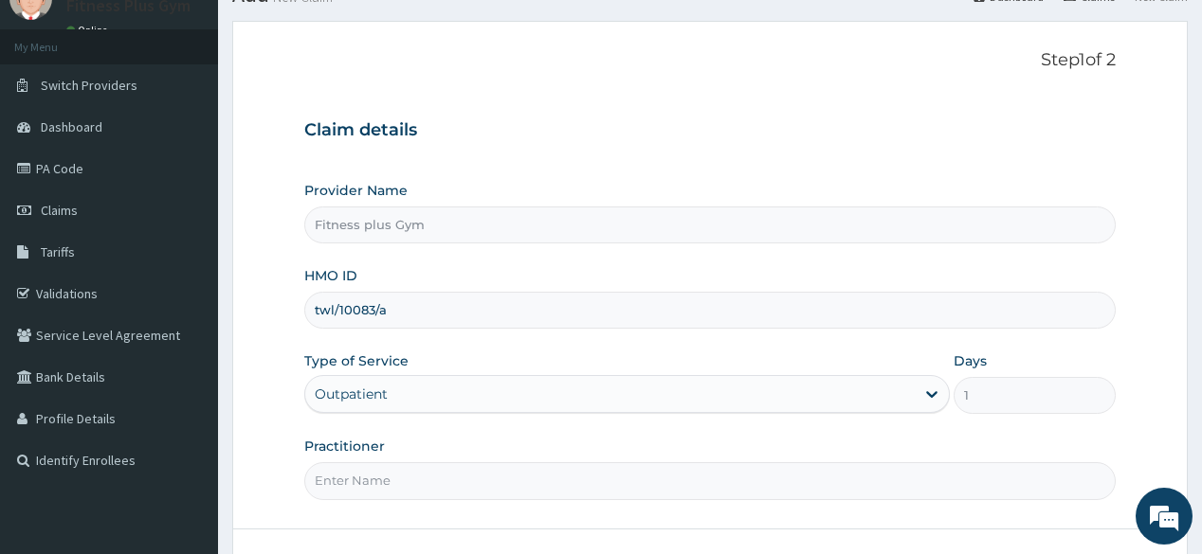
scroll to position [222, 0]
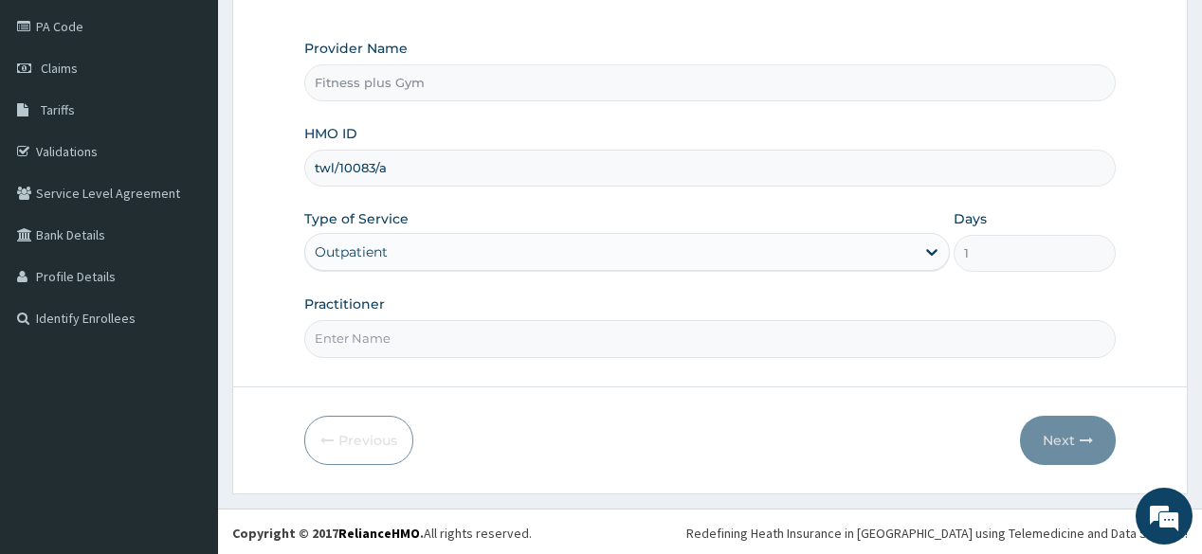
type input "twl/10083/a"
click at [513, 333] on input "Practitioner" at bounding box center [709, 338] width 810 height 37
type input "fitnessplus"
click at [1058, 431] on button "Next" at bounding box center [1068, 440] width 96 height 49
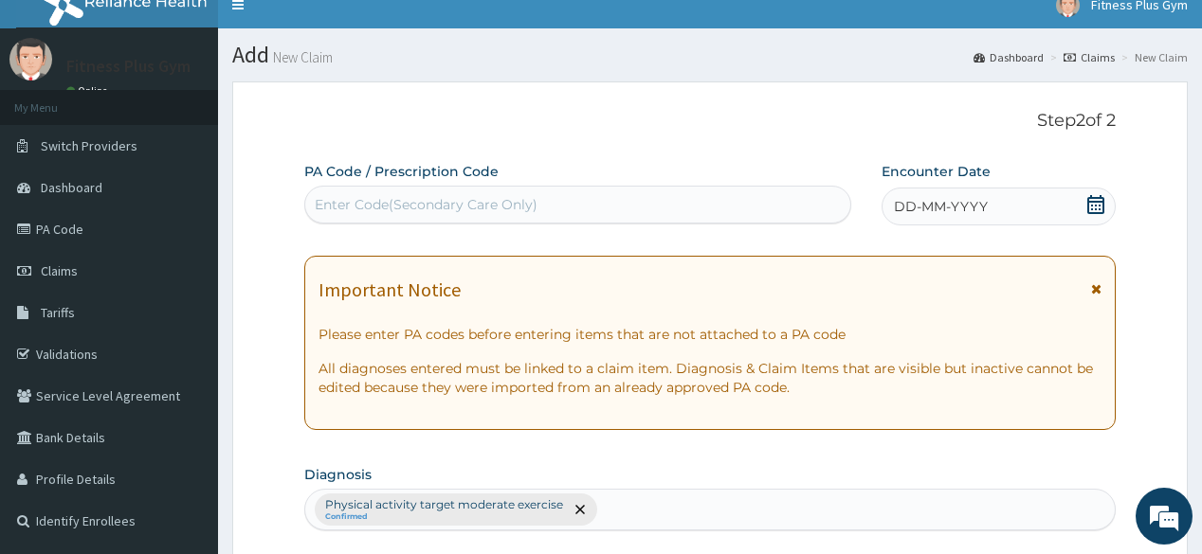
scroll to position [0, 0]
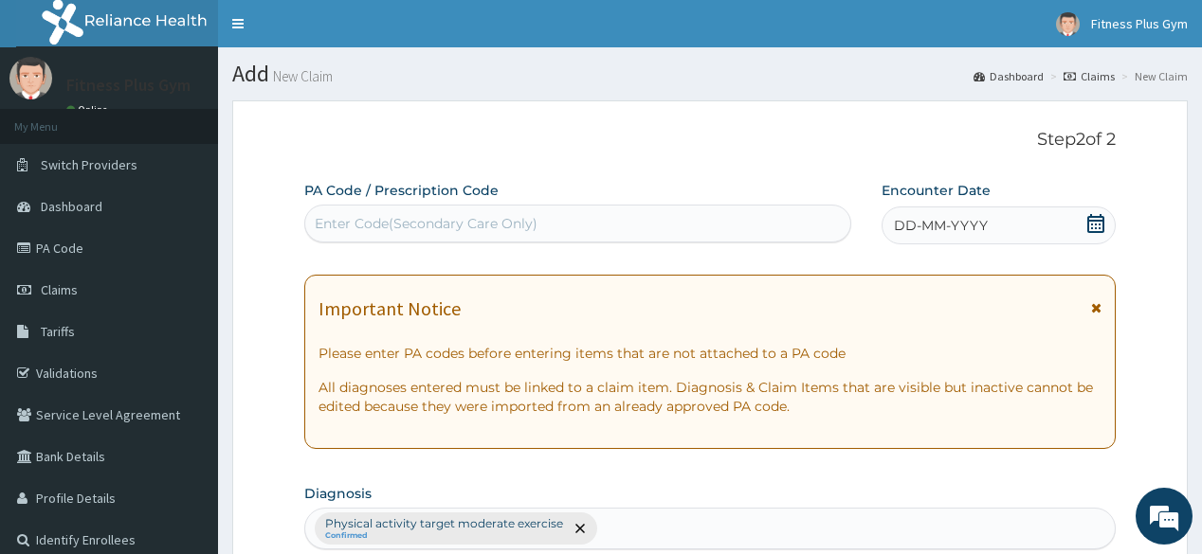
click at [732, 229] on div "Enter Code(Secondary Care Only)" at bounding box center [577, 224] width 544 height 30
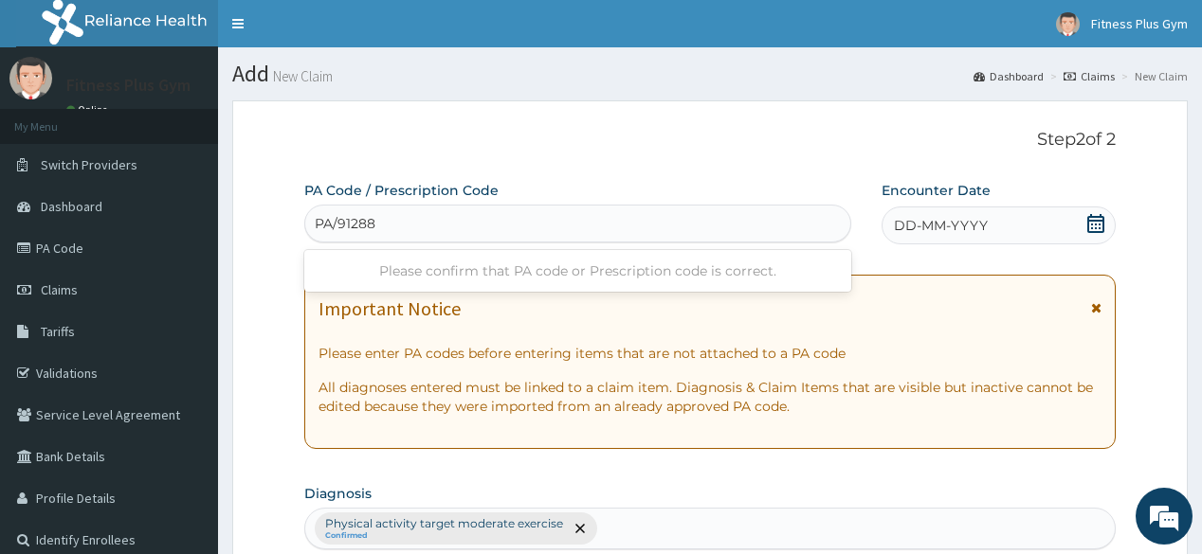
type input "PA/91288E"
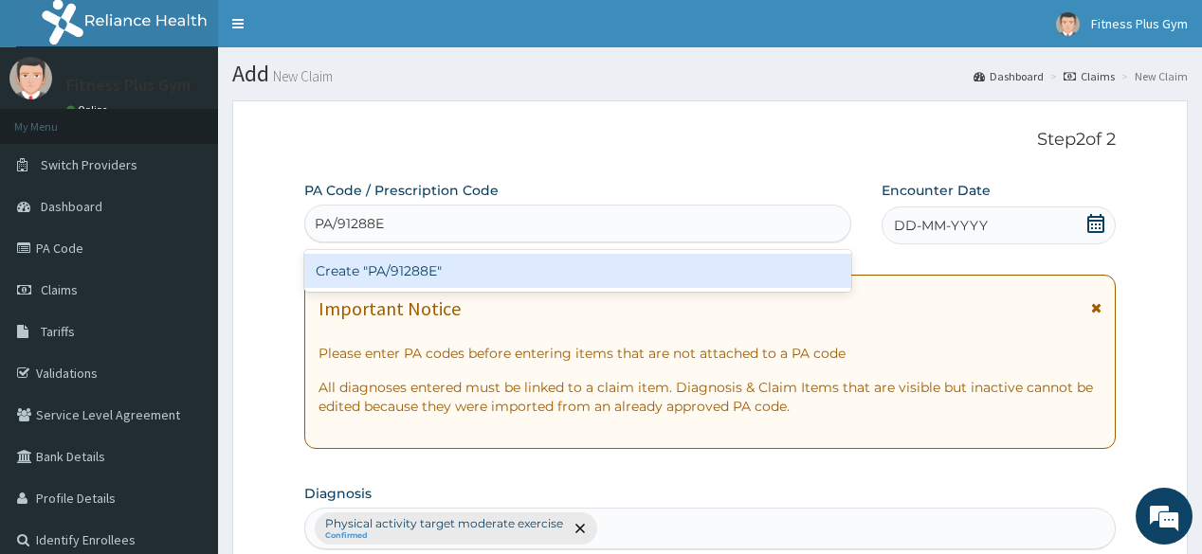
click at [673, 258] on div "Create "PA/91288E"" at bounding box center [577, 271] width 546 height 34
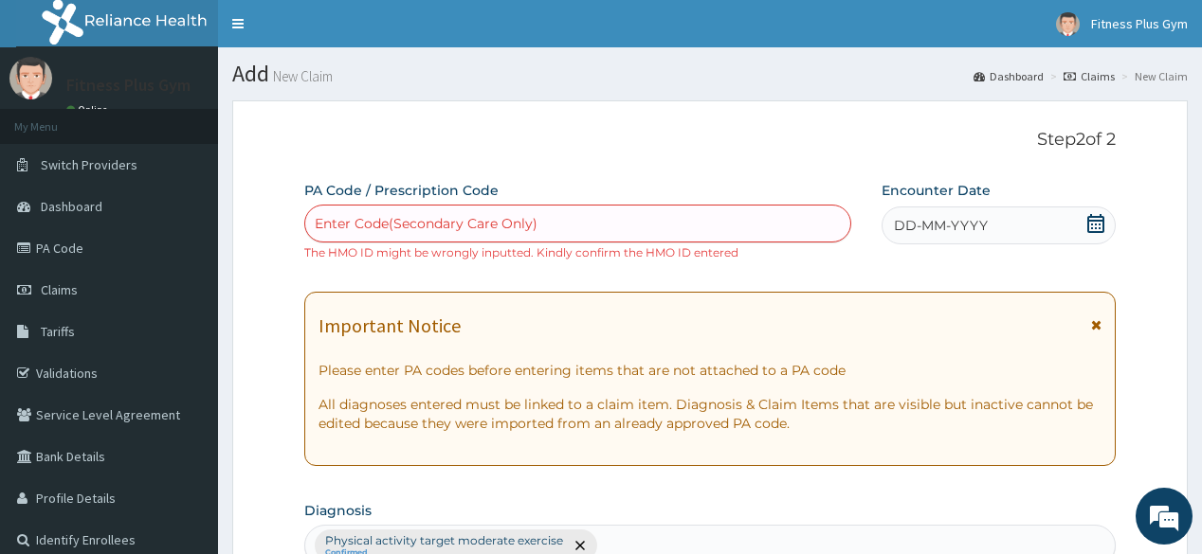
click at [1098, 226] on icon at bounding box center [1095, 223] width 19 height 19
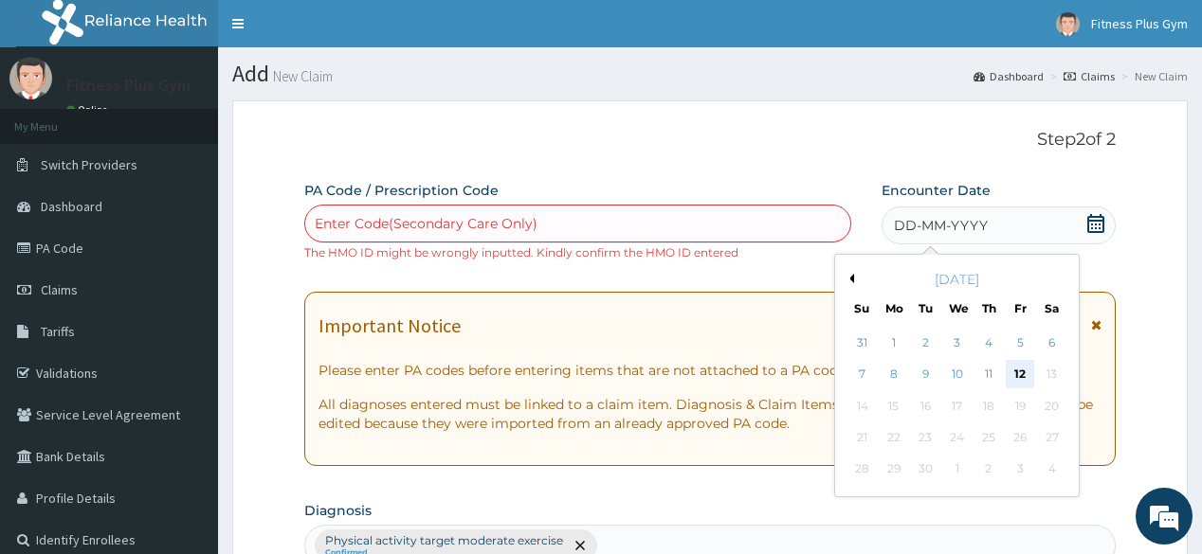
click at [1020, 374] on div "12" at bounding box center [1020, 375] width 28 height 28
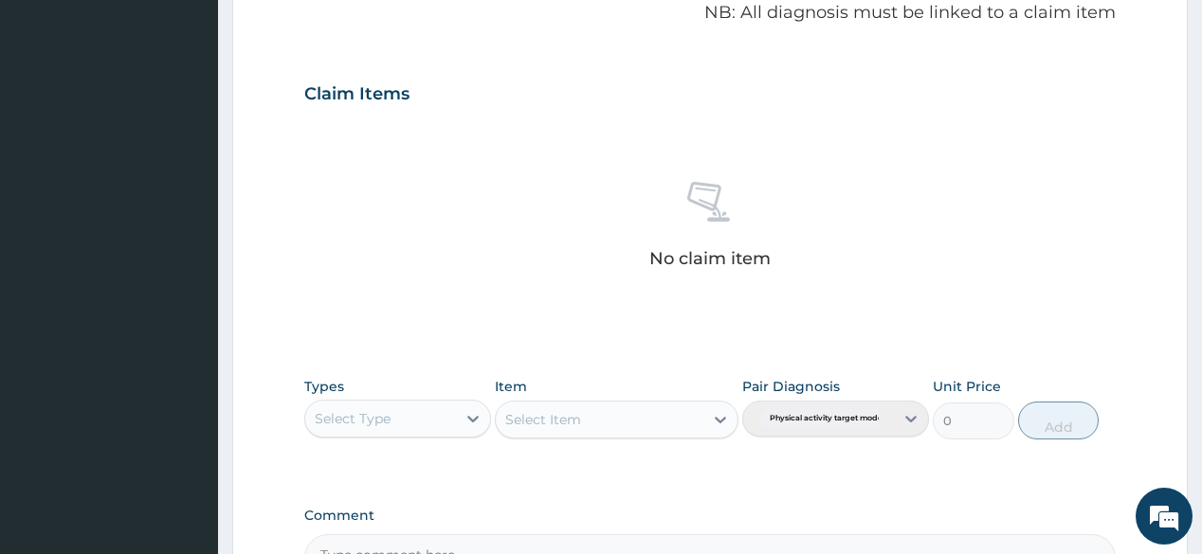
scroll to position [607, 0]
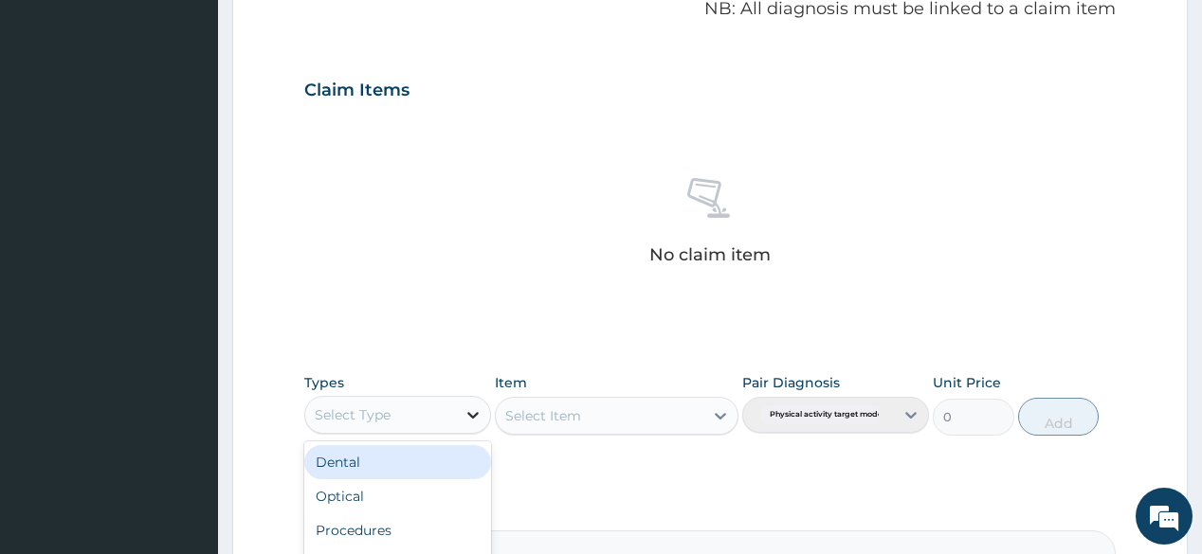
click at [474, 413] on icon at bounding box center [472, 415] width 11 height 7
type input "gym"
click at [372, 463] on div "Gym" at bounding box center [397, 462] width 187 height 34
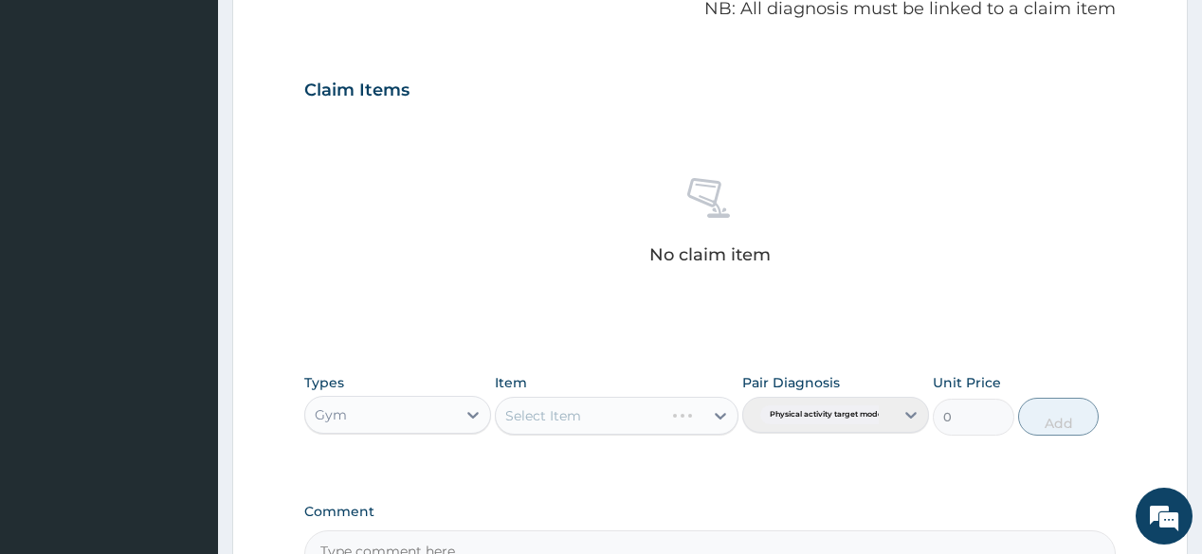
click at [694, 413] on div "Select Item" at bounding box center [617, 416] width 244 height 38
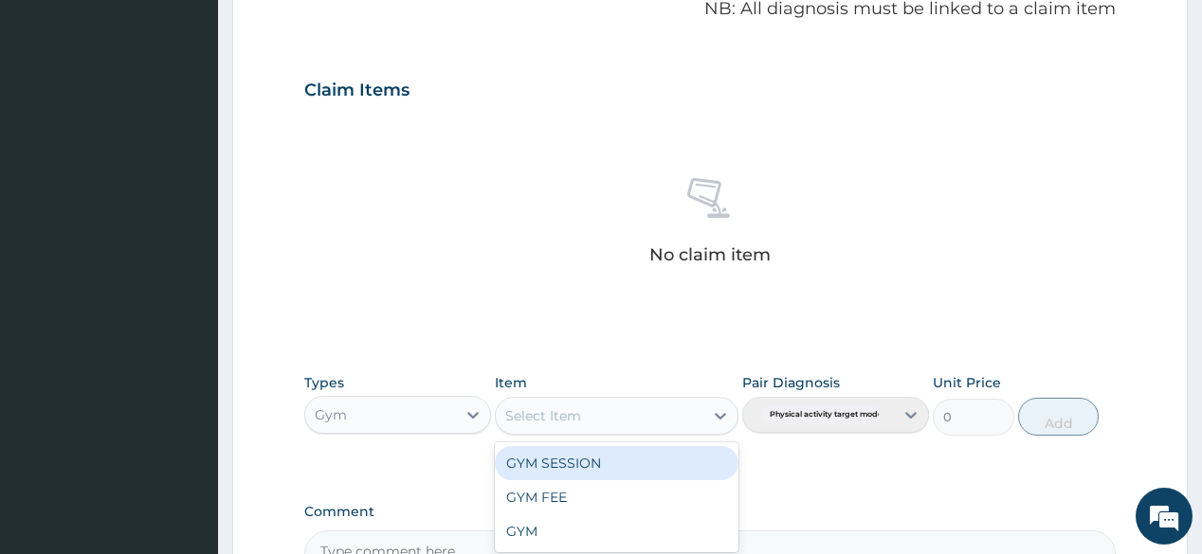
click at [719, 407] on icon at bounding box center [720, 416] width 19 height 19
click at [664, 460] on div "GYM SESSION" at bounding box center [617, 463] width 244 height 34
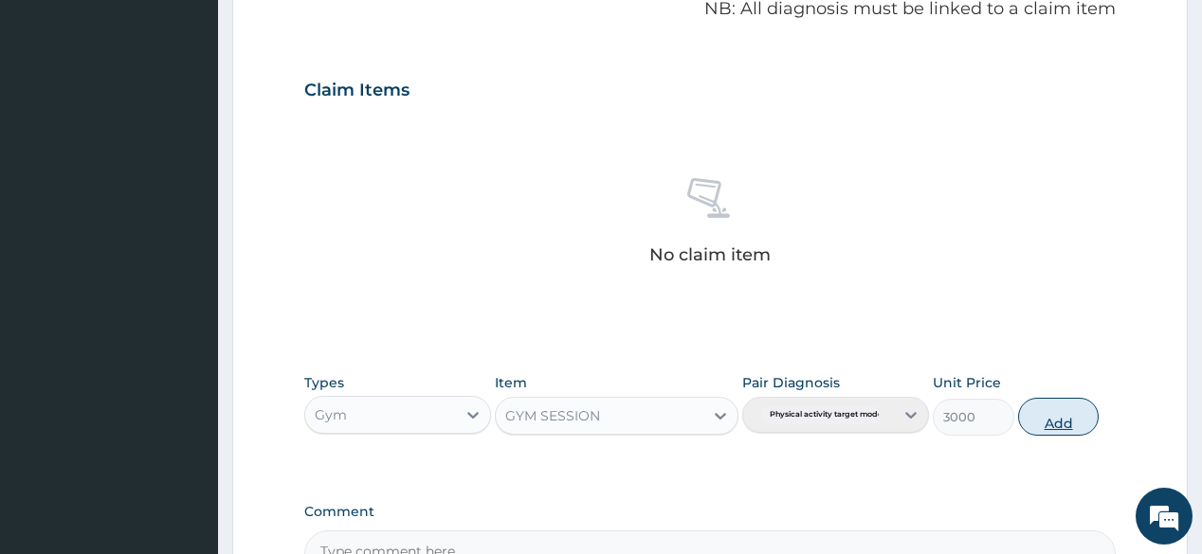
click at [1026, 409] on button "Add" at bounding box center [1059, 417] width 82 height 38
type input "0"
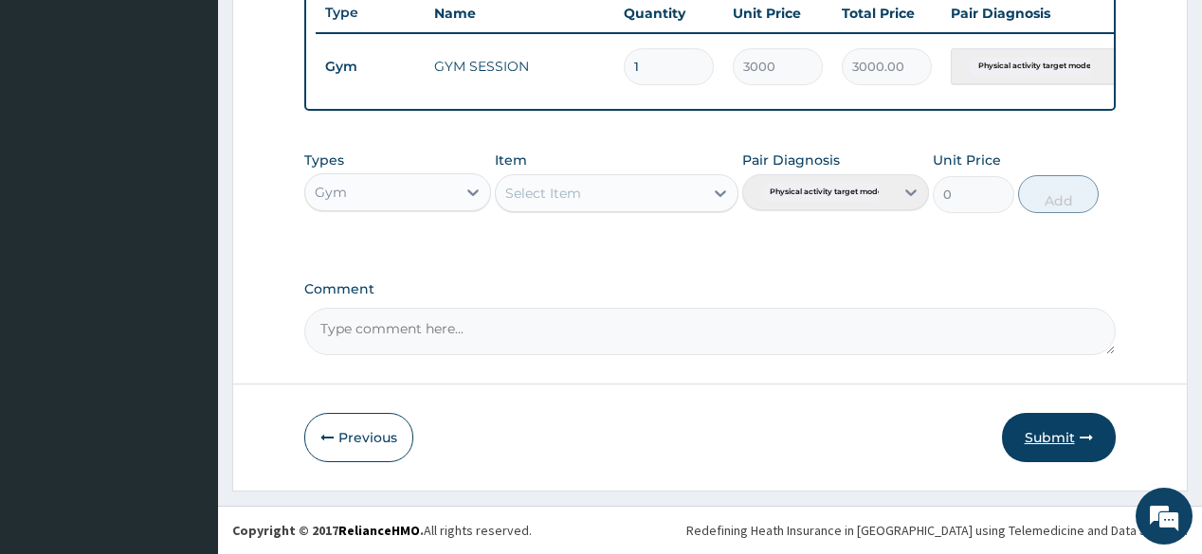
click at [1034, 427] on button "Submit" at bounding box center [1059, 437] width 114 height 49
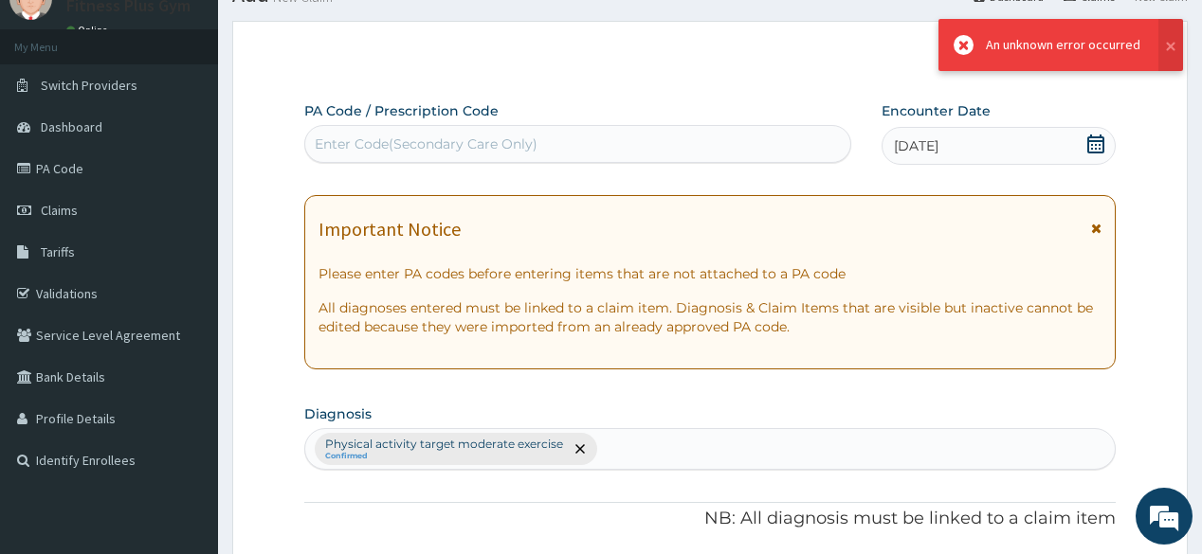
scroll to position [731, 0]
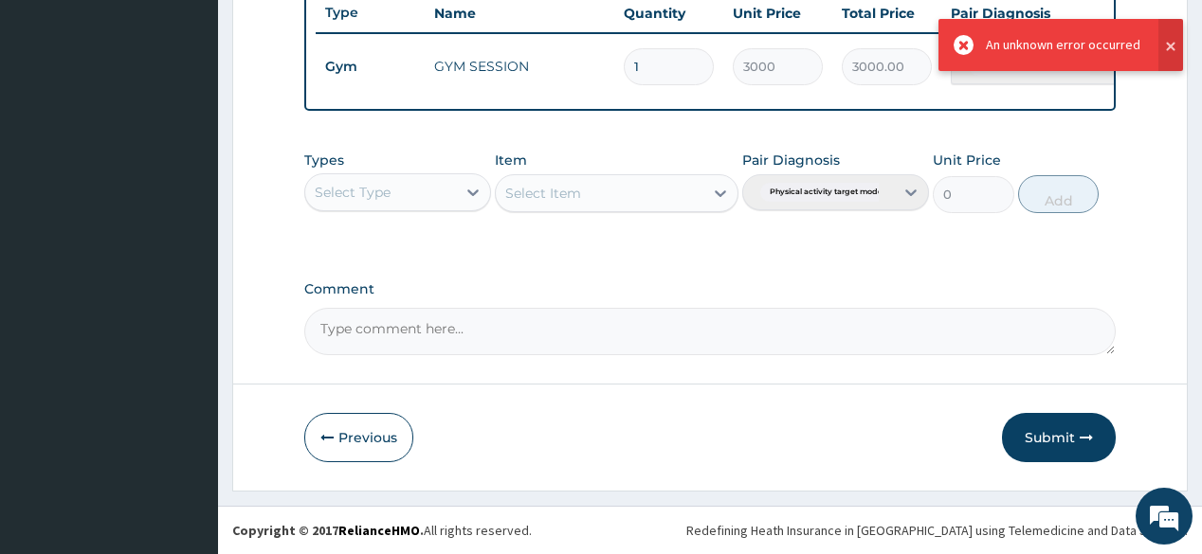
click at [1169, 48] on button at bounding box center [1170, 45] width 25 height 52
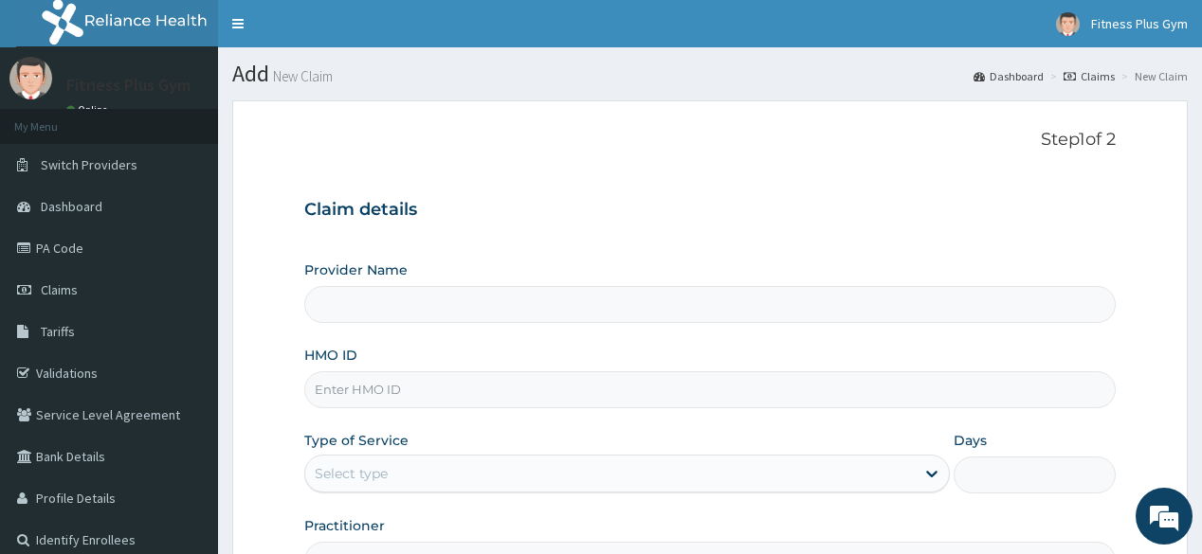
type input "Fitness plus Gym"
type input "1"
click at [397, 391] on input "HMO ID" at bounding box center [709, 390] width 810 height 37
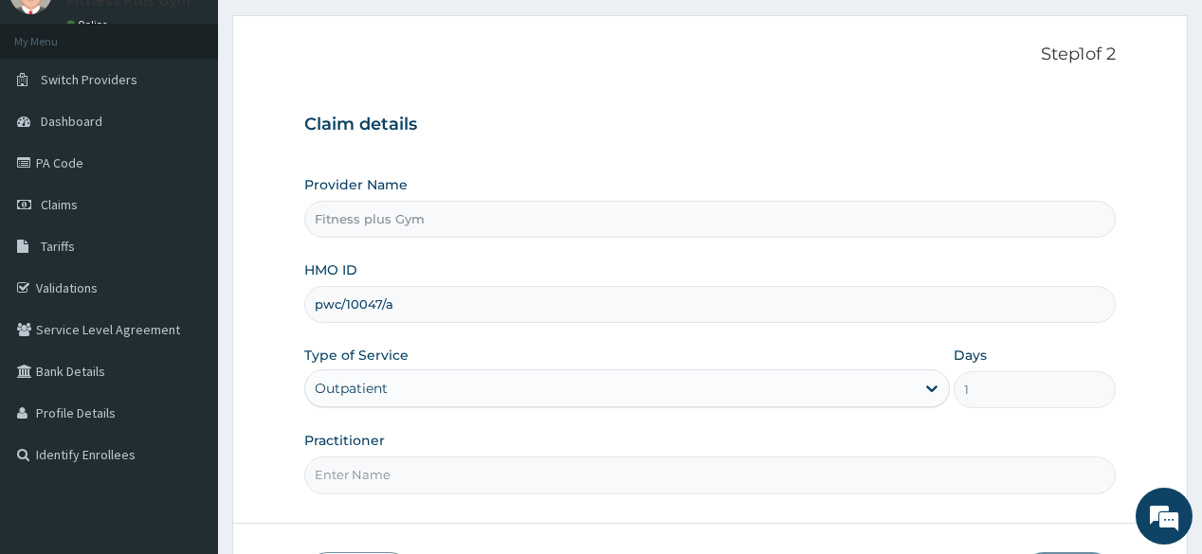
scroll to position [222, 0]
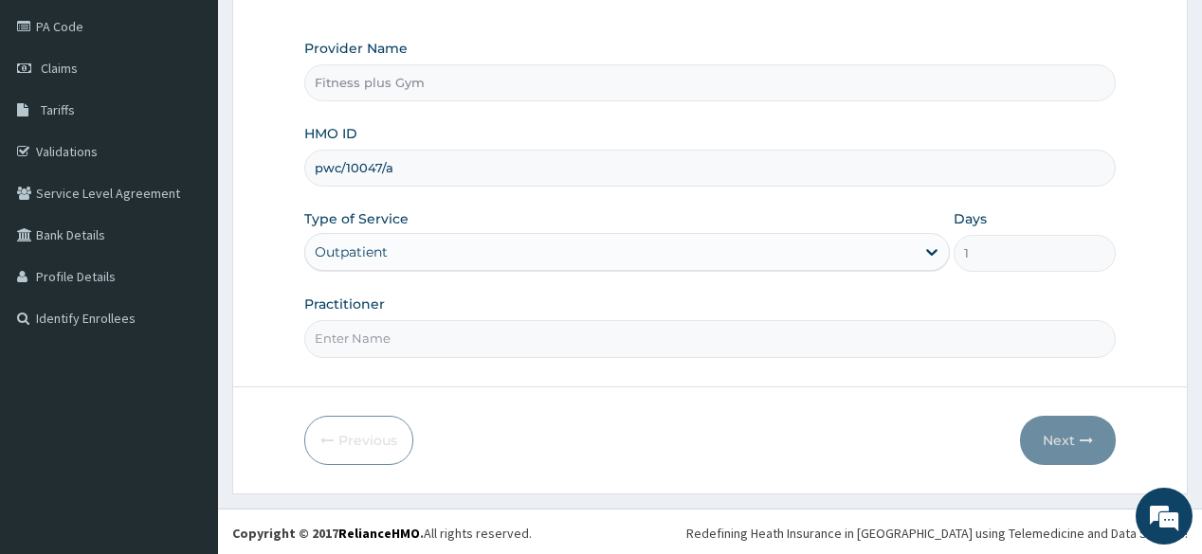
type input "pwc/10047/a"
click at [483, 334] on input "Practitioner" at bounding box center [709, 338] width 810 height 37
type input "fitnessplus"
click at [1054, 428] on button "Next" at bounding box center [1068, 440] width 96 height 49
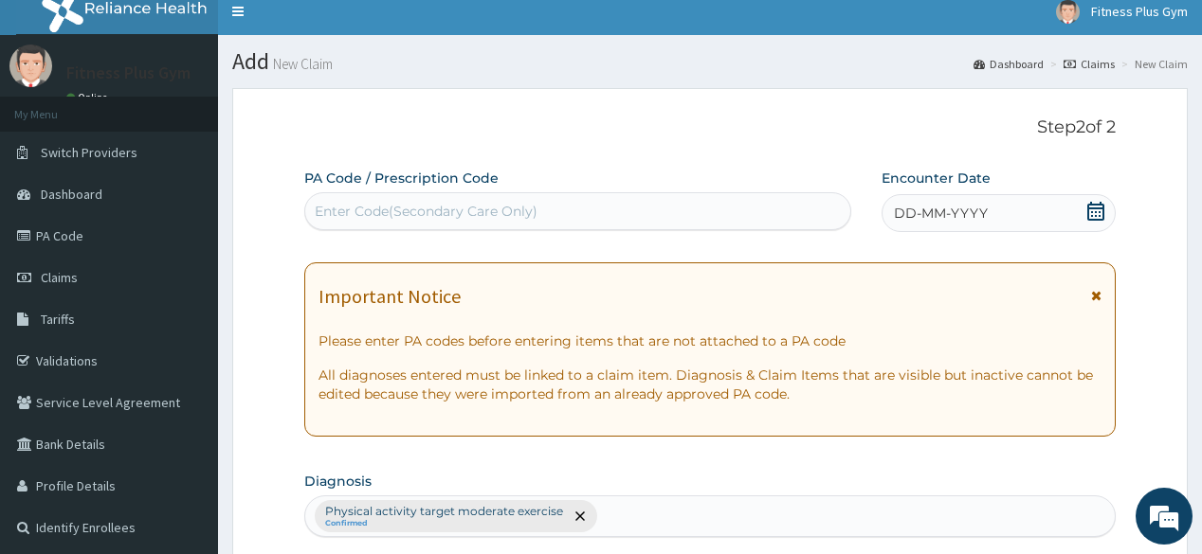
scroll to position [0, 0]
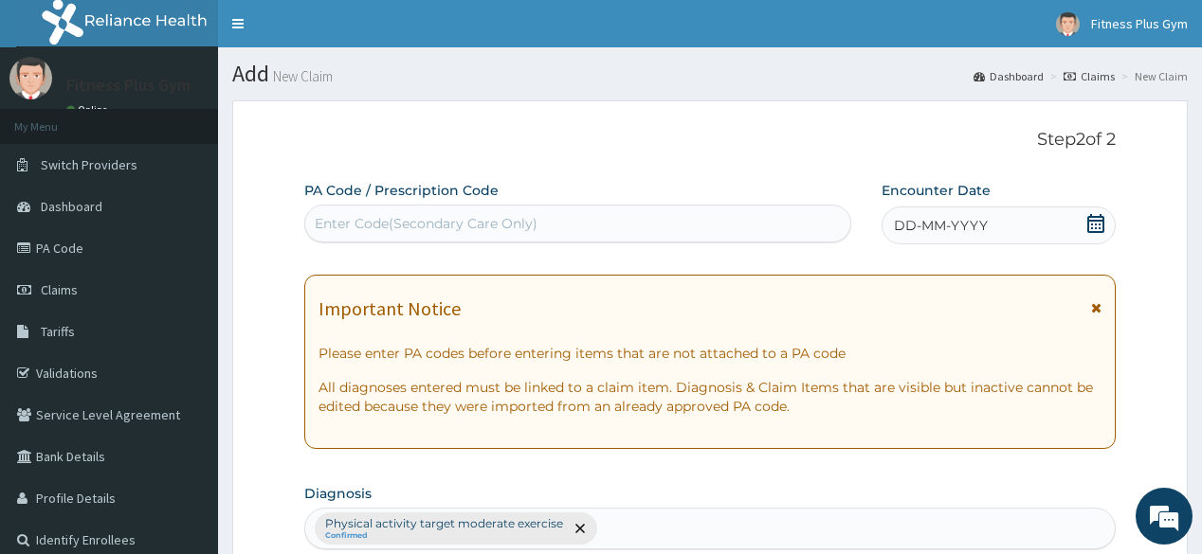
click at [540, 221] on div "Enter Code(Secondary Care Only)" at bounding box center [577, 224] width 544 height 30
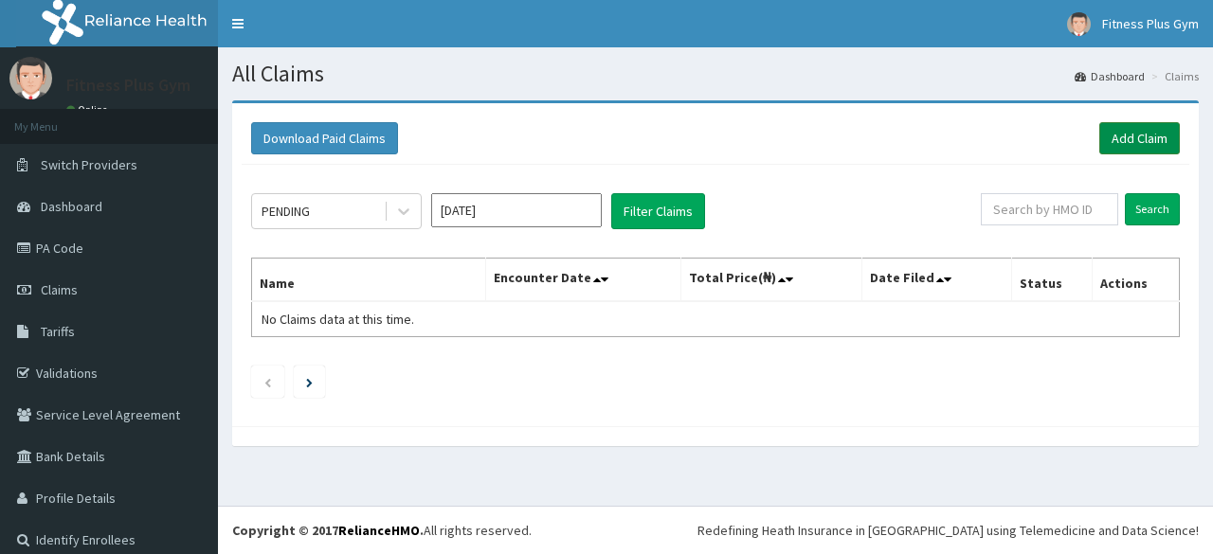
click at [1156, 141] on link "Add Claim" at bounding box center [1139, 138] width 81 height 32
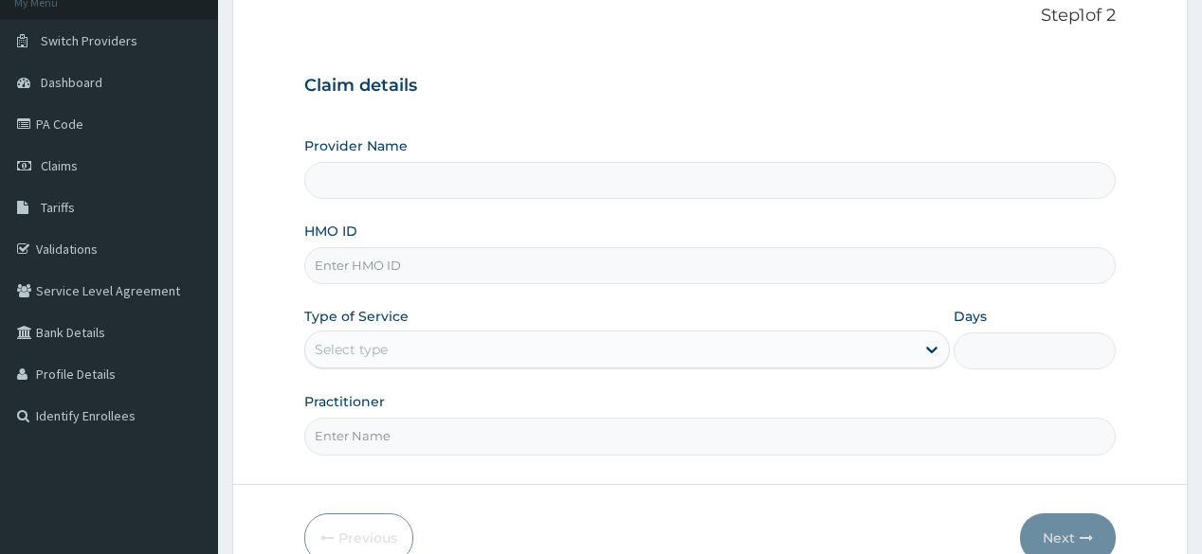
scroll to position [152, 0]
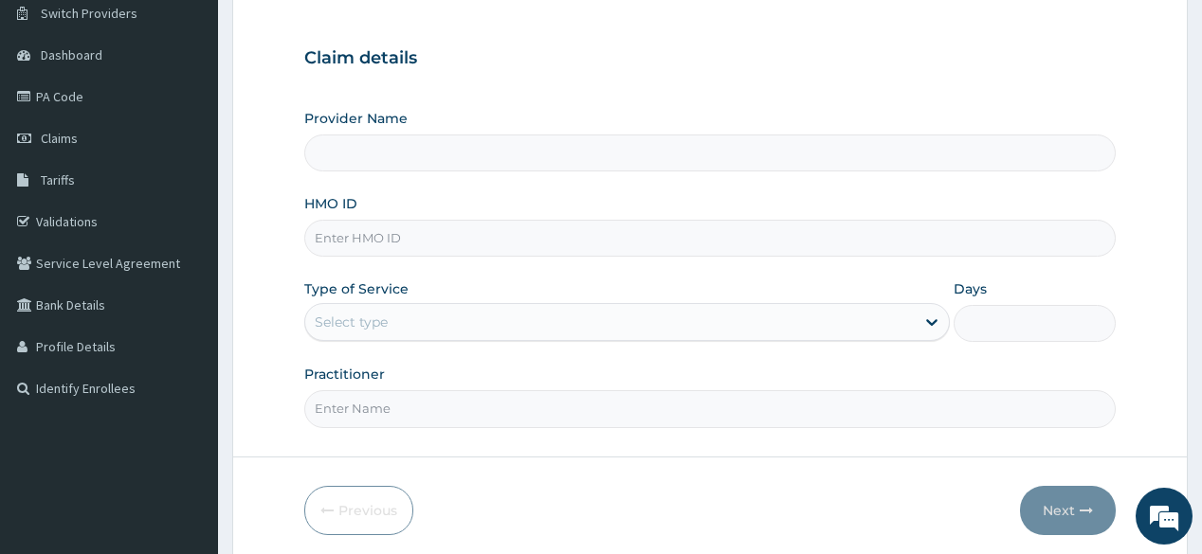
click at [380, 243] on input "HMO ID" at bounding box center [709, 238] width 810 height 37
type input "Fitness plus Gym"
type input "1"
click at [500, 240] on input "HMO ID" at bounding box center [709, 238] width 810 height 37
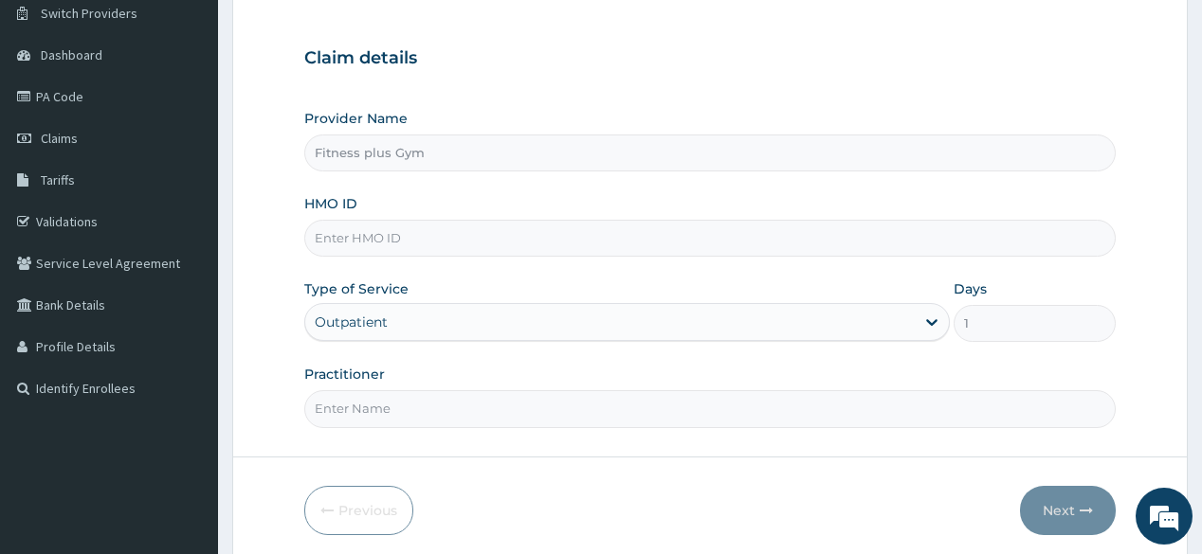
click at [702, 212] on div "HMO ID" at bounding box center [709, 225] width 810 height 63
click at [569, 235] on input "HMO ID" at bounding box center [709, 238] width 810 height 37
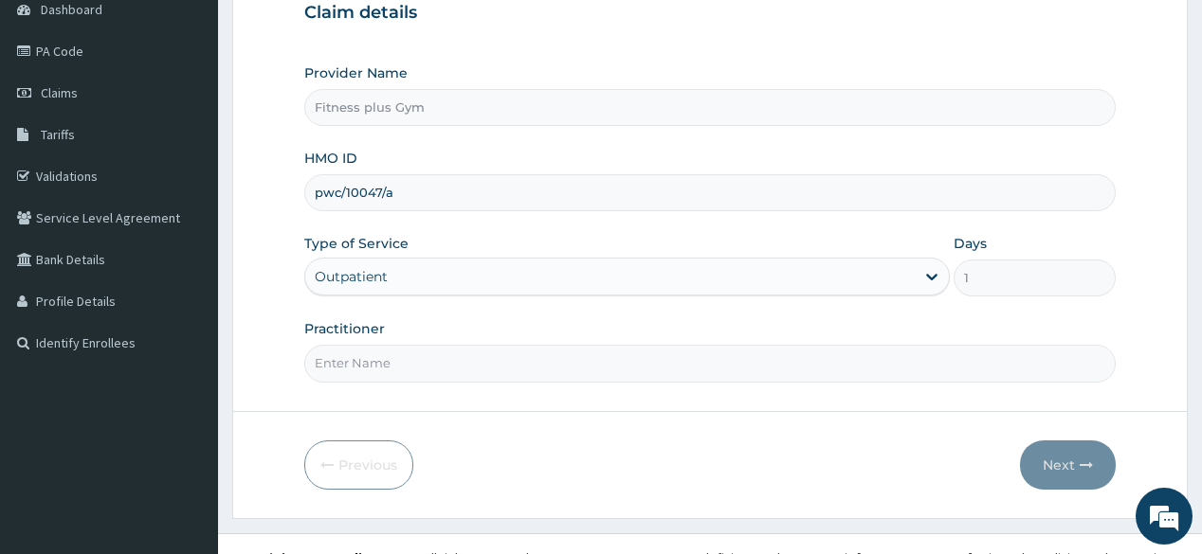
scroll to position [222, 0]
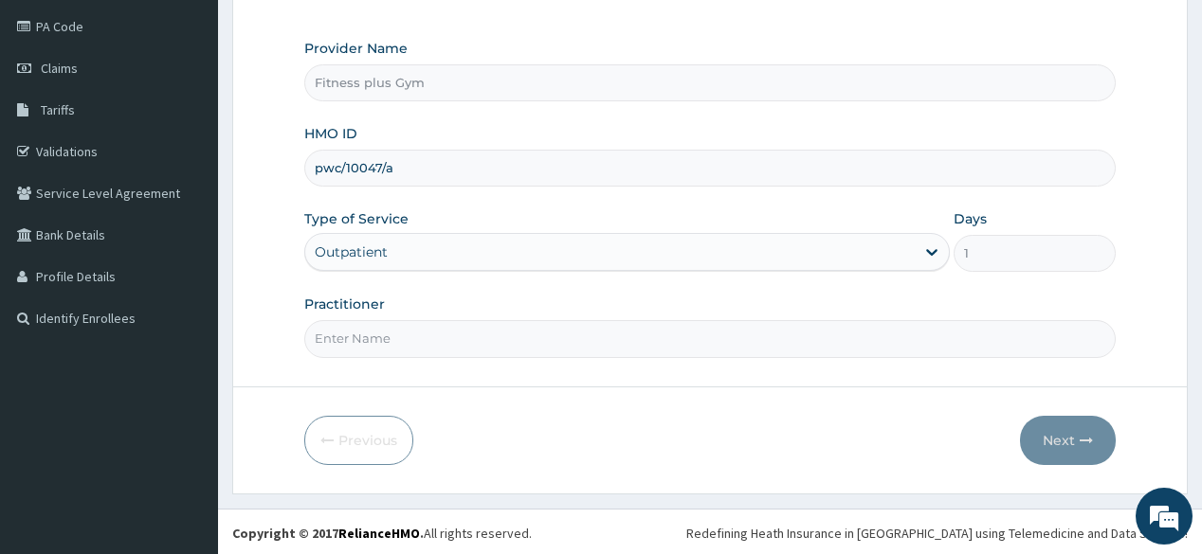
type input "pwc/10047/a"
click at [474, 353] on input "Practitioner" at bounding box center [709, 338] width 810 height 37
type input "fitnessplus"
click at [1052, 443] on button "Next" at bounding box center [1068, 440] width 96 height 49
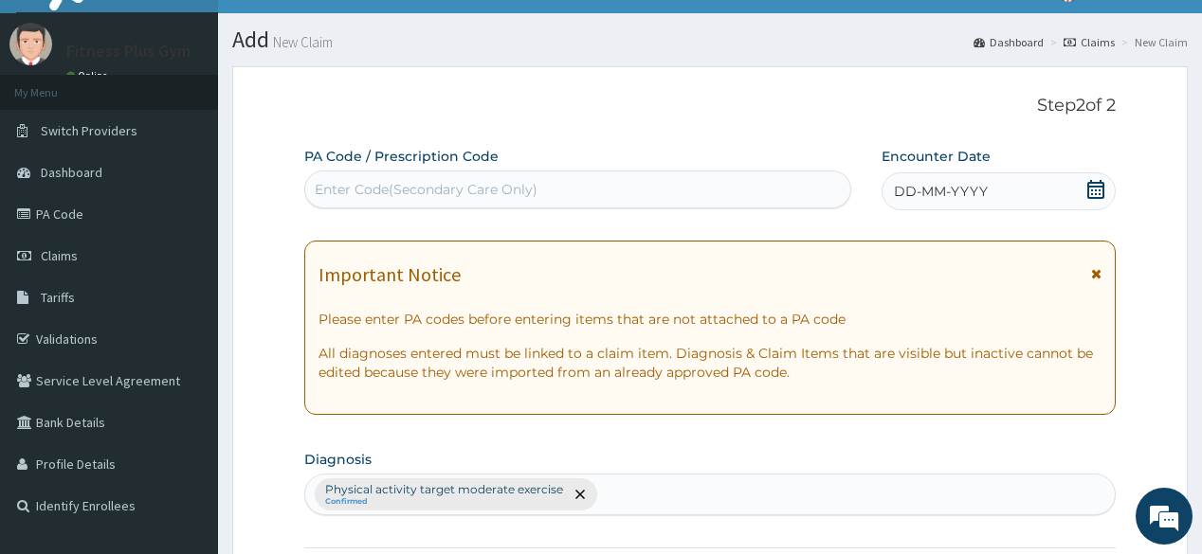
scroll to position [0, 0]
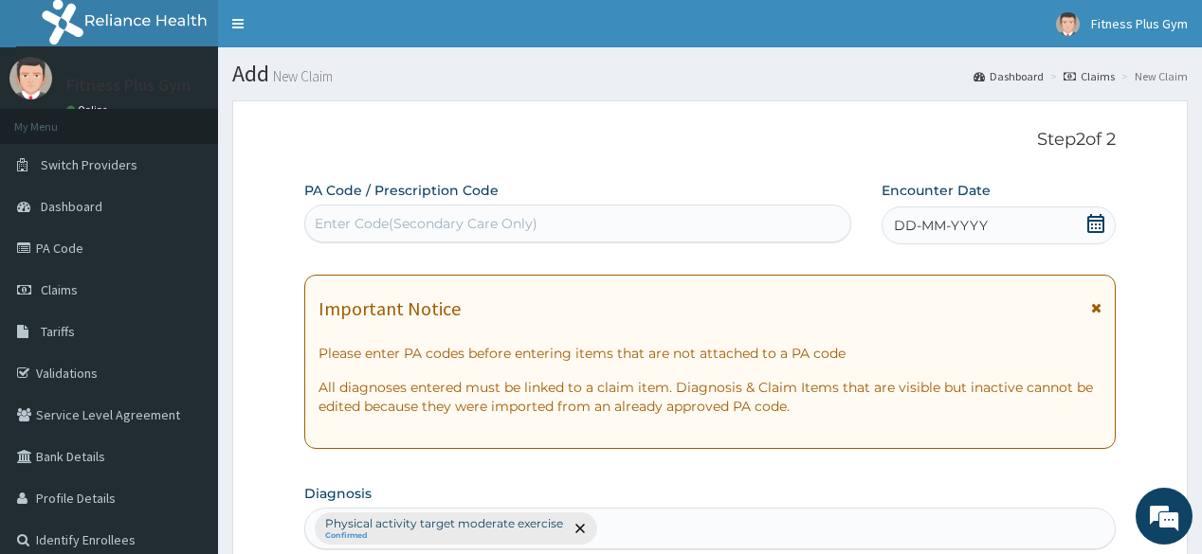
click at [523, 223] on div "Enter Code(Secondary Care Only)" at bounding box center [426, 223] width 223 height 19
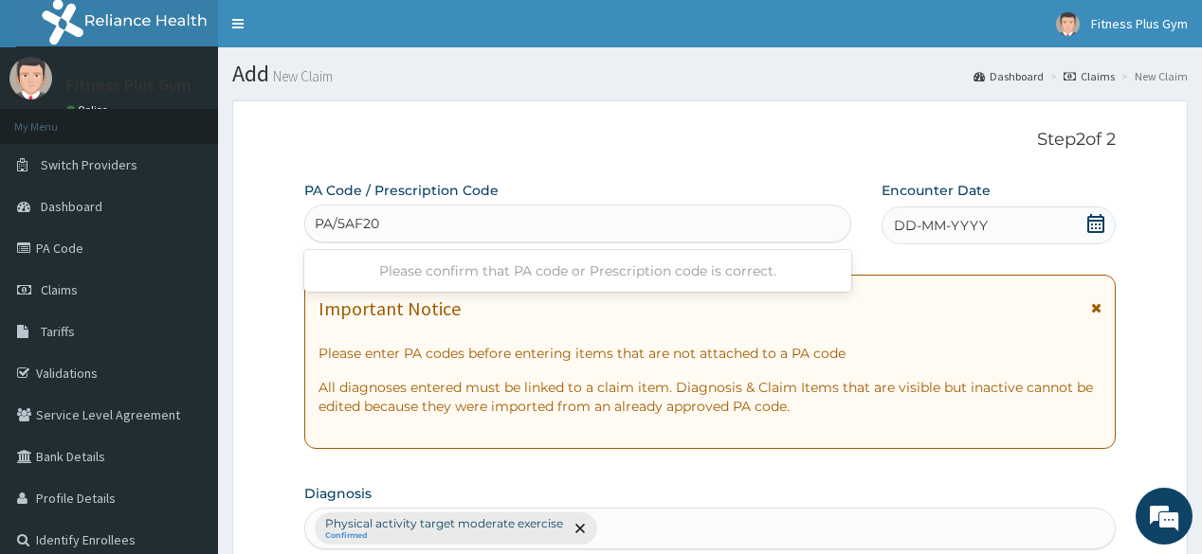
type input "PA/5AF20D"
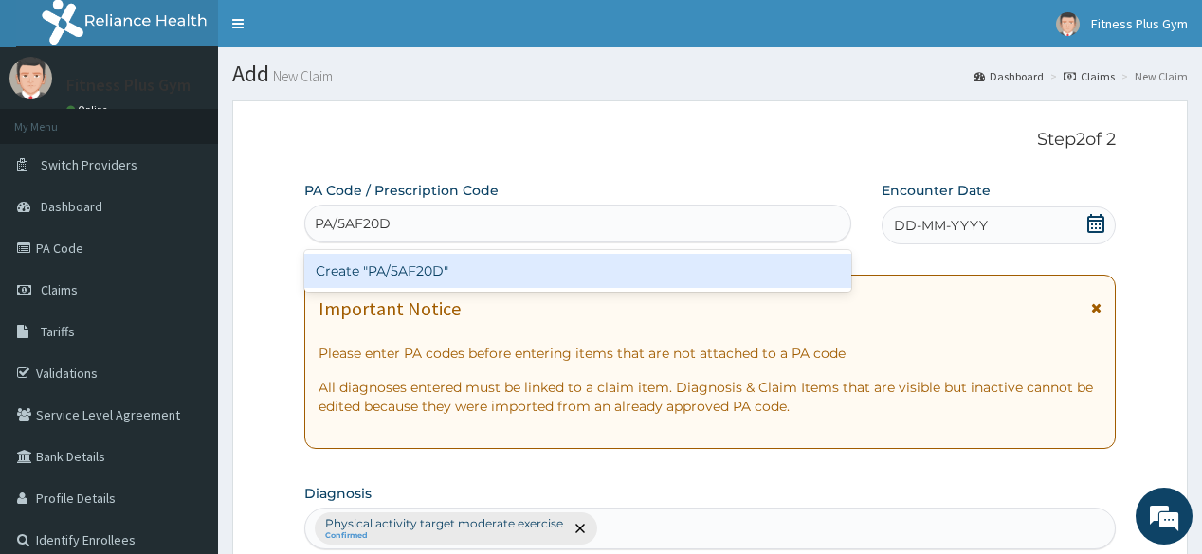
click at [517, 265] on div "Create "PA/5AF20D"" at bounding box center [577, 271] width 546 height 34
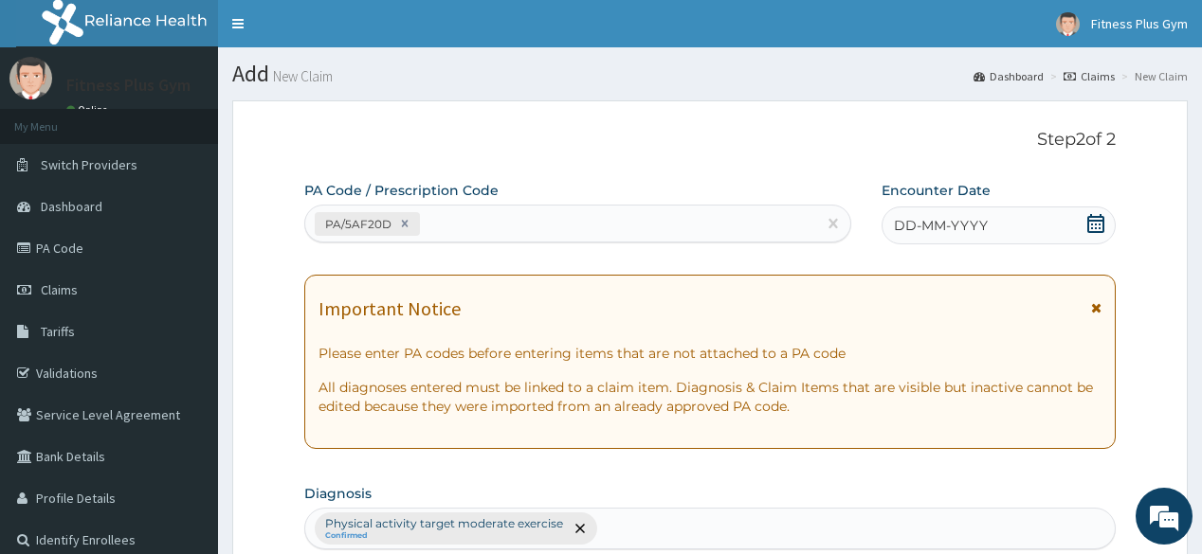
click at [1098, 222] on icon at bounding box center [1095, 223] width 19 height 19
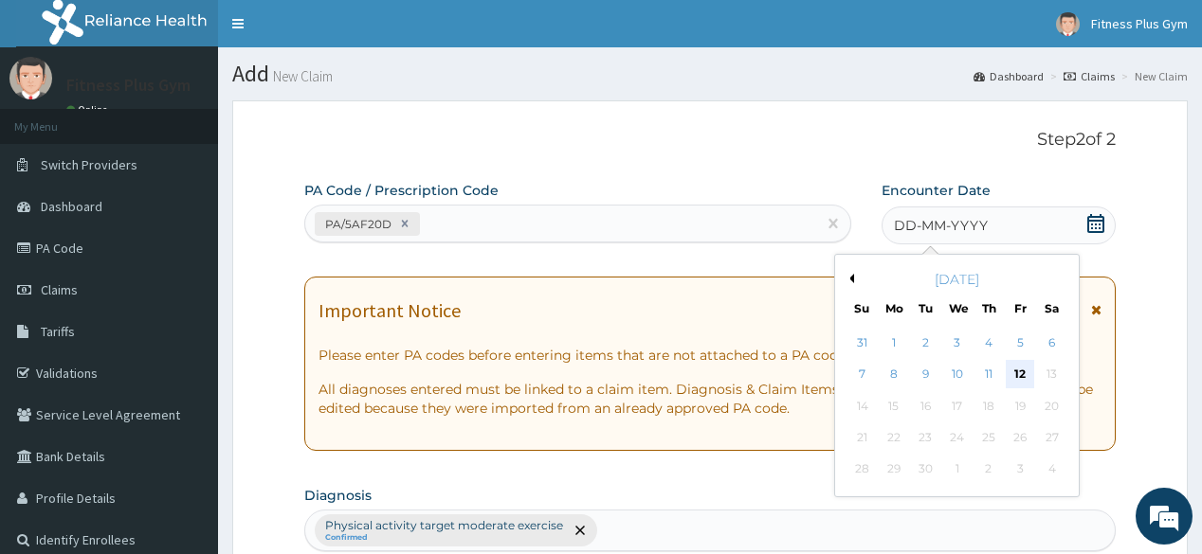
click at [1019, 364] on div "12" at bounding box center [1020, 375] width 28 height 28
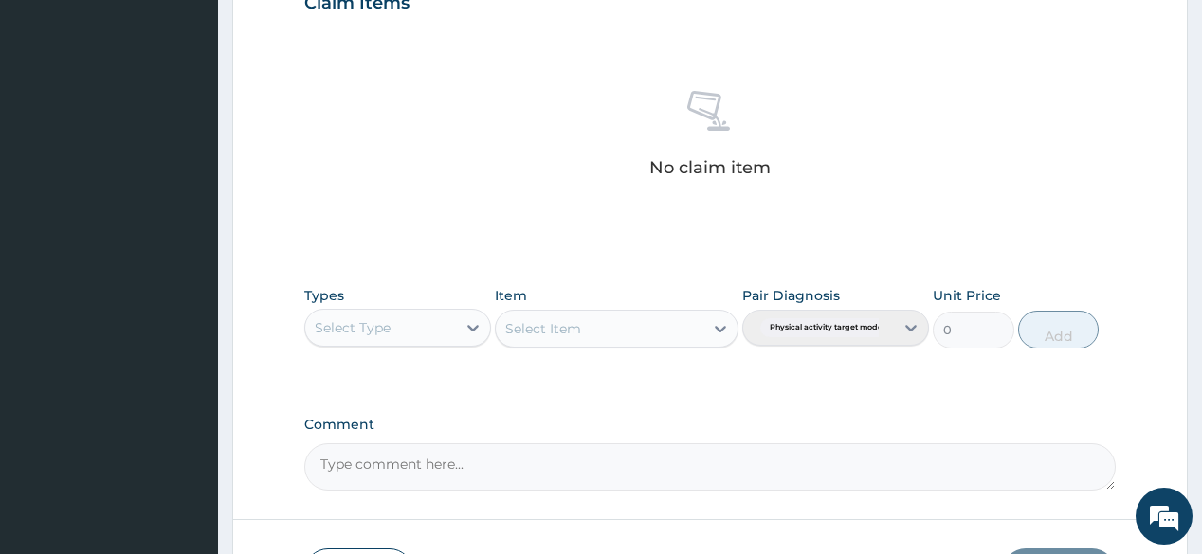
scroll to position [682, 0]
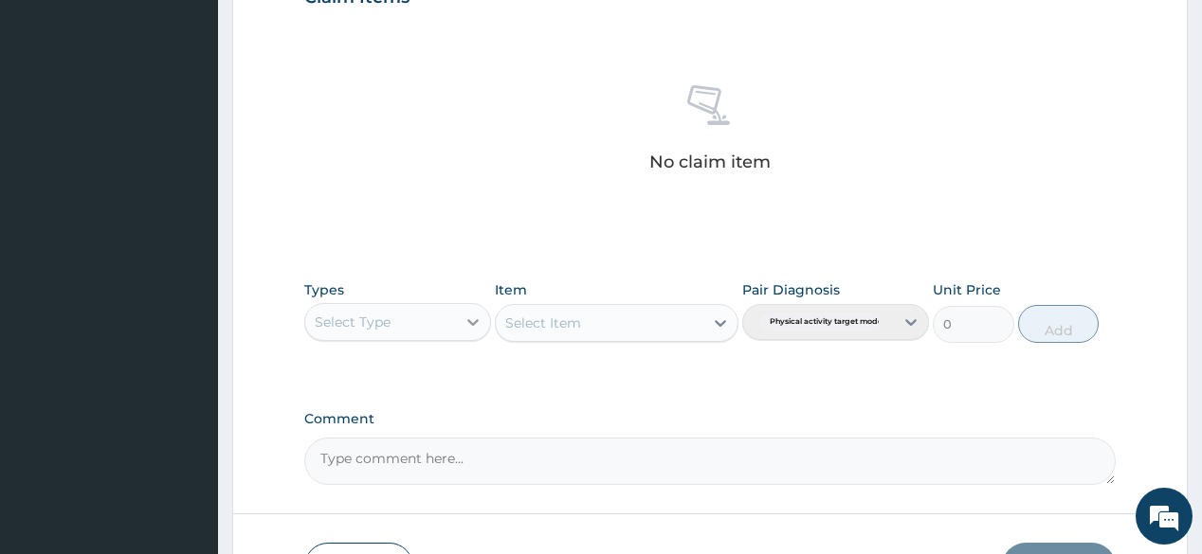
click at [466, 322] on icon at bounding box center [472, 322] width 19 height 19
type input "gym"
click at [379, 383] on div "Gym" at bounding box center [397, 370] width 187 height 34
click at [683, 322] on div "Select Item" at bounding box center [617, 323] width 244 height 38
click at [729, 317] on div "Select Item" at bounding box center [617, 323] width 244 height 38
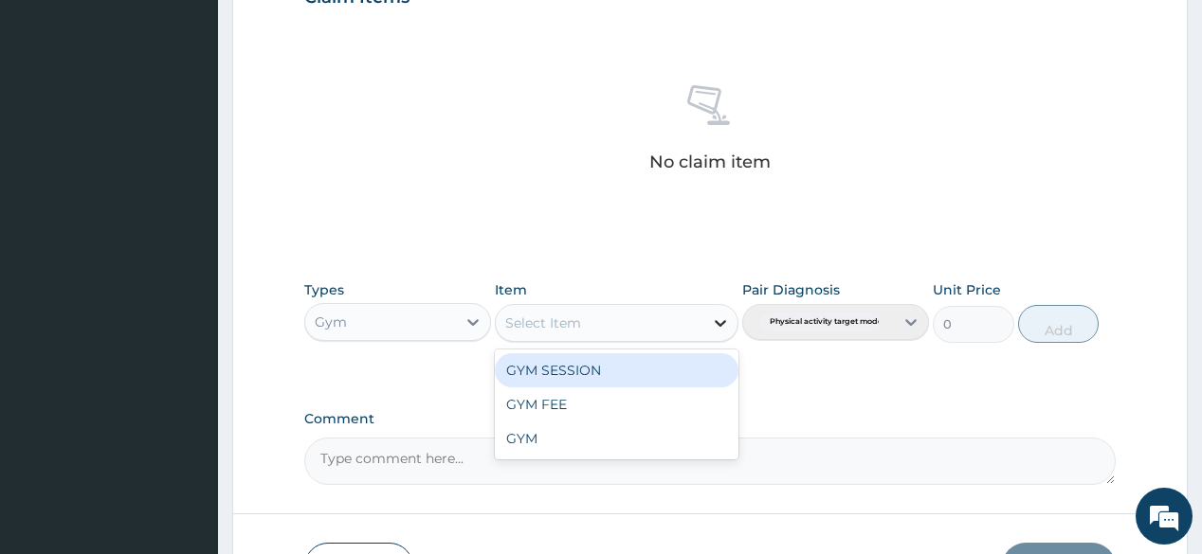
click at [725, 317] on icon at bounding box center [720, 323] width 19 height 19
click at [656, 368] on div "GYM SESSION" at bounding box center [617, 371] width 244 height 34
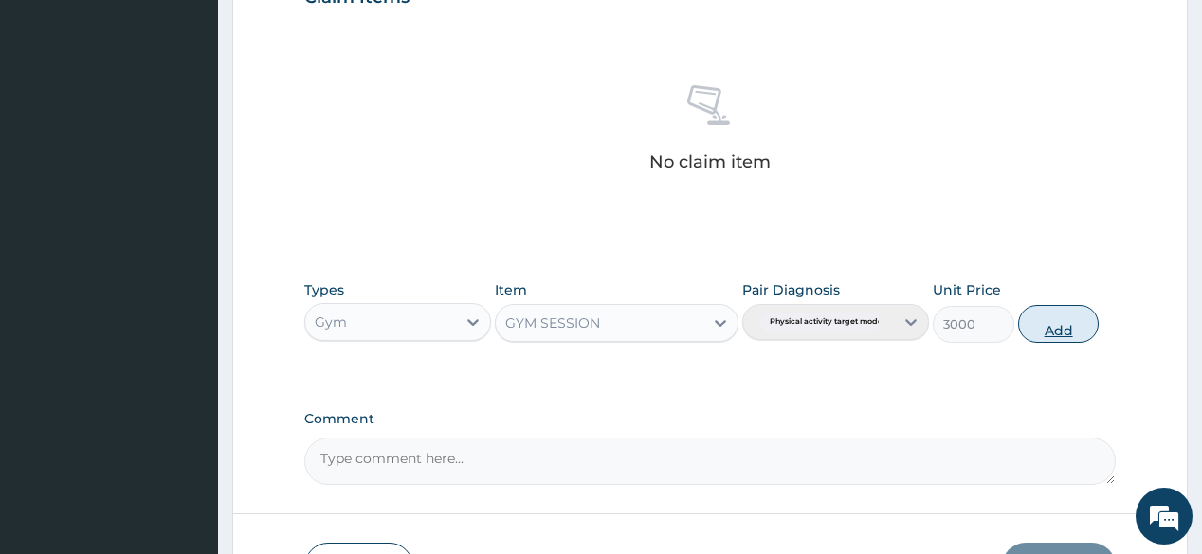
click at [1047, 339] on button "Add" at bounding box center [1059, 324] width 82 height 38
type input "0"
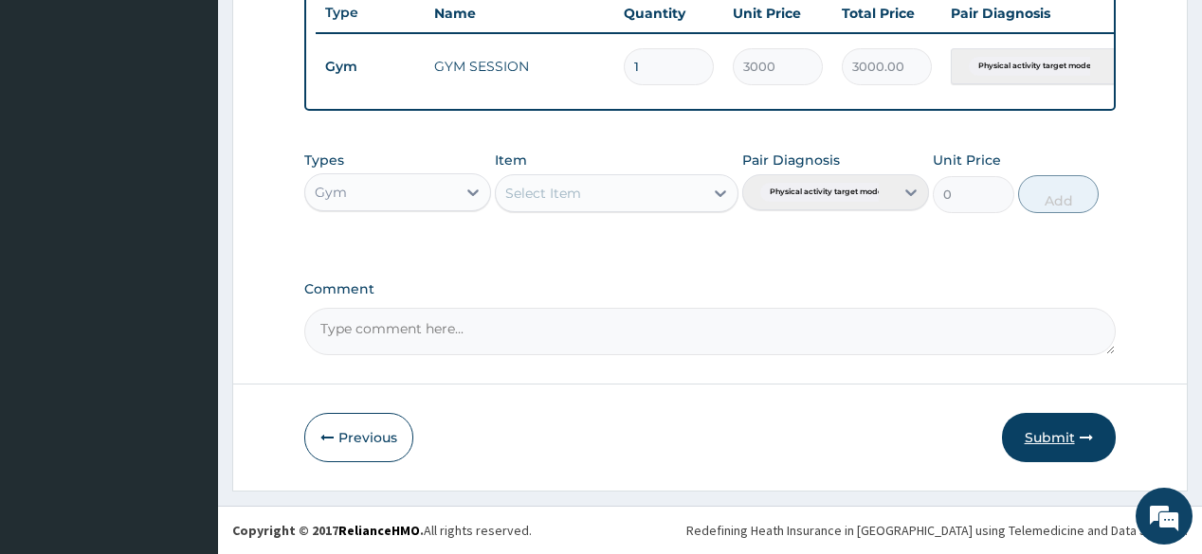
click at [1051, 418] on button "Submit" at bounding box center [1059, 437] width 114 height 49
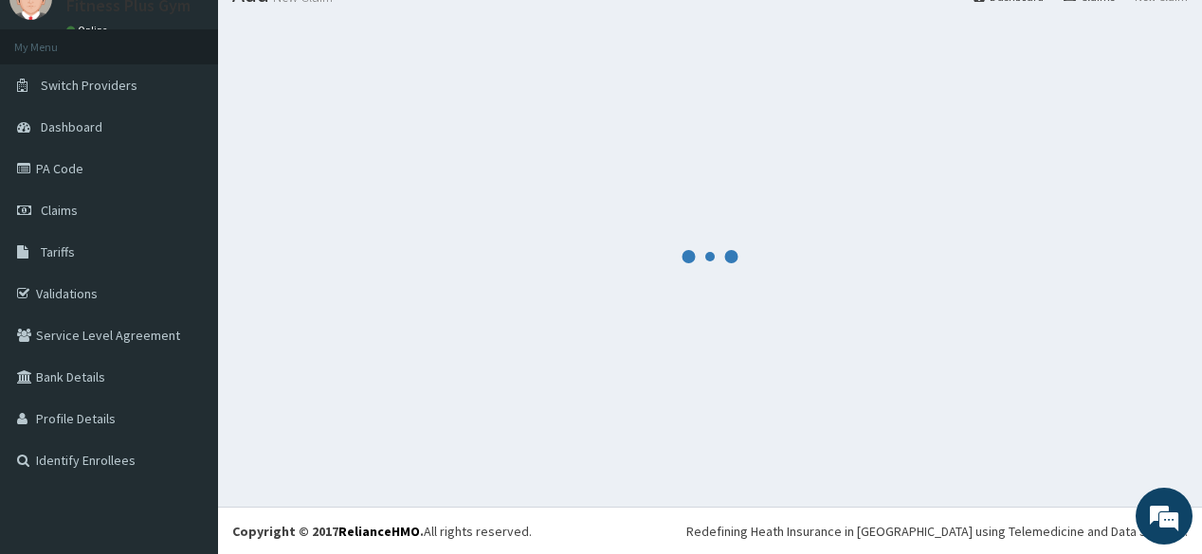
scroll to position [731, 0]
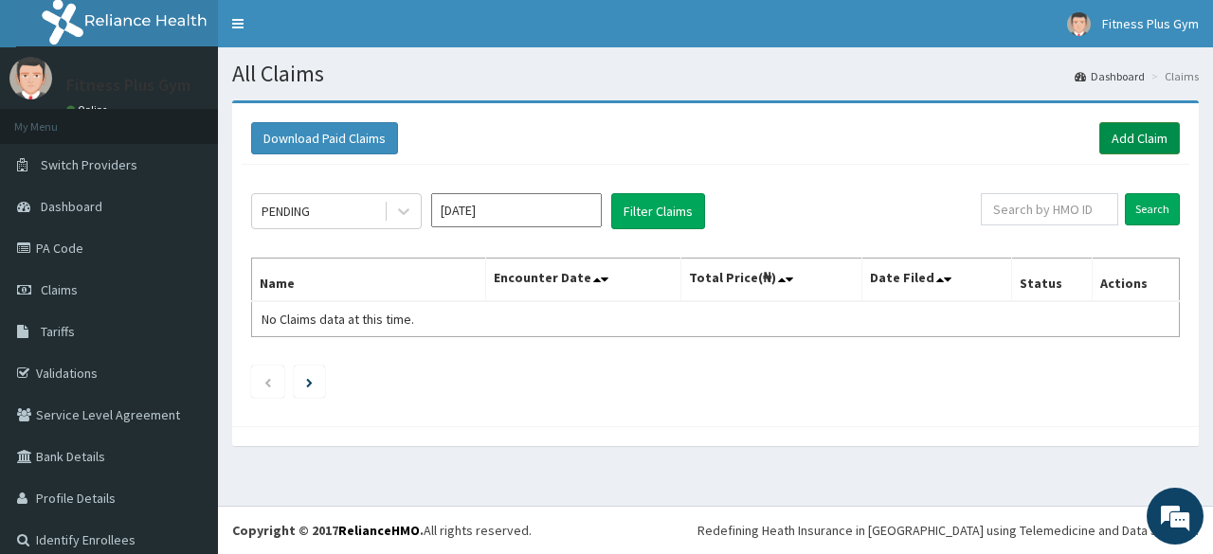
click at [1156, 133] on link "Add Claim" at bounding box center [1139, 138] width 81 height 32
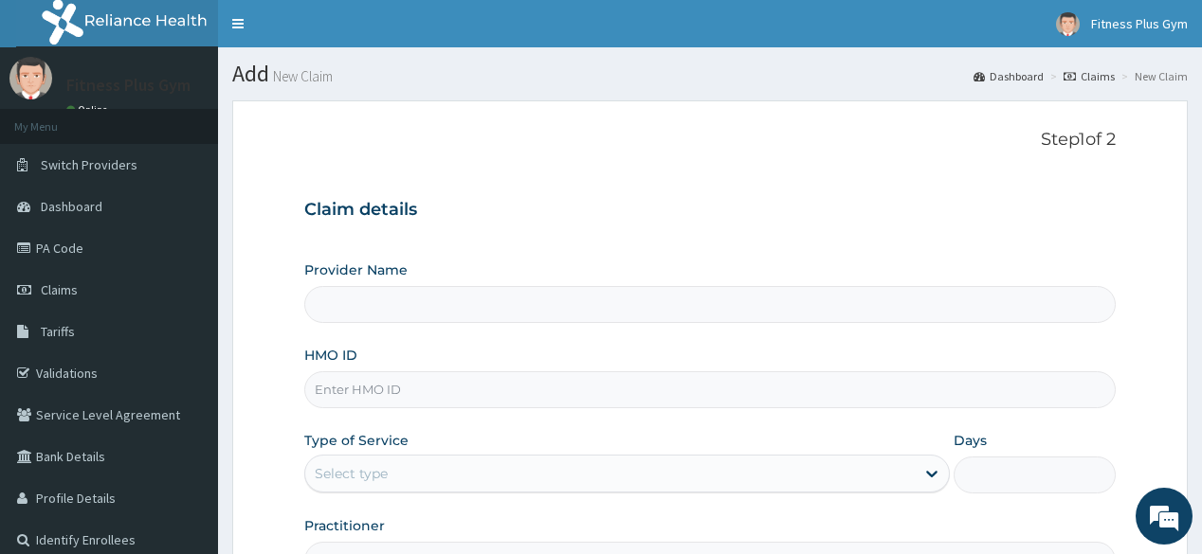
type input "Fitness plus Gym"
type input "1"
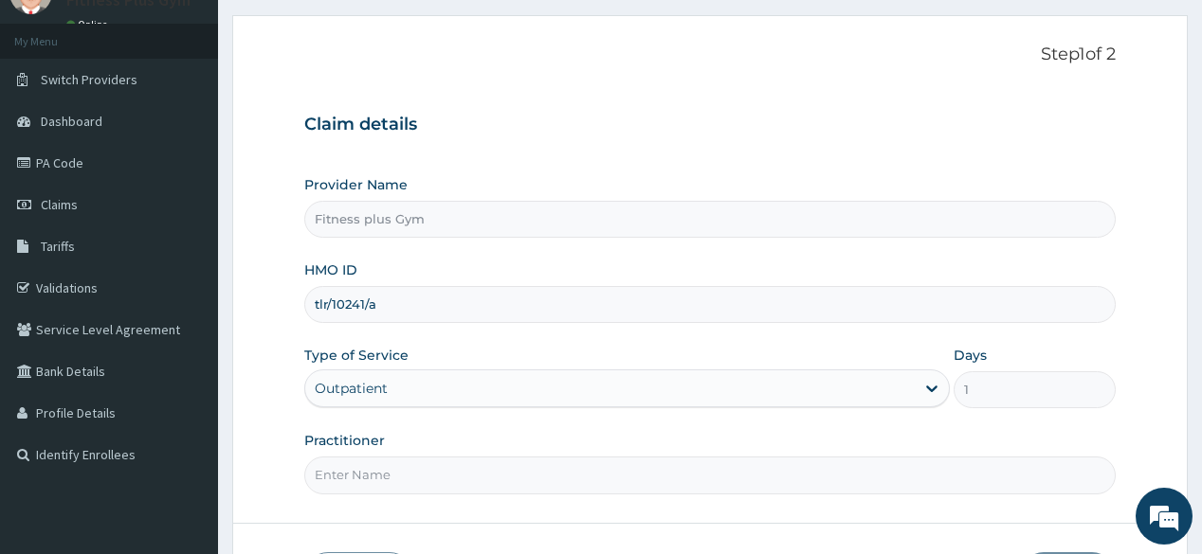
scroll to position [222, 0]
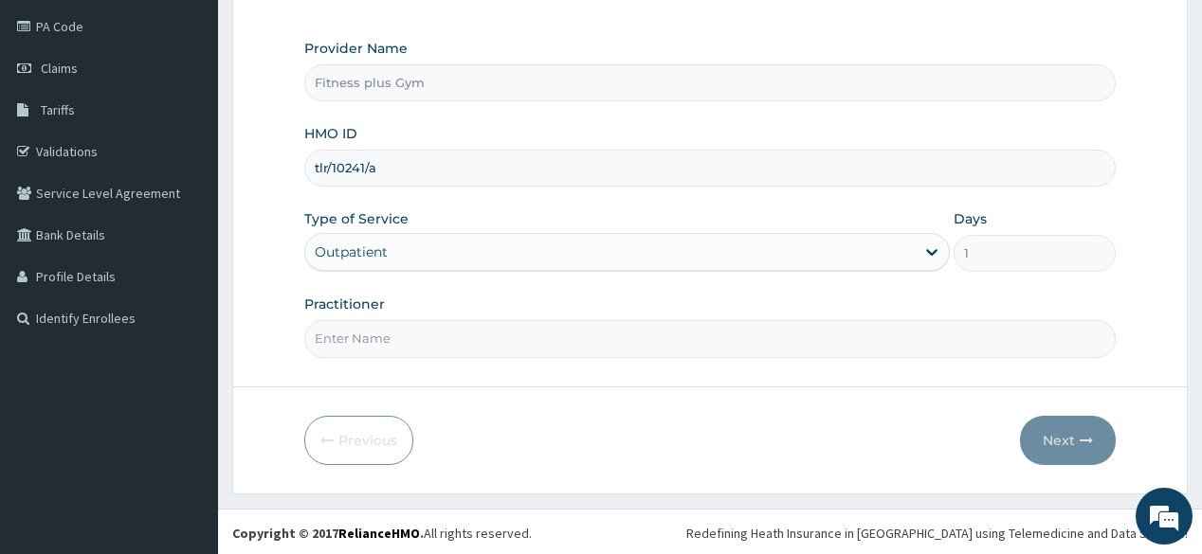
type input "tlr/10241/a"
click at [428, 349] on input "Practitioner" at bounding box center [709, 338] width 810 height 37
type input "fitnessplus"
drag, startPoint x: 1122, startPoint y: 434, endPoint x: 1104, endPoint y: 436, distance: 18.1
click at [1113, 436] on form "Step 1 of 2 Claim details Provider Name Fitness plus Gym HMO ID tlr/10241/a Typ…" at bounding box center [709, 186] width 955 height 615
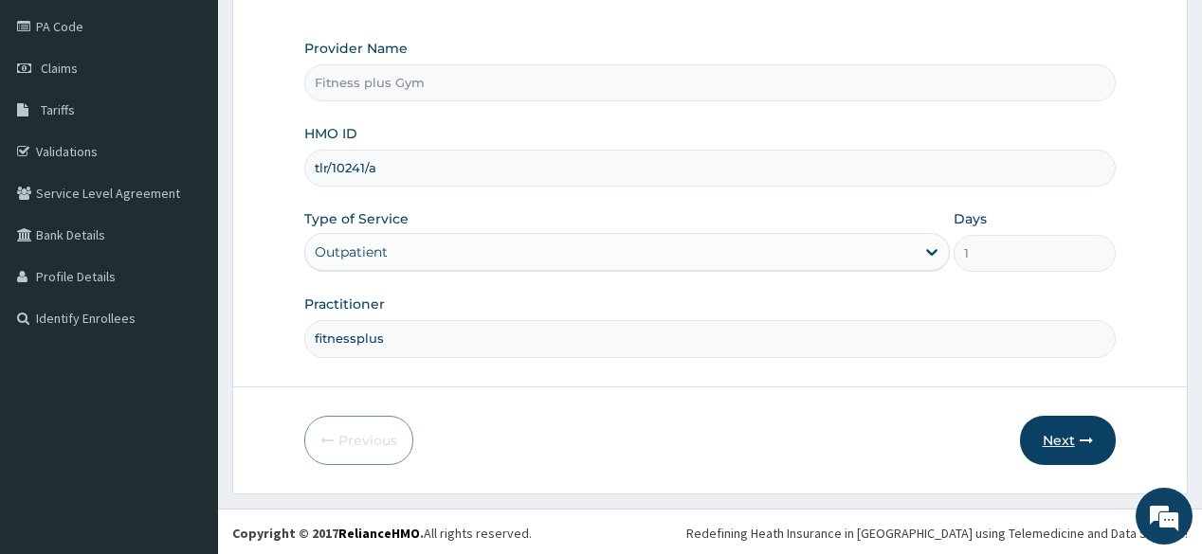
click at [1100, 439] on button "Next" at bounding box center [1068, 440] width 96 height 49
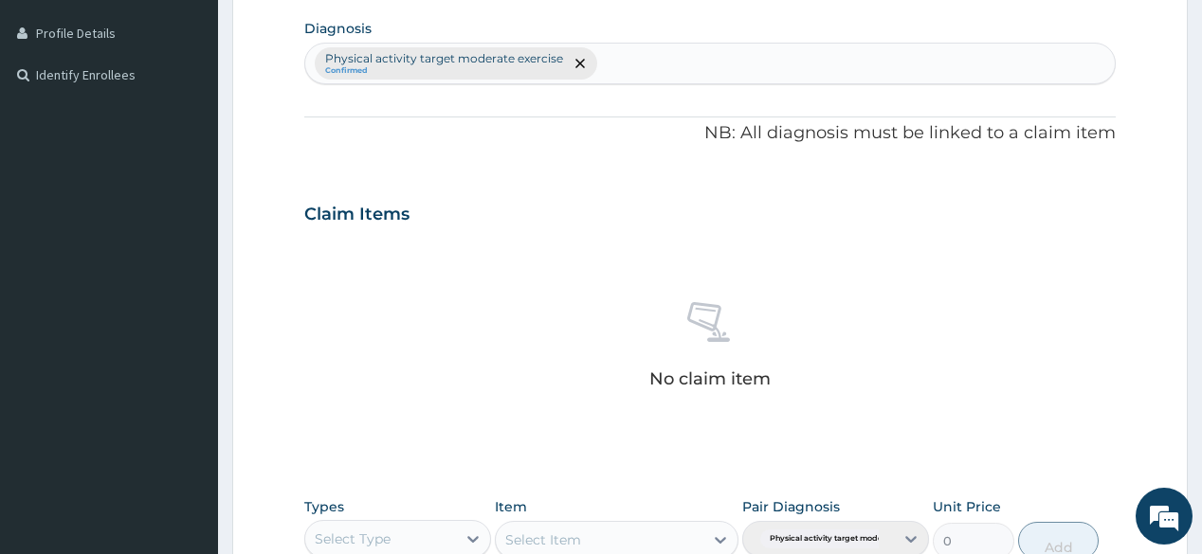
scroll to position [525, 0]
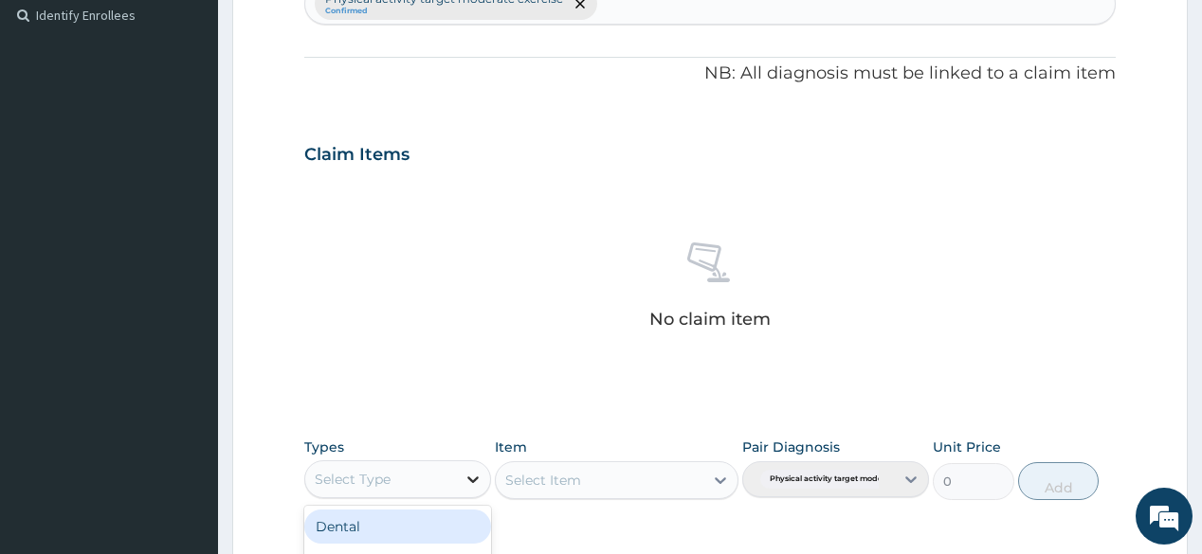
click at [478, 493] on div at bounding box center [473, 480] width 34 height 34
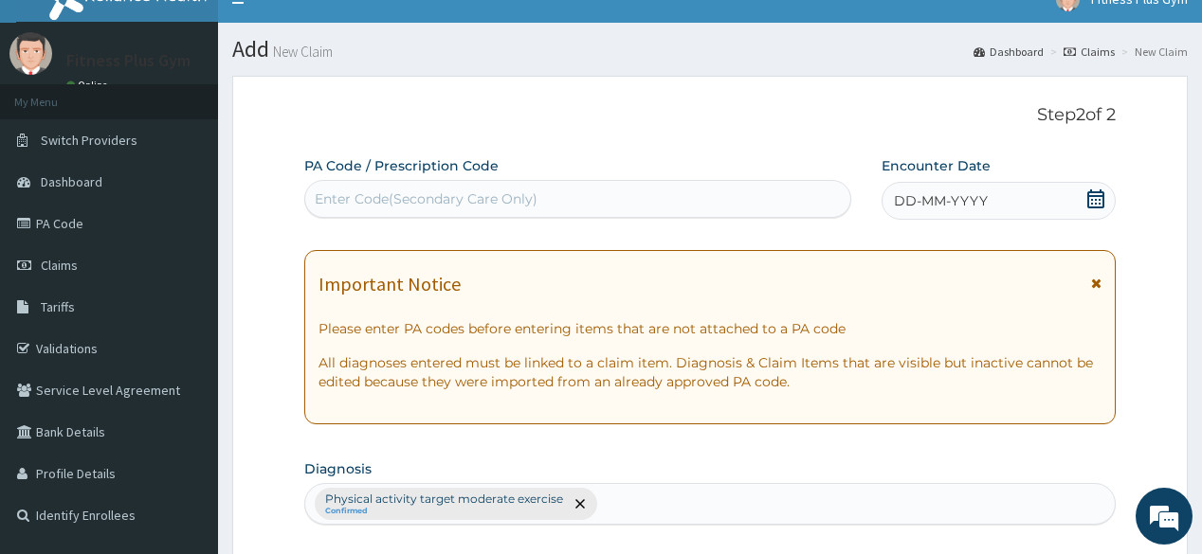
scroll to position [0, 0]
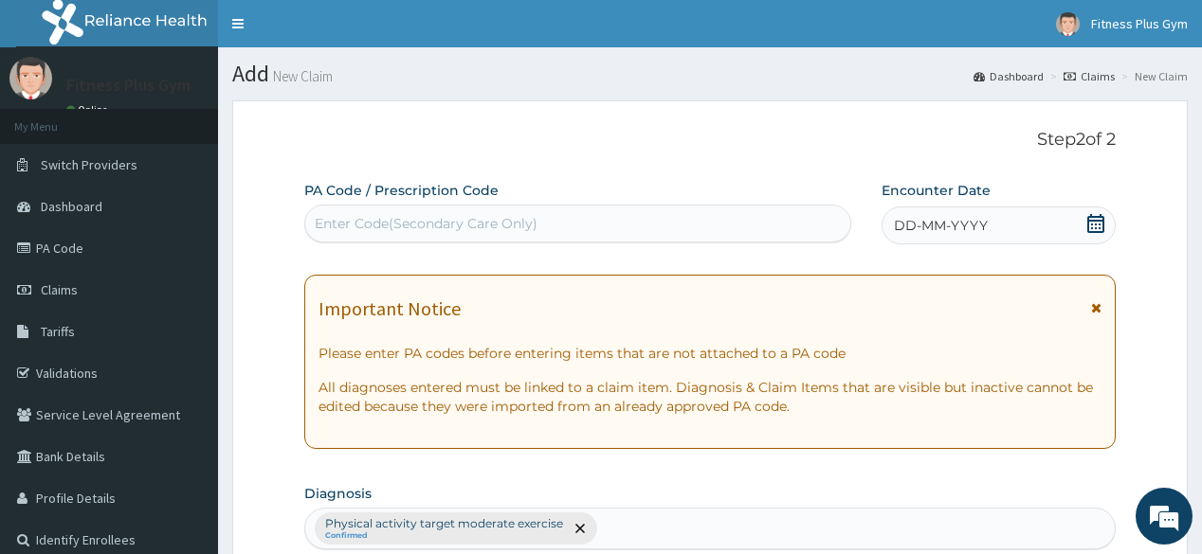
type input "gy"
click at [535, 225] on div "Enter Code(Secondary Care Only)" at bounding box center [426, 223] width 223 height 19
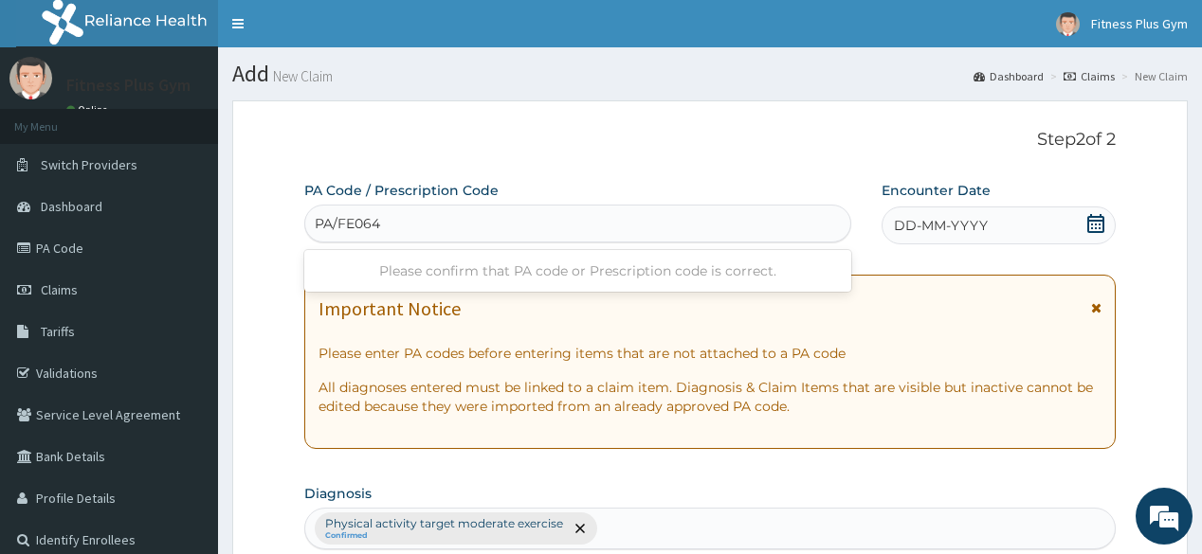
type input "PA/FE0641"
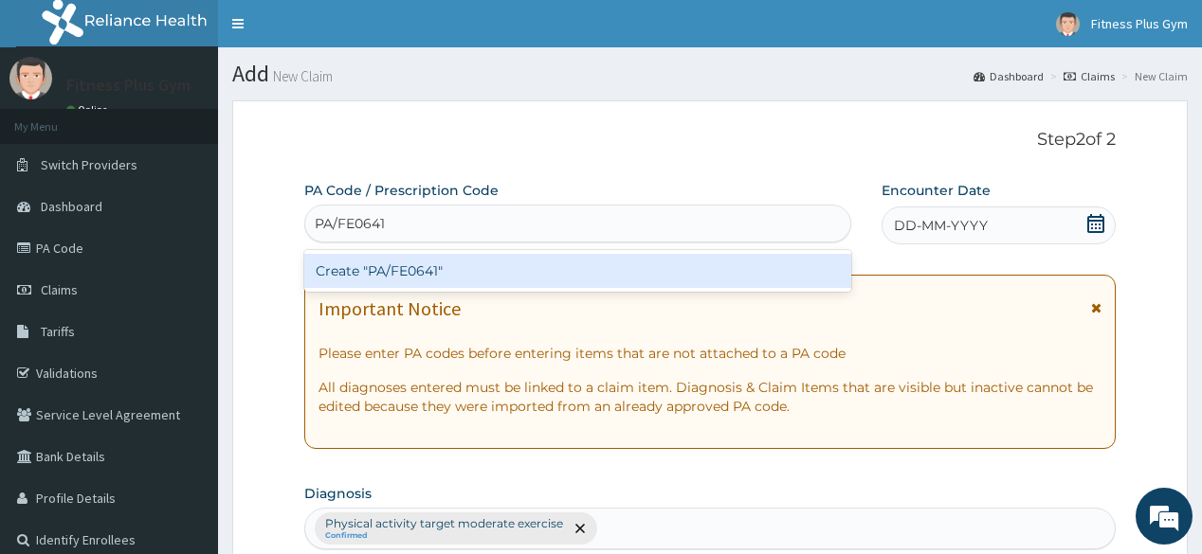
click at [376, 261] on div "Create "PA/FE0641"" at bounding box center [577, 271] width 546 height 34
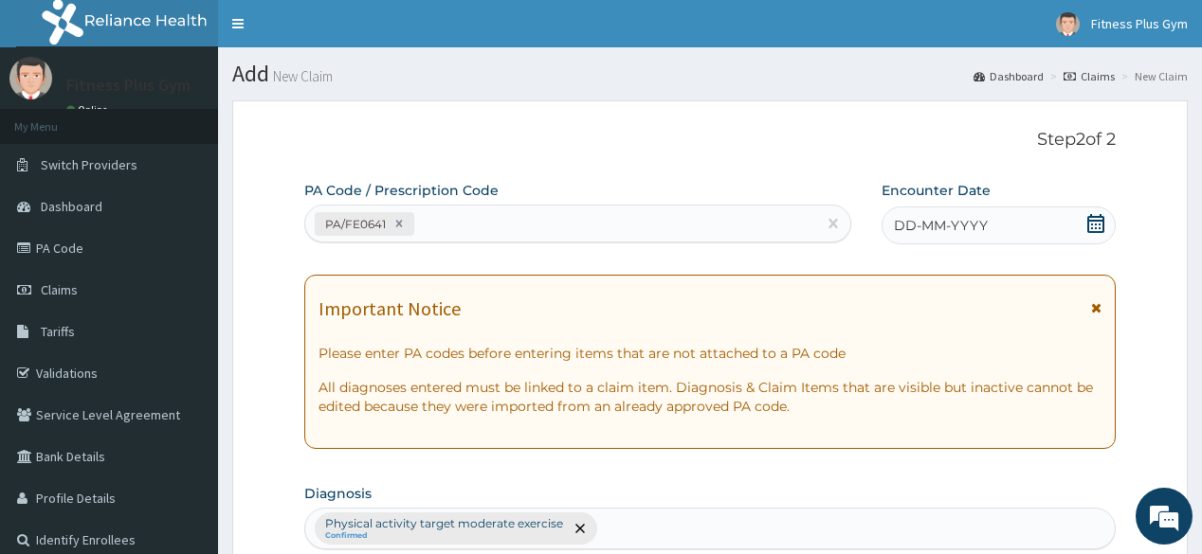
click at [1097, 221] on icon at bounding box center [1095, 223] width 17 height 19
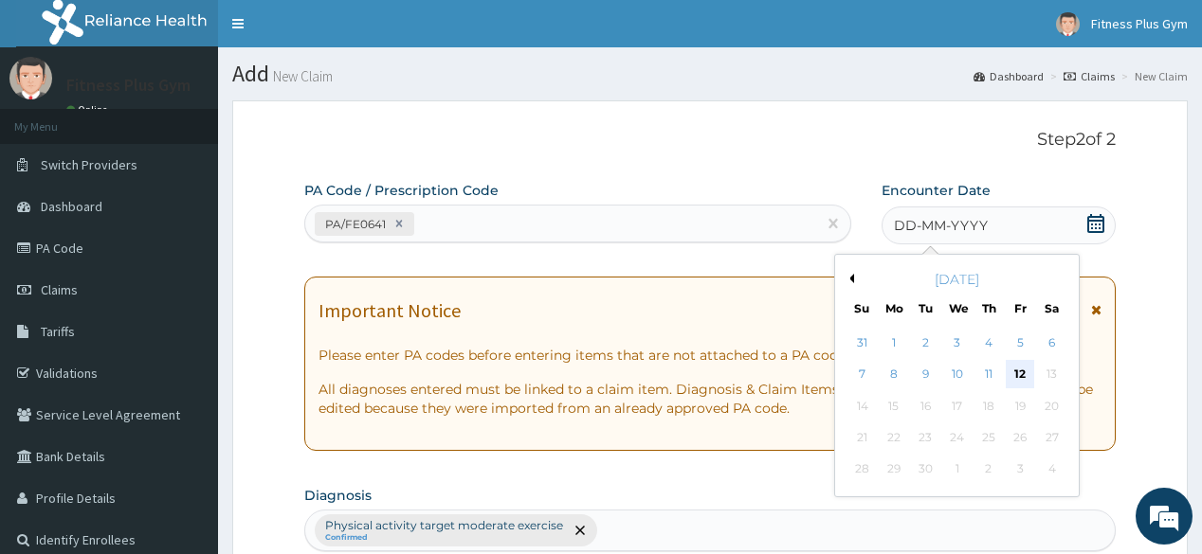
click at [1020, 375] on div "12" at bounding box center [1020, 375] width 28 height 28
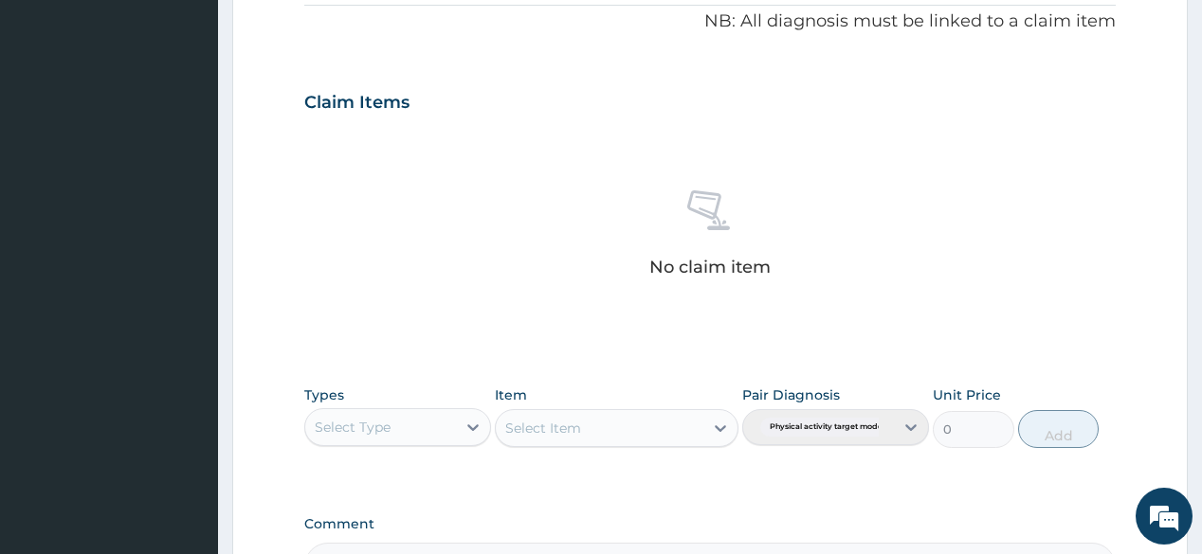
scroll to position [607, 0]
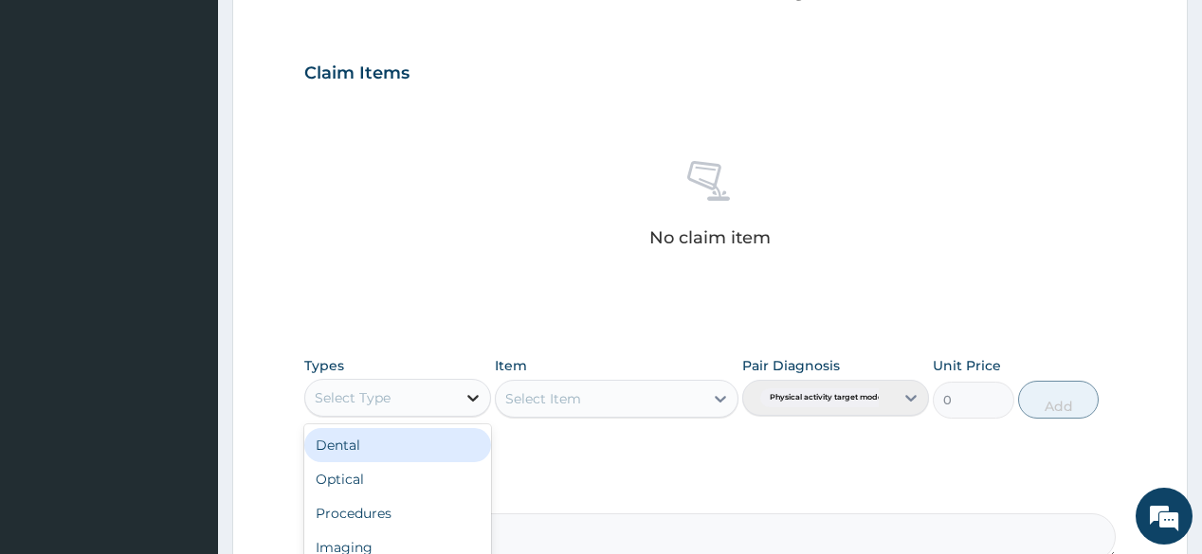
click at [470, 398] on icon at bounding box center [472, 398] width 19 height 19
type input "gym"
click at [436, 434] on div "Gym" at bounding box center [397, 445] width 187 height 34
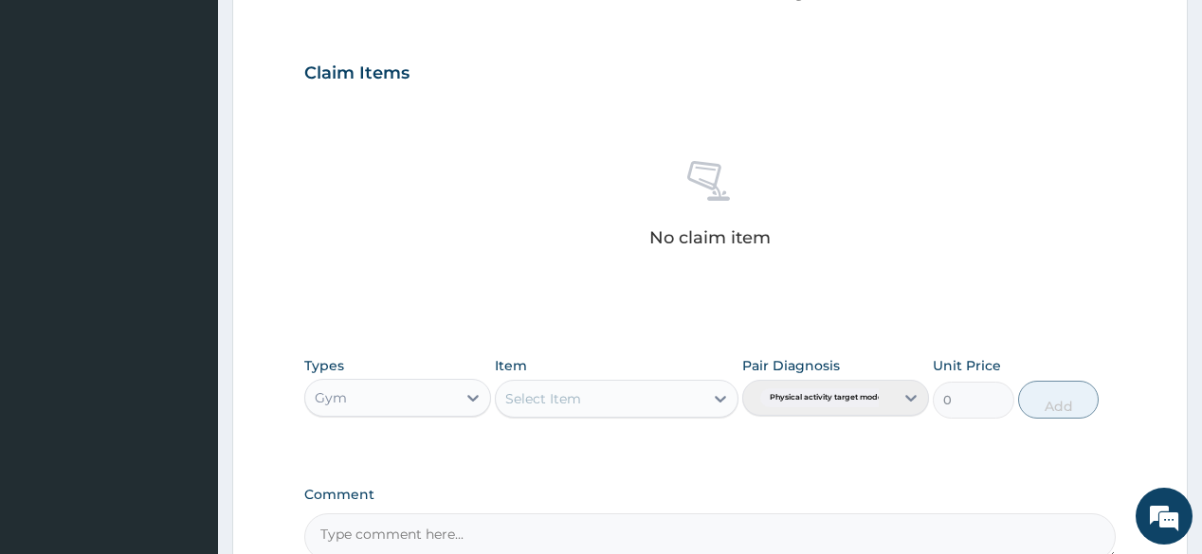
click at [671, 398] on div "Select Item" at bounding box center [600, 399] width 208 height 30
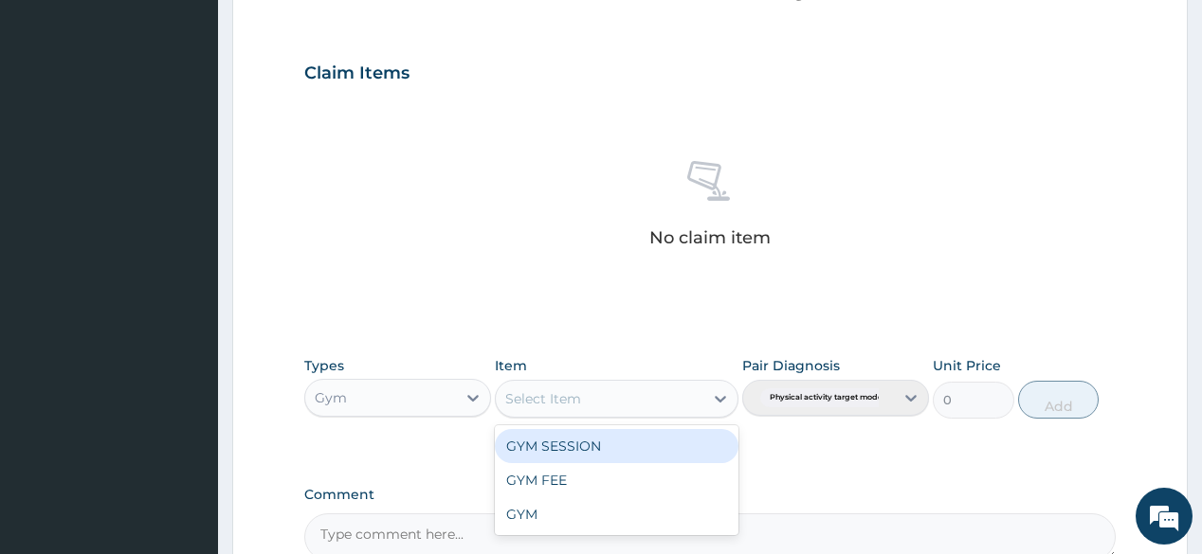
click at [631, 451] on div "GYM SESSION" at bounding box center [617, 446] width 244 height 34
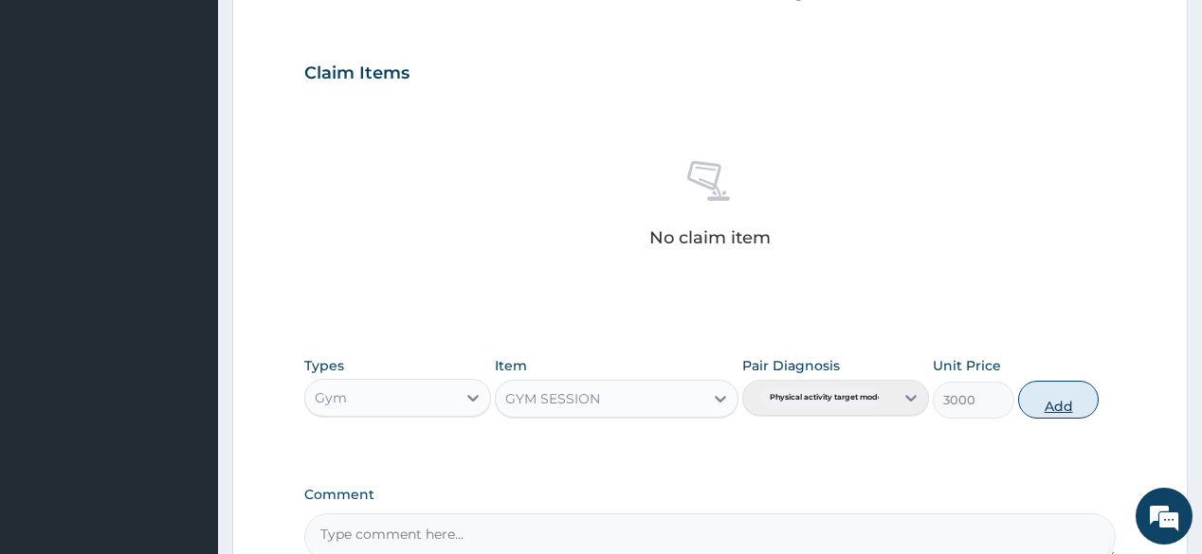
click at [1065, 417] on button "Add" at bounding box center [1059, 400] width 82 height 38
type input "0"
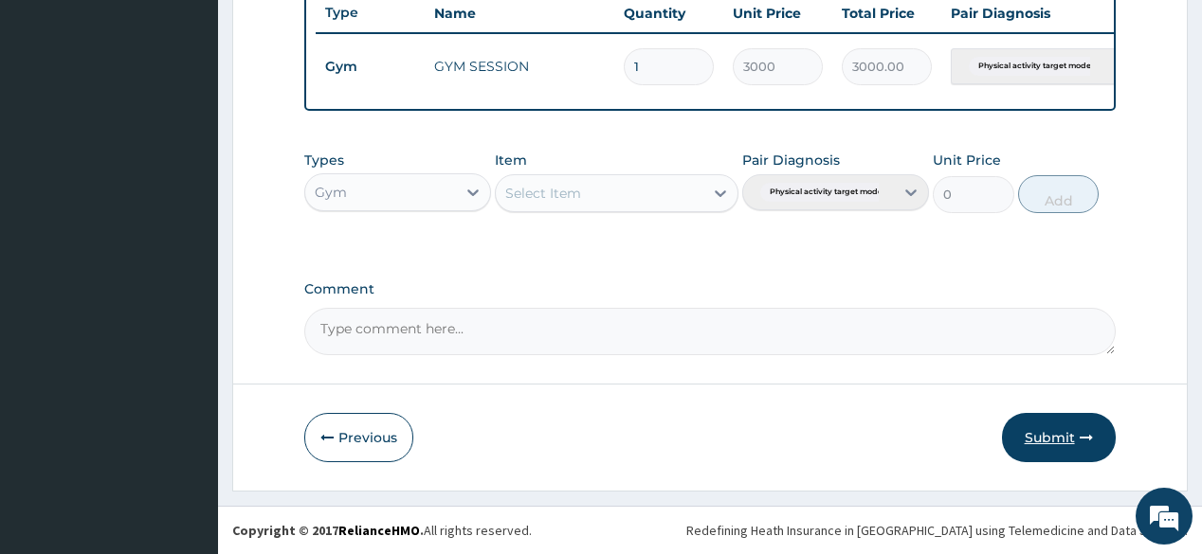
click at [1054, 428] on button "Submit" at bounding box center [1059, 437] width 114 height 49
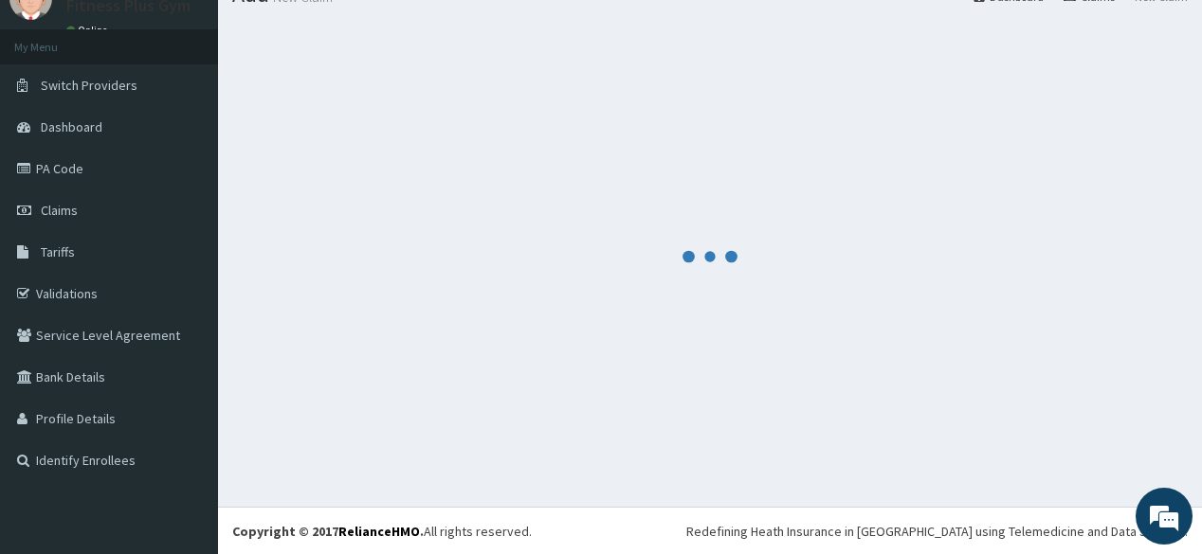
scroll to position [731, 0]
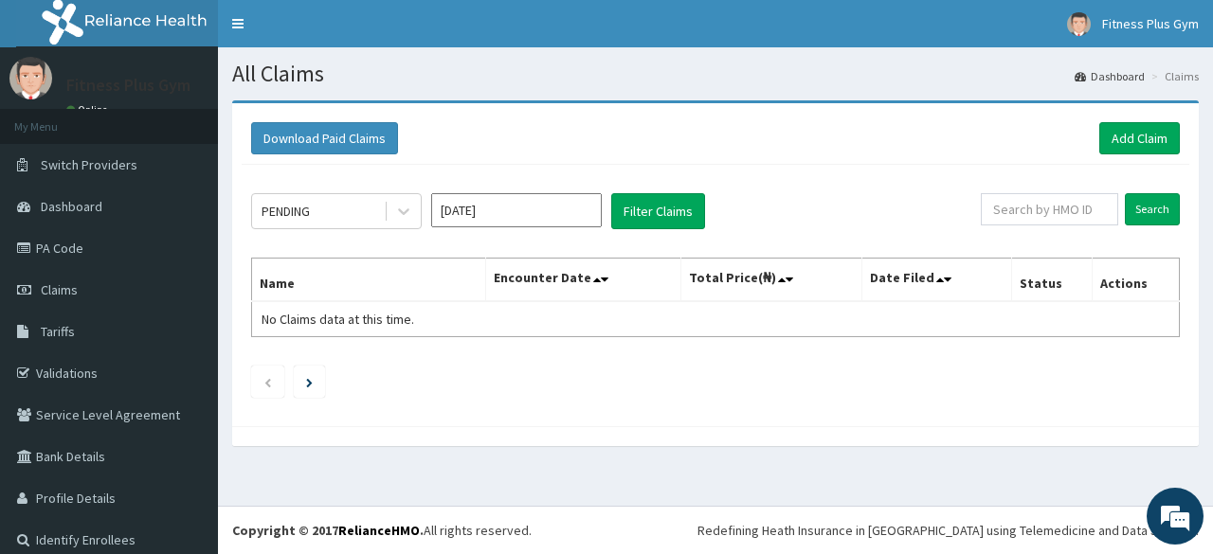
click at [718, 63] on h1 "All Claims" at bounding box center [715, 74] width 967 height 25
click at [1154, 141] on link "Add Claim" at bounding box center [1139, 138] width 81 height 32
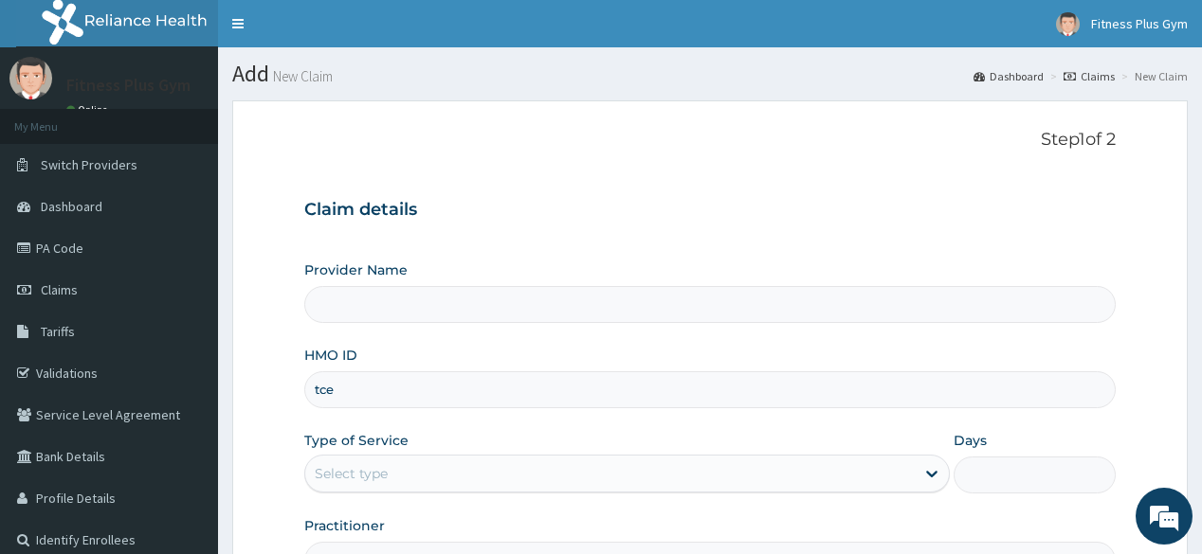
type input "tce/"
type input "Fitness plus Gym"
type input "1"
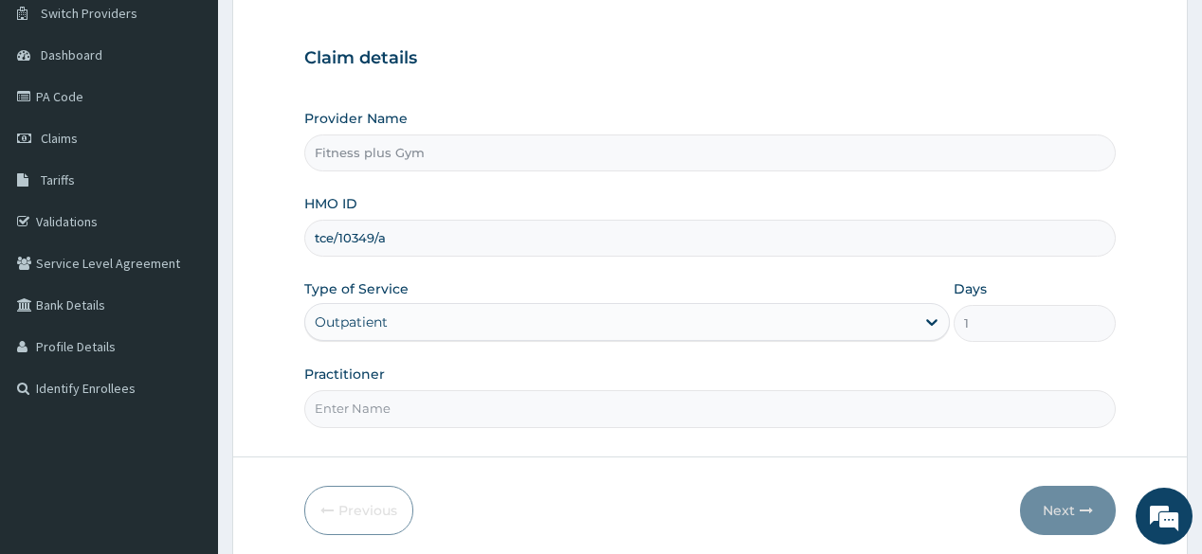
type input "tce/10349/a"
click at [414, 412] on input "Practitioner" at bounding box center [709, 409] width 810 height 37
type input "fitnessplus"
click at [1062, 497] on button "Next" at bounding box center [1068, 510] width 96 height 49
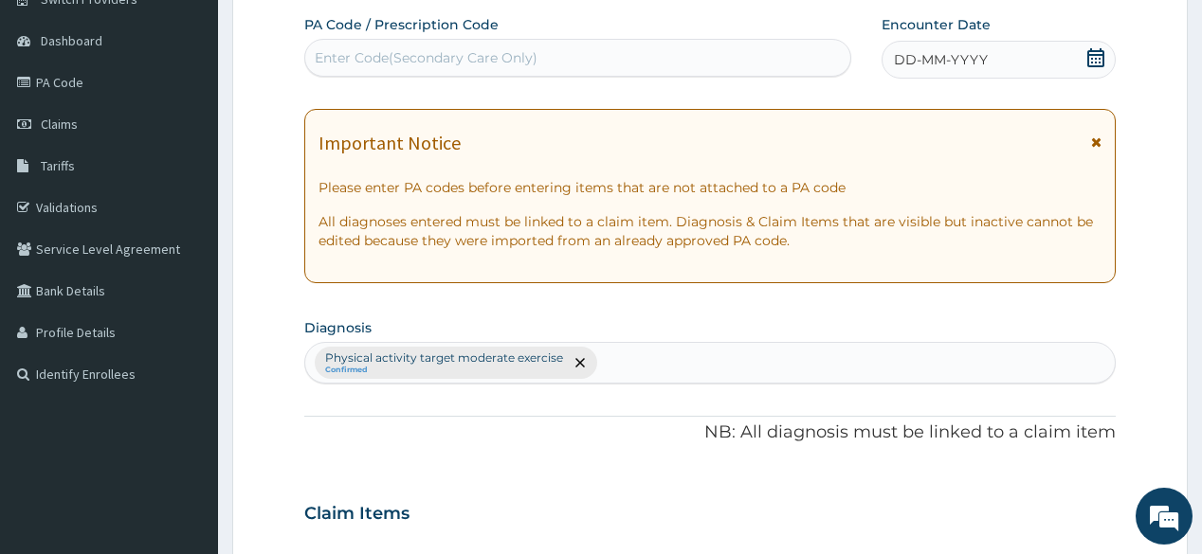
scroll to position [76, 0]
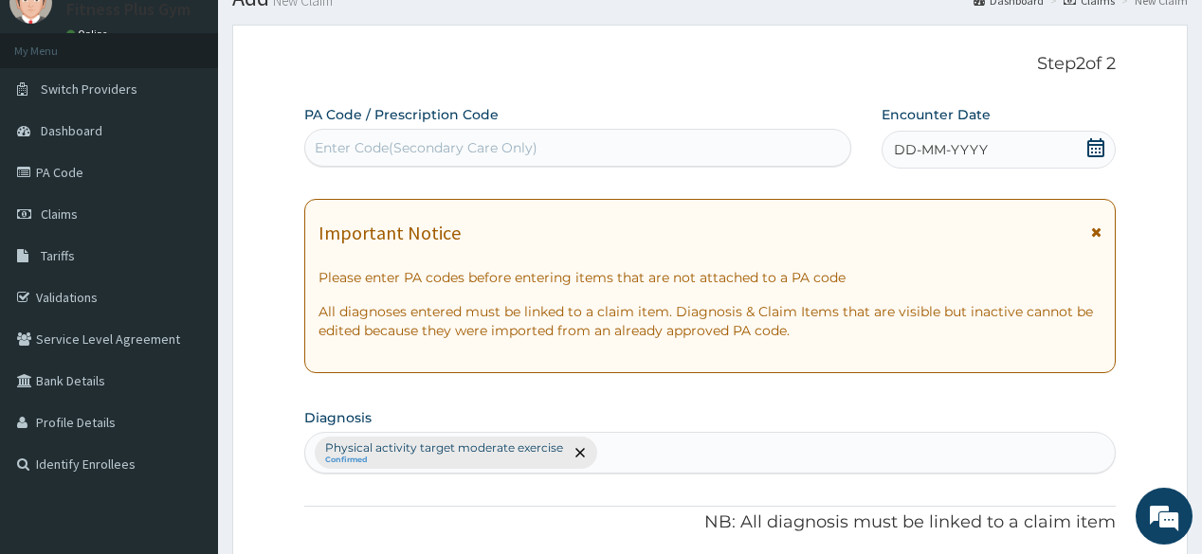
click at [535, 149] on div "Enter Code(Secondary Care Only)" at bounding box center [426, 147] width 223 height 19
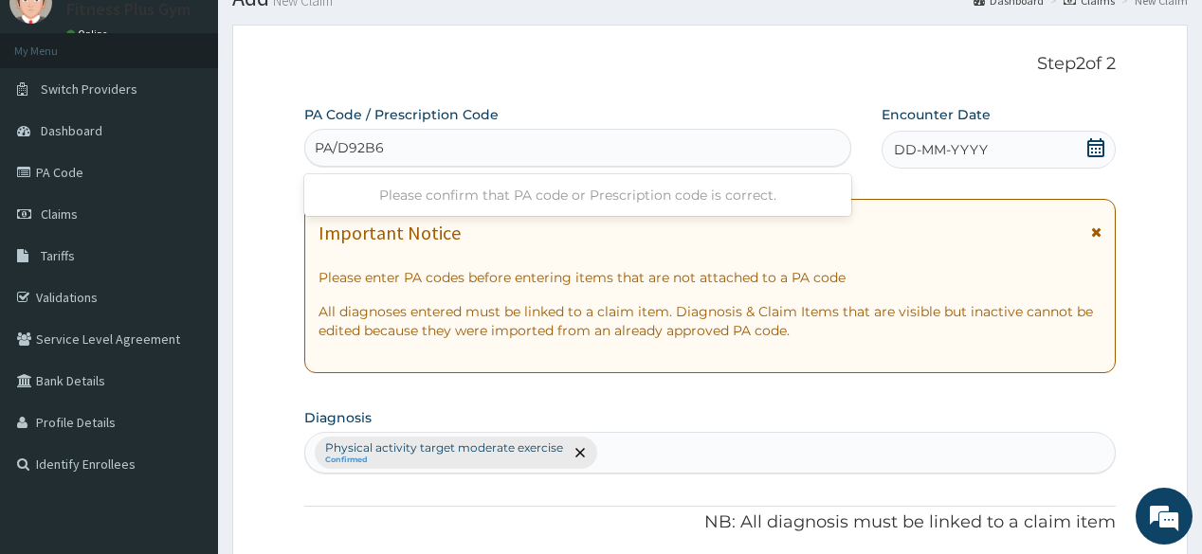
type input "PA/D92B69"
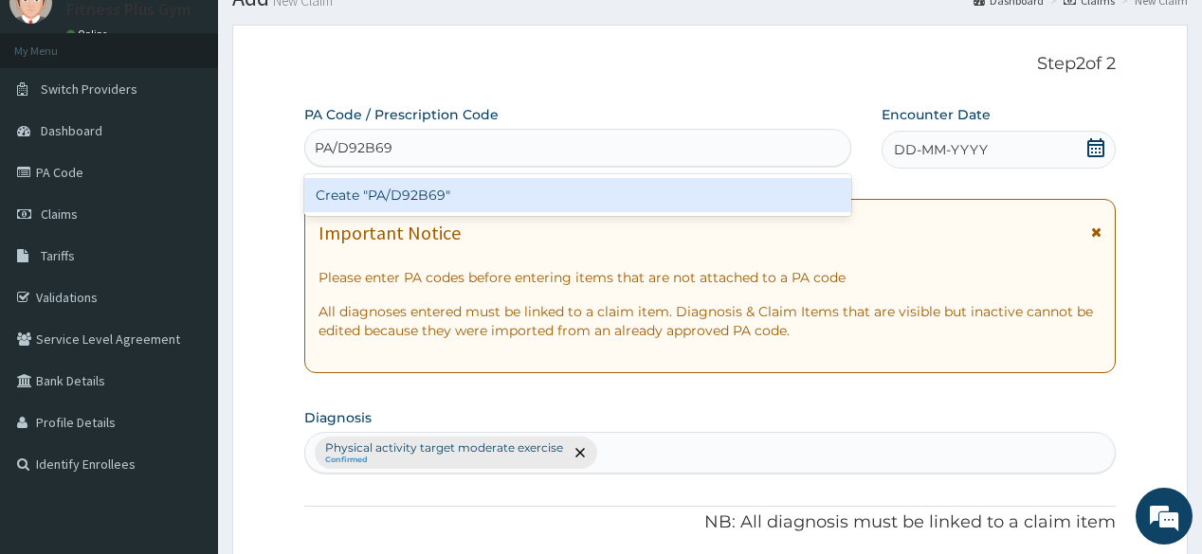
click at [468, 202] on div "Create "PA/D92B69"" at bounding box center [577, 195] width 546 height 34
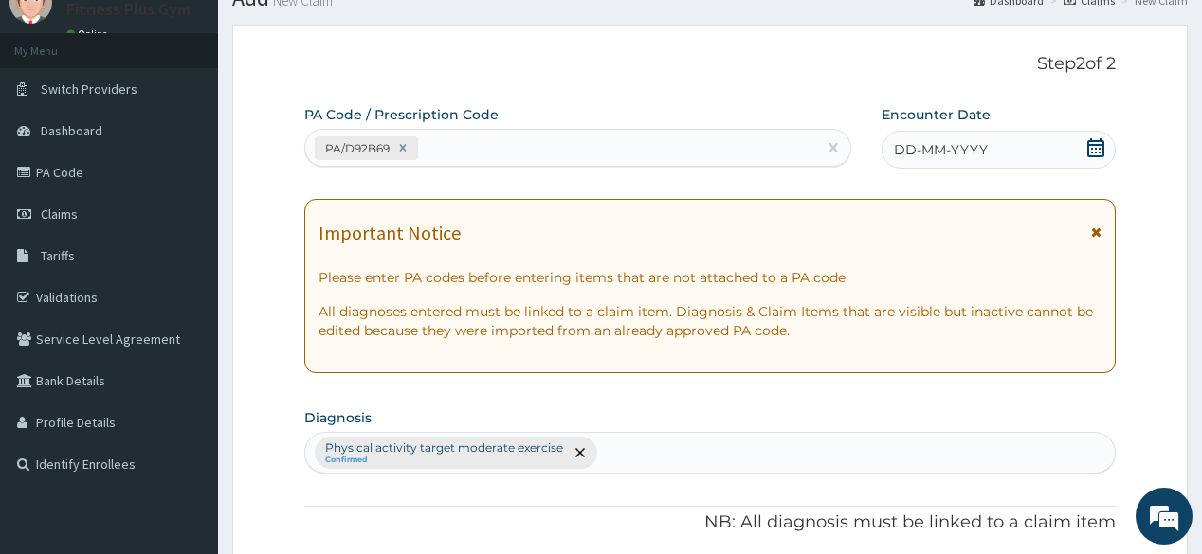
click at [1096, 138] on icon at bounding box center [1095, 147] width 19 height 19
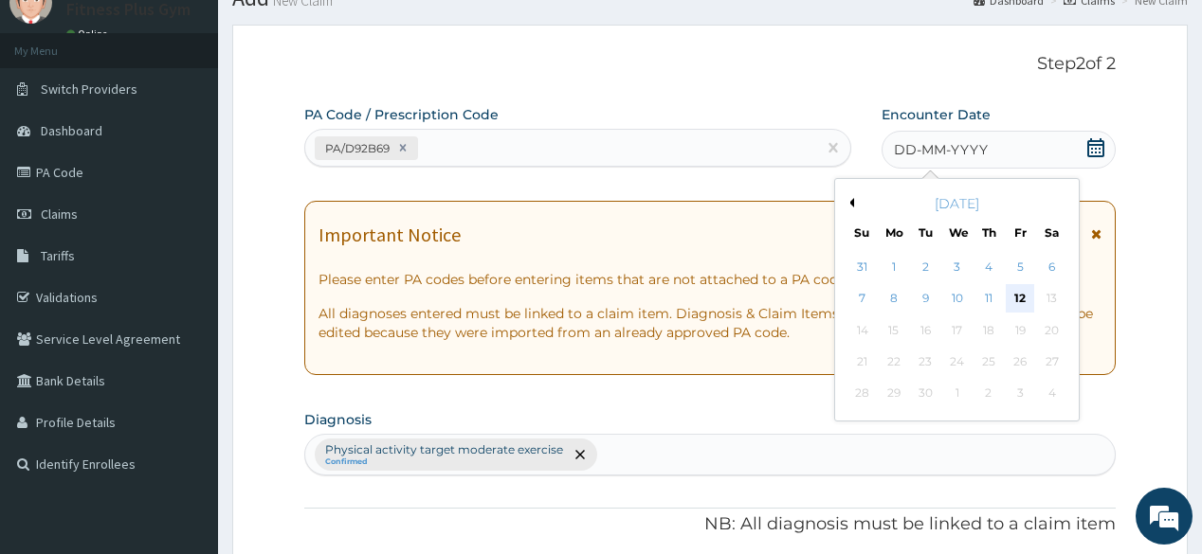
click at [1030, 297] on div "12" at bounding box center [1020, 299] width 28 height 28
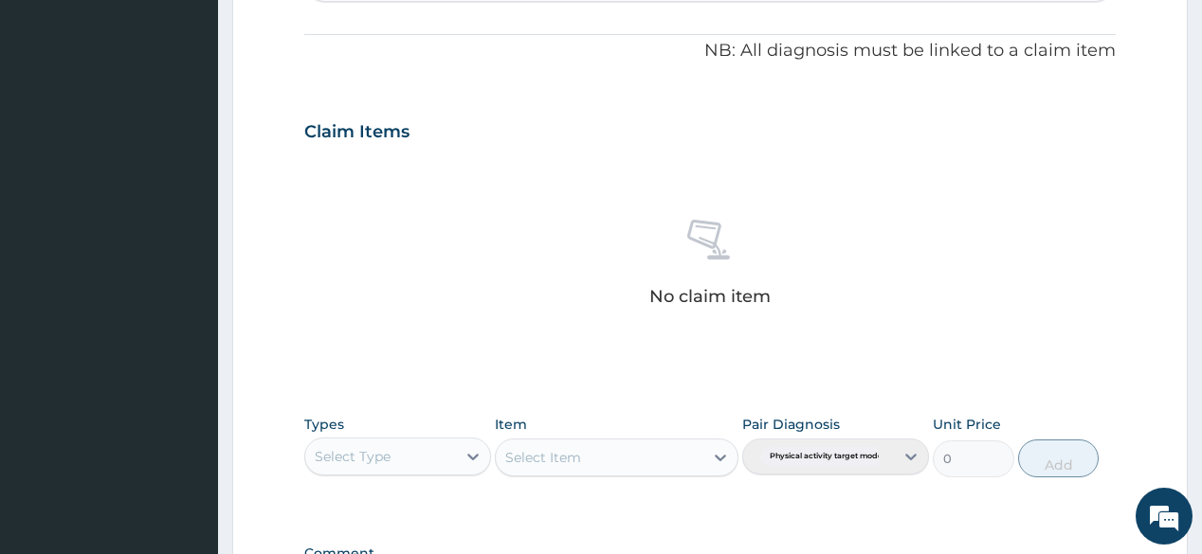
scroll to position [758, 0]
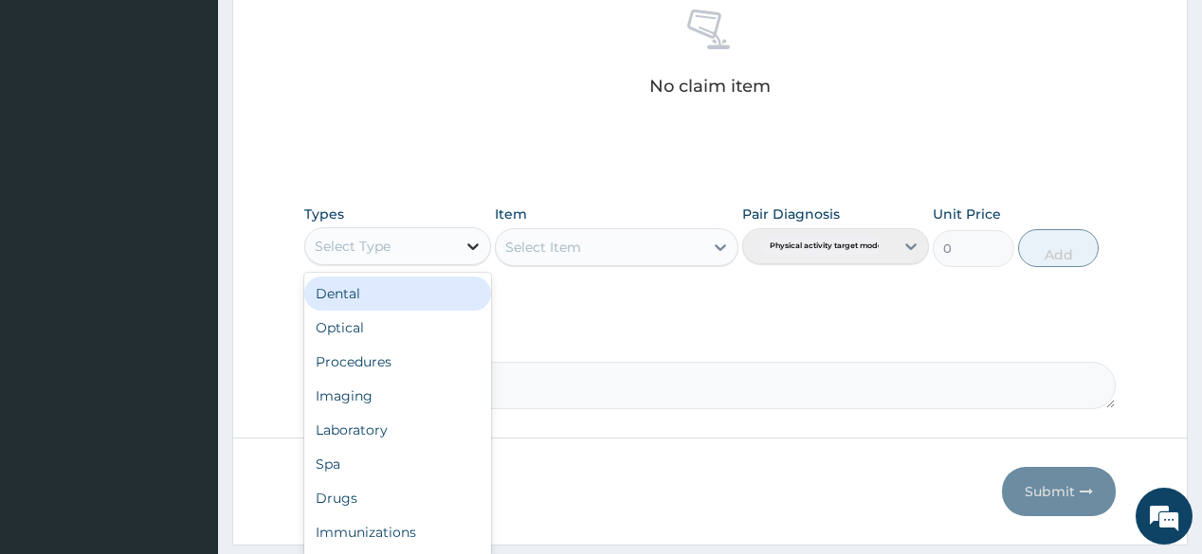
click at [475, 245] on icon at bounding box center [472, 247] width 11 height 7
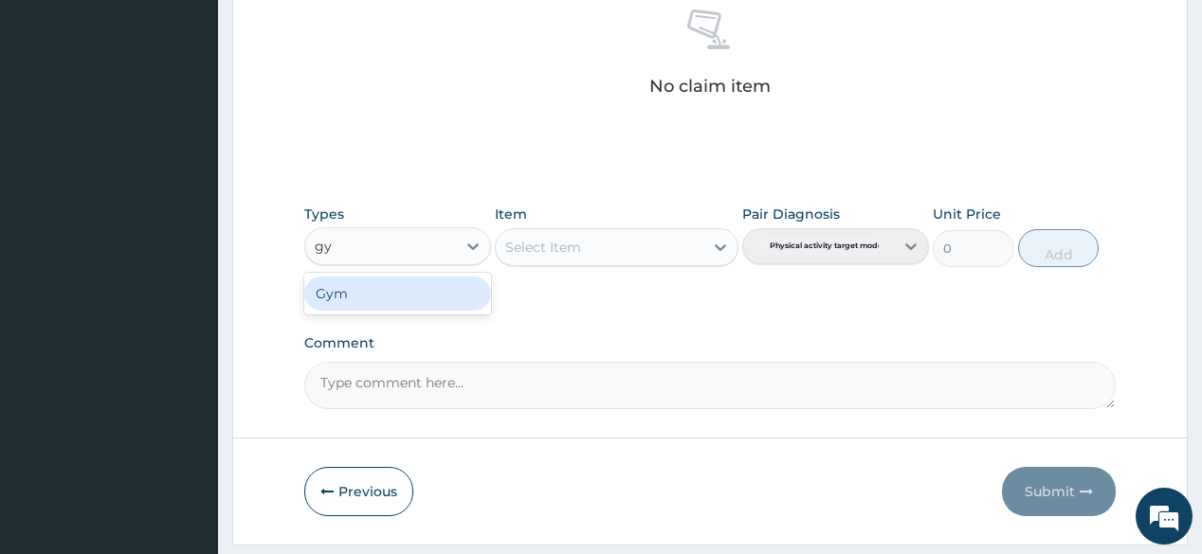
type input "gym"
click at [465, 288] on div "Gym" at bounding box center [397, 294] width 187 height 34
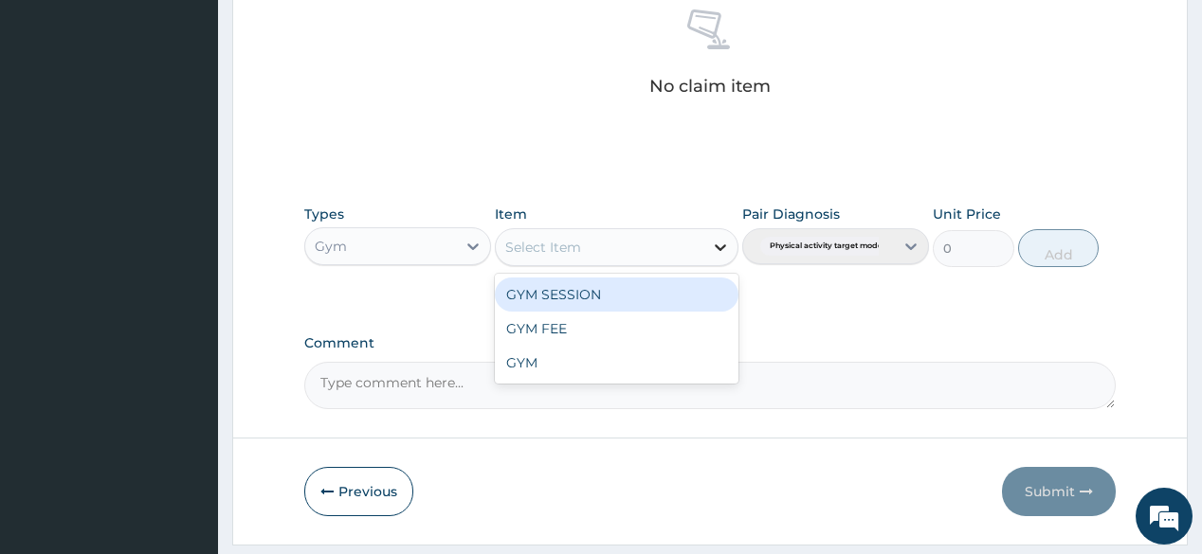
click at [714, 246] on icon at bounding box center [720, 247] width 19 height 19
click at [617, 293] on div "GYM SESSION" at bounding box center [617, 295] width 244 height 34
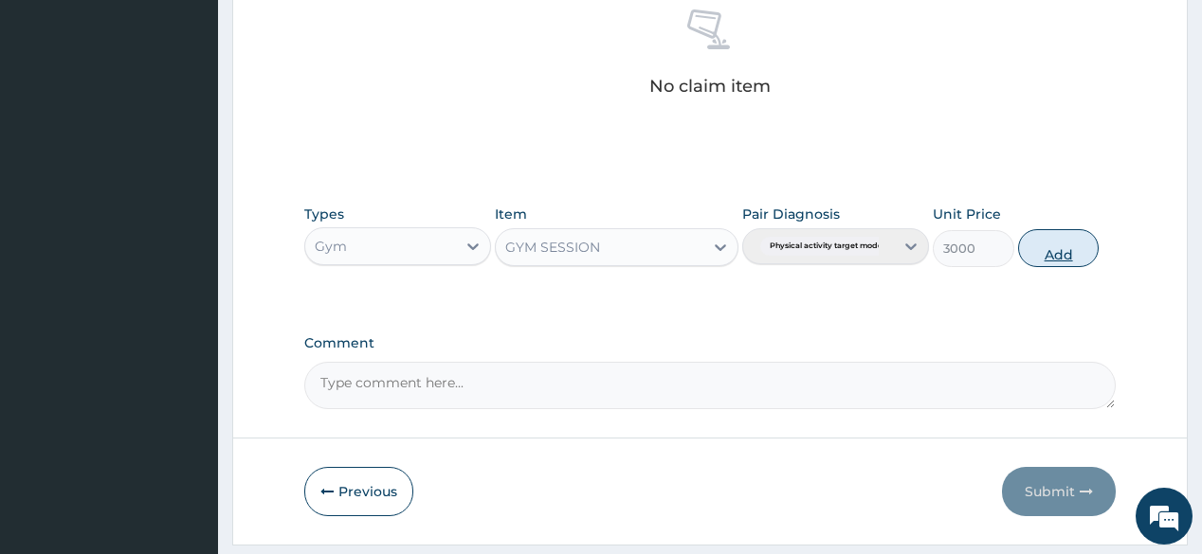
click at [1035, 243] on button "Add" at bounding box center [1059, 248] width 82 height 38
type input "0"
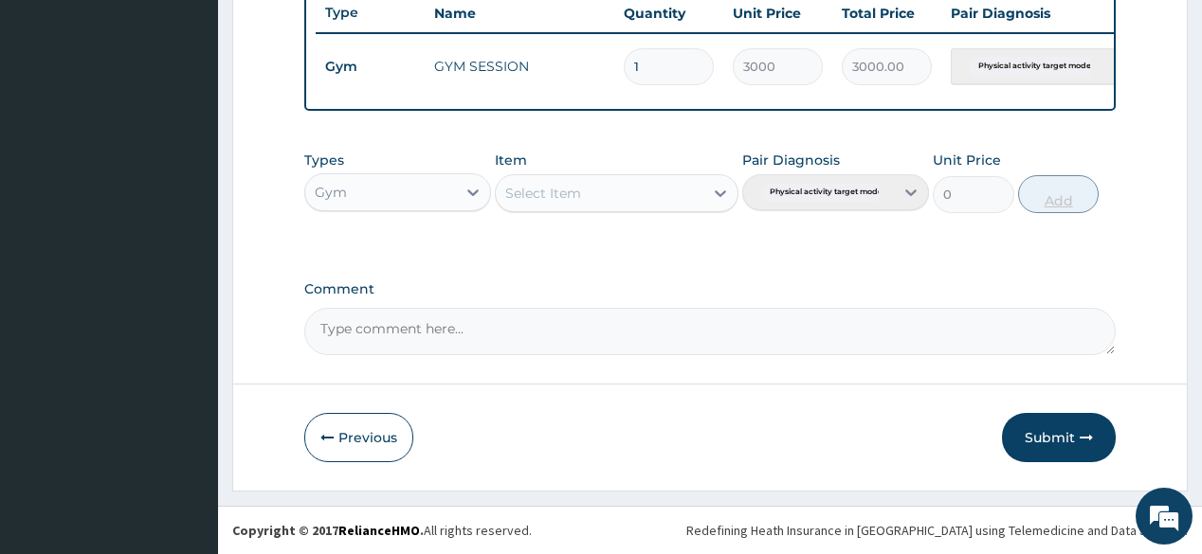
scroll to position [731, 0]
click at [1035, 433] on button "Submit" at bounding box center [1059, 437] width 114 height 49
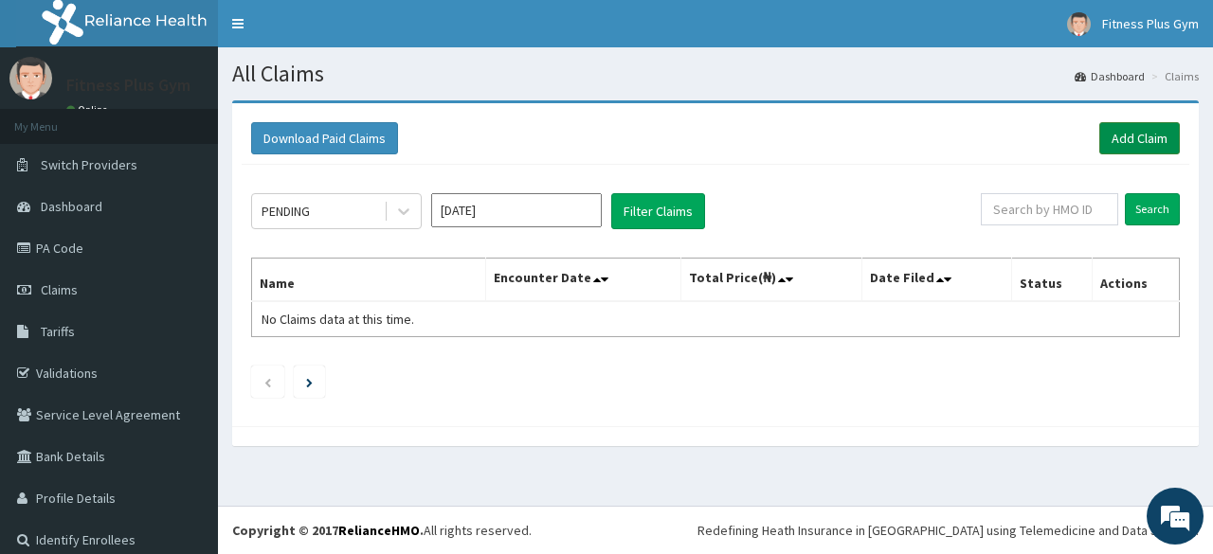
click at [1101, 134] on link "Add Claim" at bounding box center [1139, 138] width 81 height 32
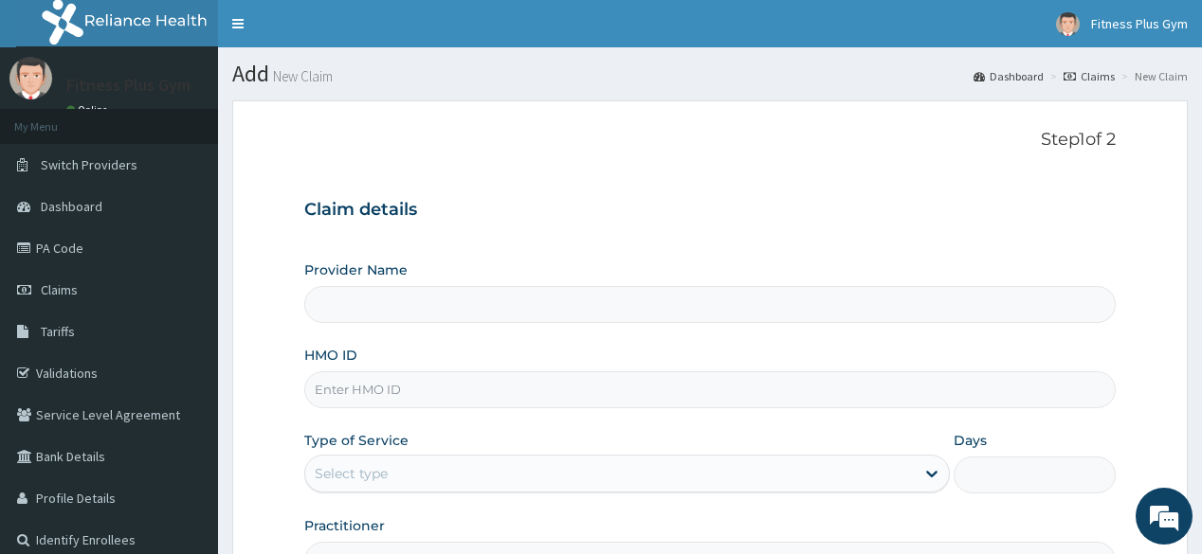
type input "Fitness plus Gym"
type input "1"
click at [554, 391] on input "HMO ID" at bounding box center [709, 390] width 810 height 37
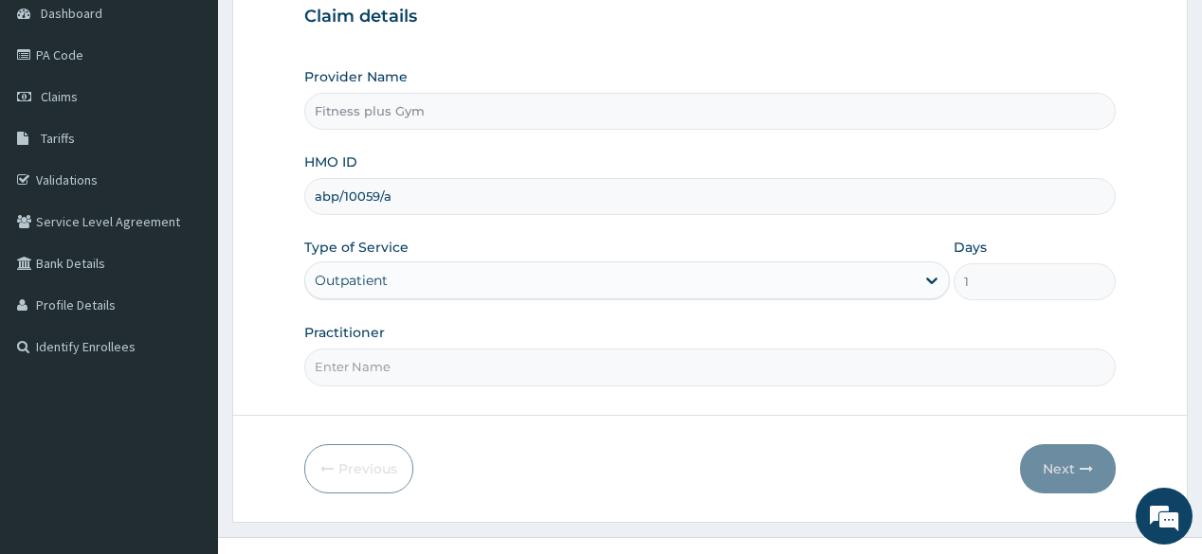
scroll to position [222, 0]
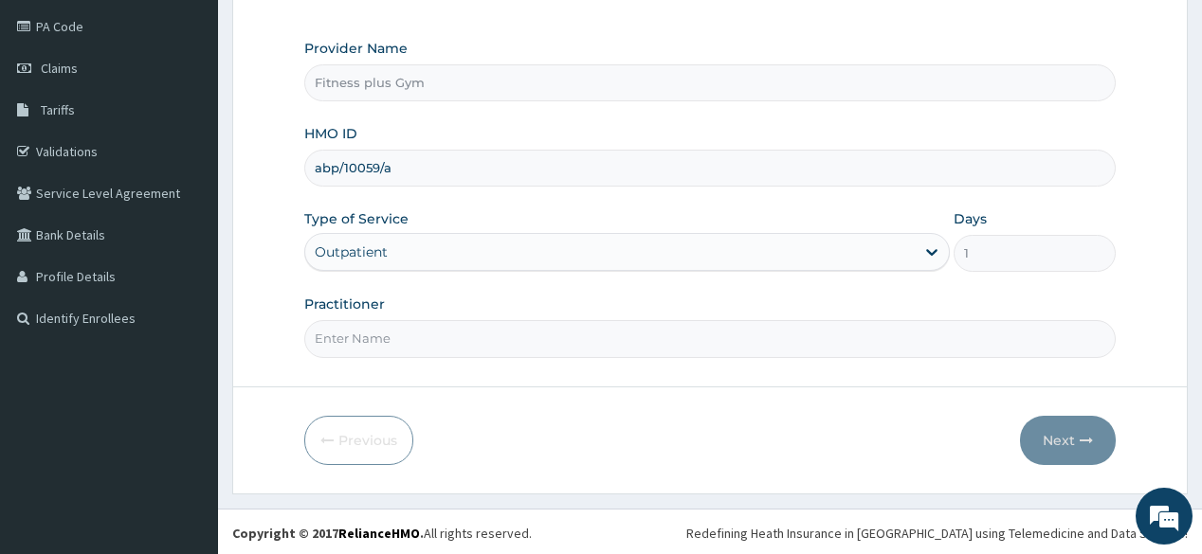
type input "abp/10059/a"
click at [611, 332] on input "Practitioner" at bounding box center [709, 338] width 810 height 37
type input "fitnessplus"
click at [1045, 447] on button "Next" at bounding box center [1068, 440] width 96 height 49
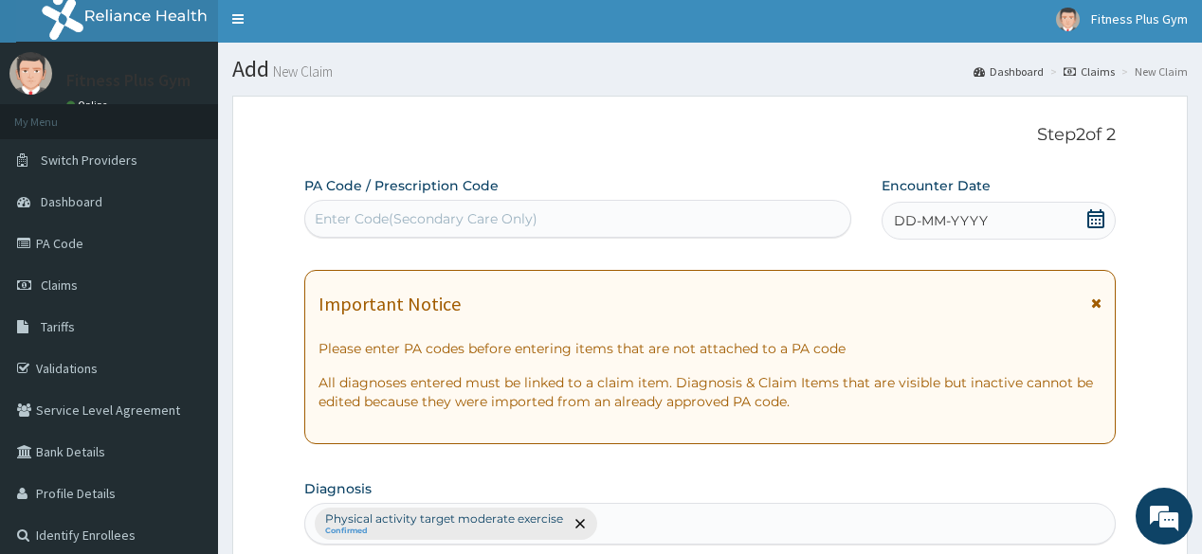
scroll to position [0, 0]
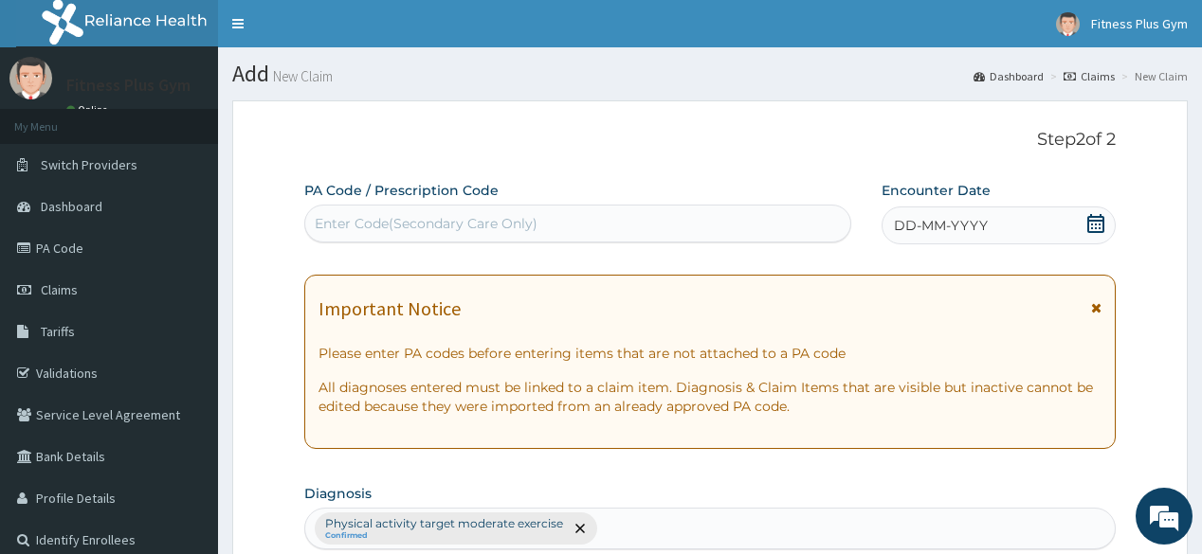
click at [472, 240] on div "Enter Code(Secondary Care Only)" at bounding box center [577, 224] width 546 height 38
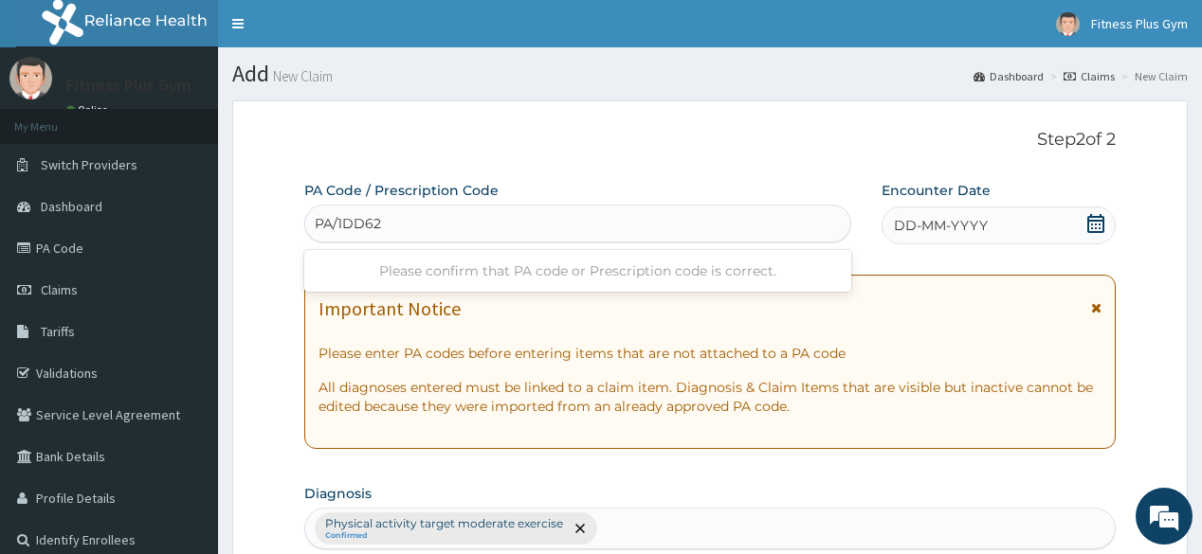
type input "PA/1DD629"
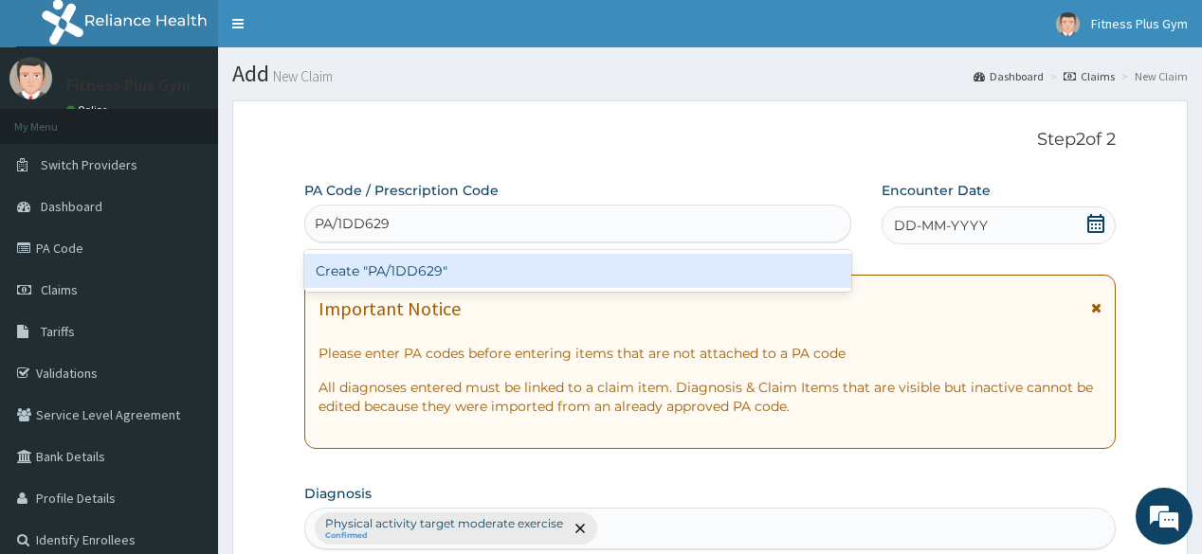
click at [588, 258] on div "Create "PA/1DD629"" at bounding box center [577, 271] width 546 height 34
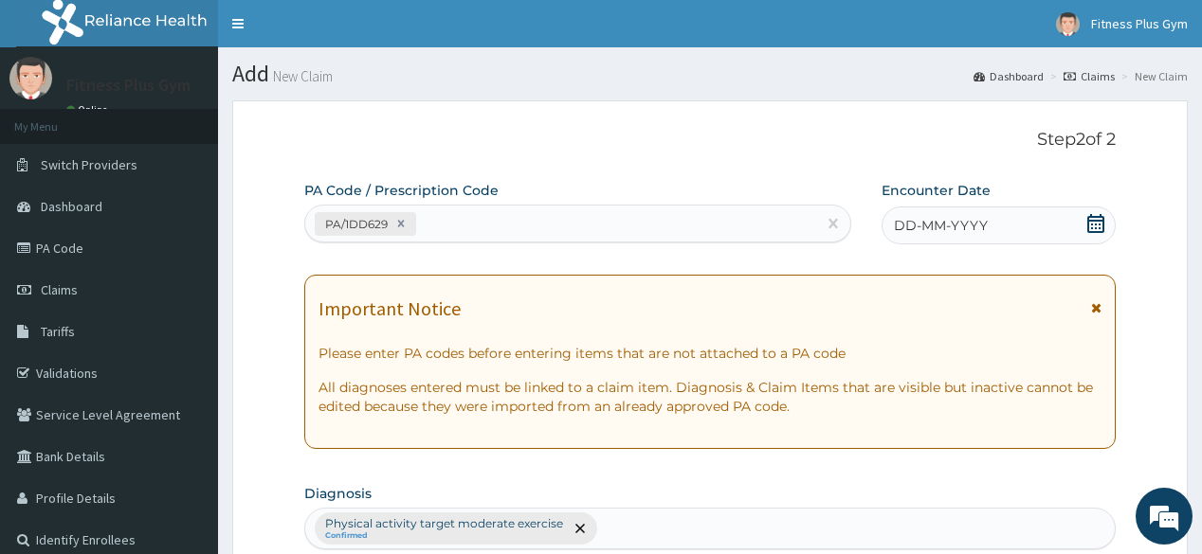
click at [1089, 222] on icon at bounding box center [1095, 223] width 19 height 19
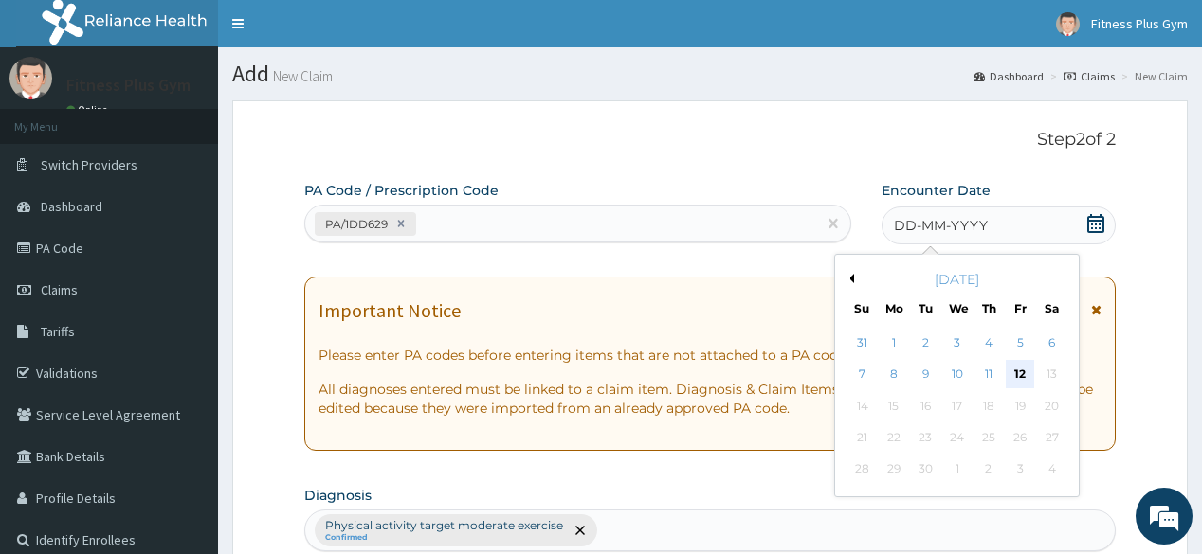
click at [1016, 368] on div "12" at bounding box center [1020, 375] width 28 height 28
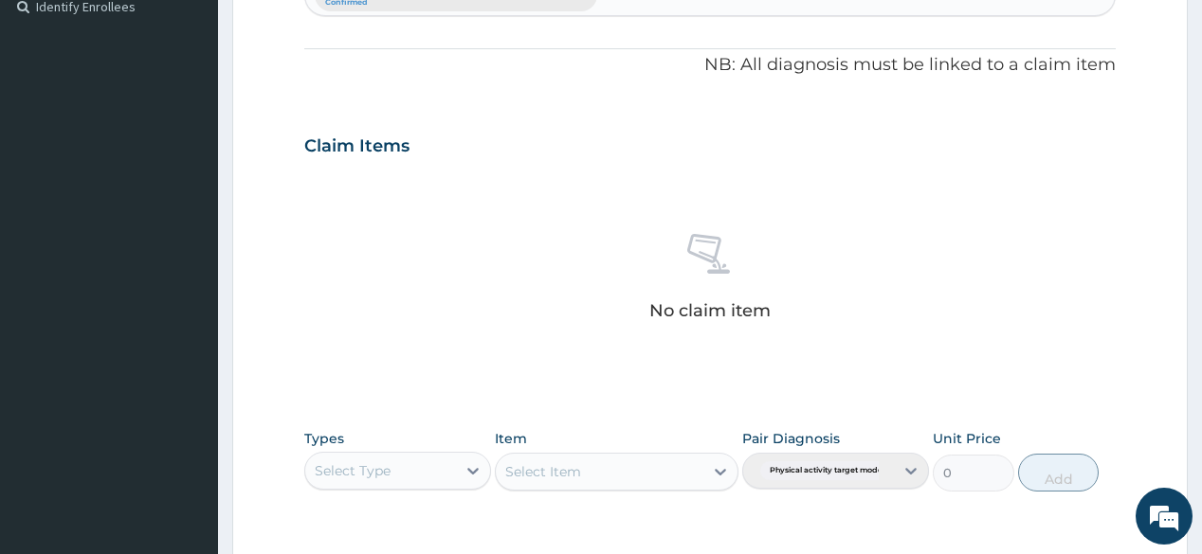
scroll to position [607, 0]
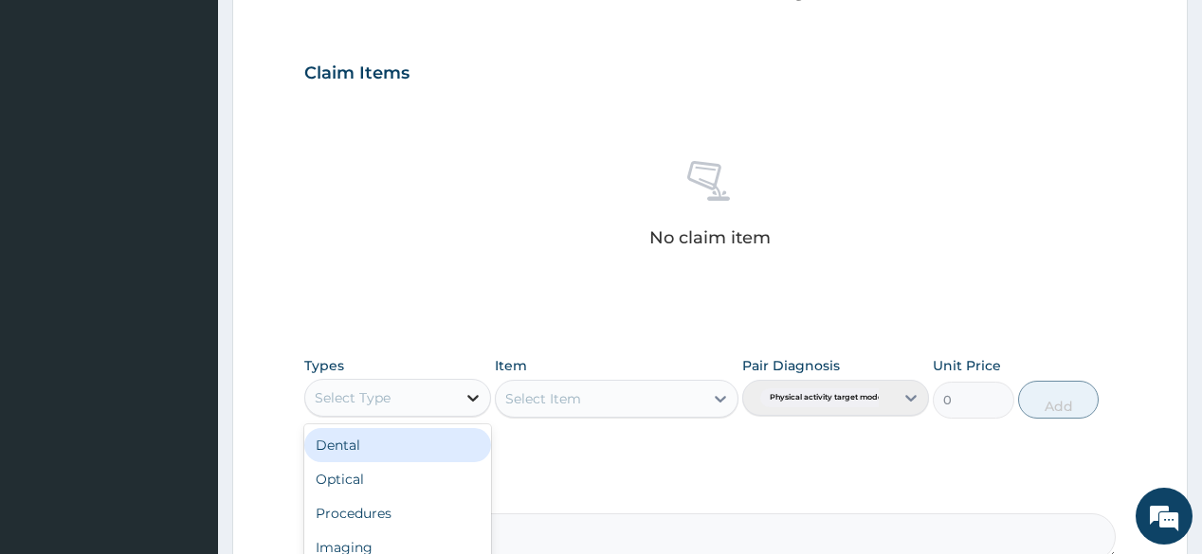
click at [481, 393] on icon at bounding box center [472, 398] width 19 height 19
type input "gym"
click at [406, 435] on div "Gym" at bounding box center [397, 445] width 187 height 34
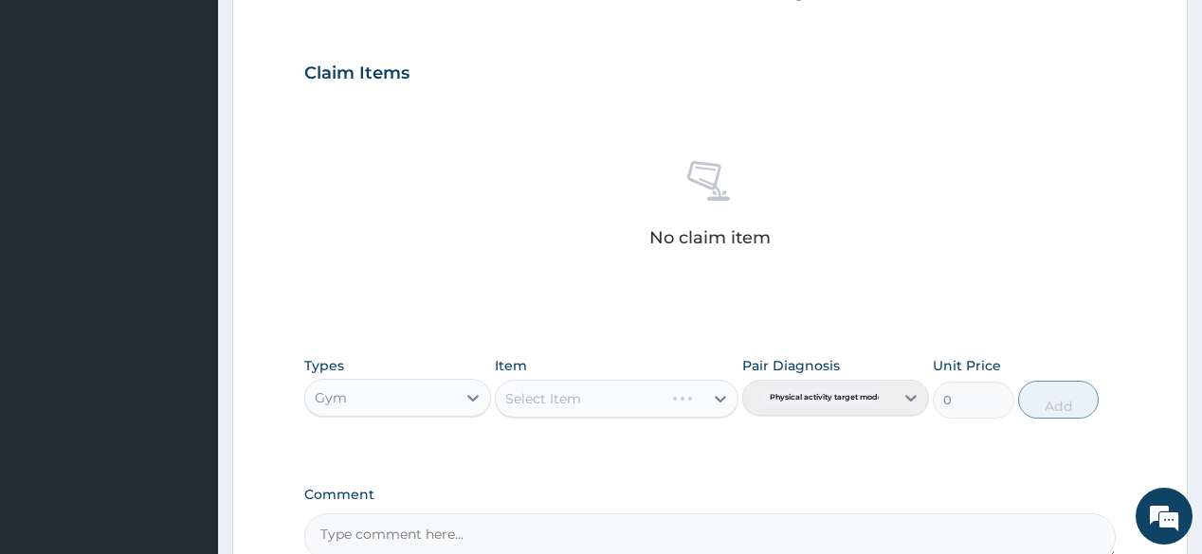
click at [724, 391] on div "Select Item" at bounding box center [617, 399] width 244 height 38
click at [715, 402] on icon at bounding box center [720, 399] width 19 height 19
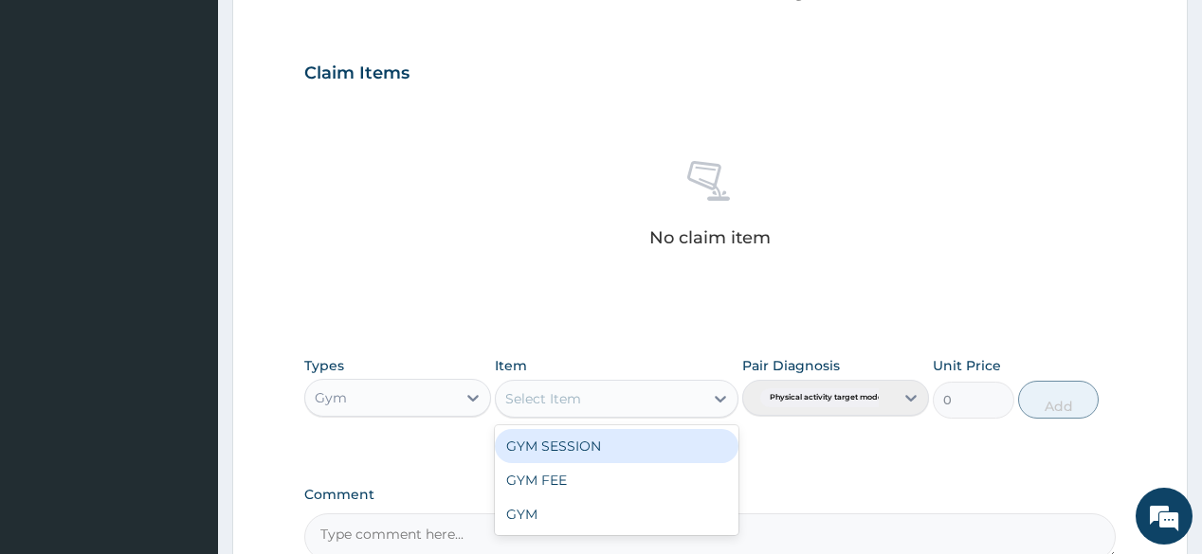
click at [648, 459] on div "GYM SESSION" at bounding box center [617, 446] width 244 height 34
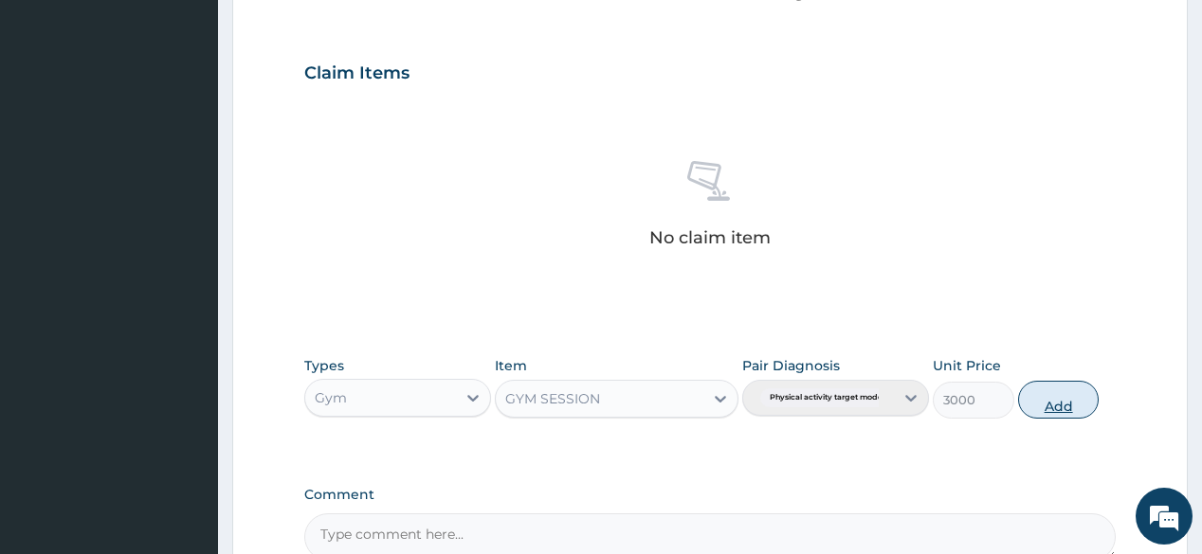
click at [1040, 409] on button "Add" at bounding box center [1059, 400] width 82 height 38
type input "0"
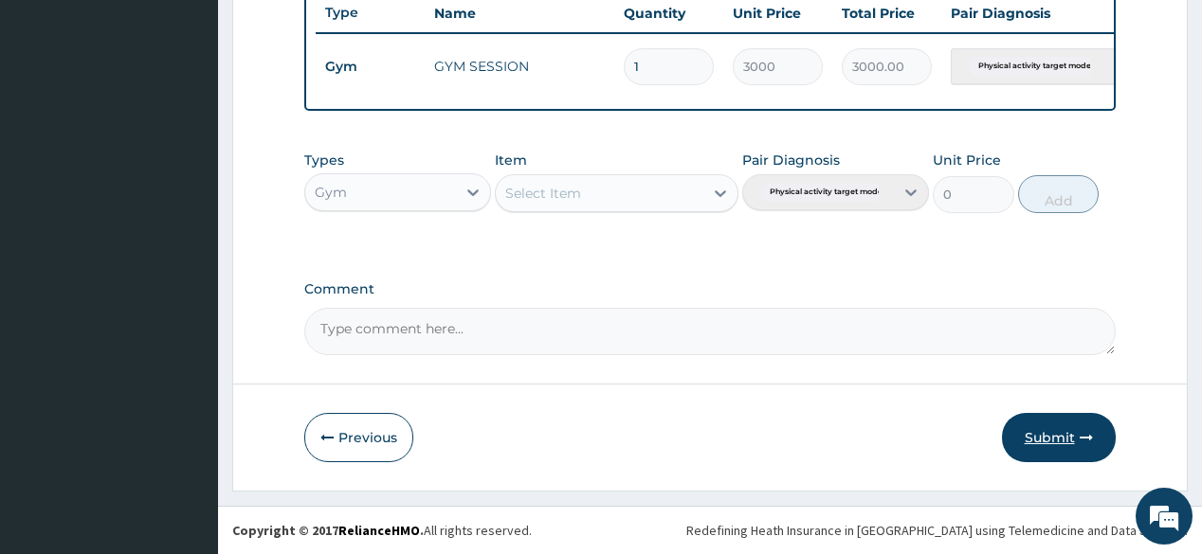
click at [1054, 444] on button "Submit" at bounding box center [1059, 437] width 114 height 49
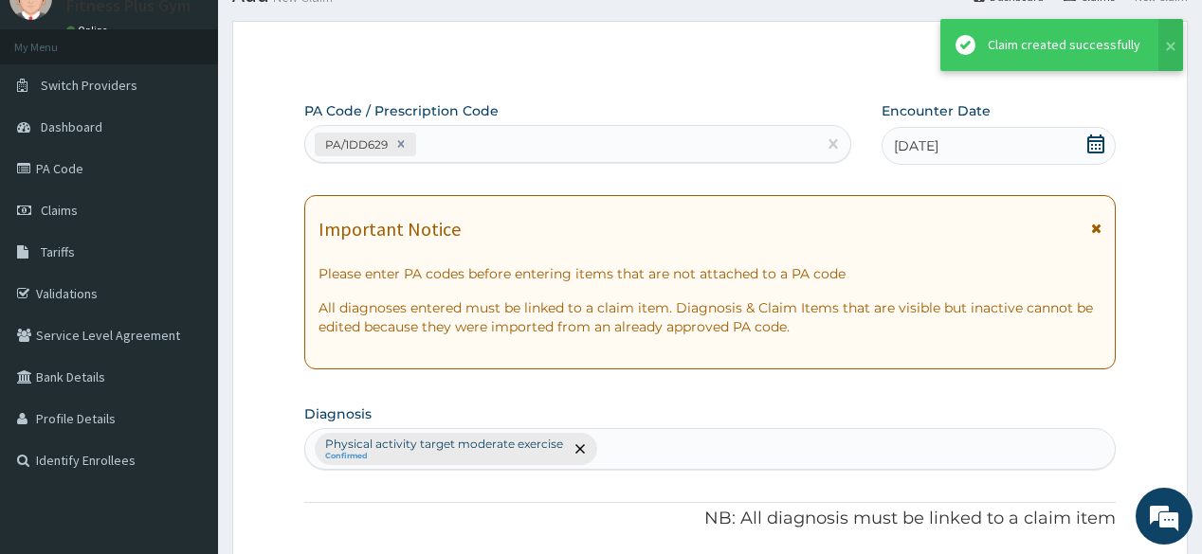
scroll to position [731, 0]
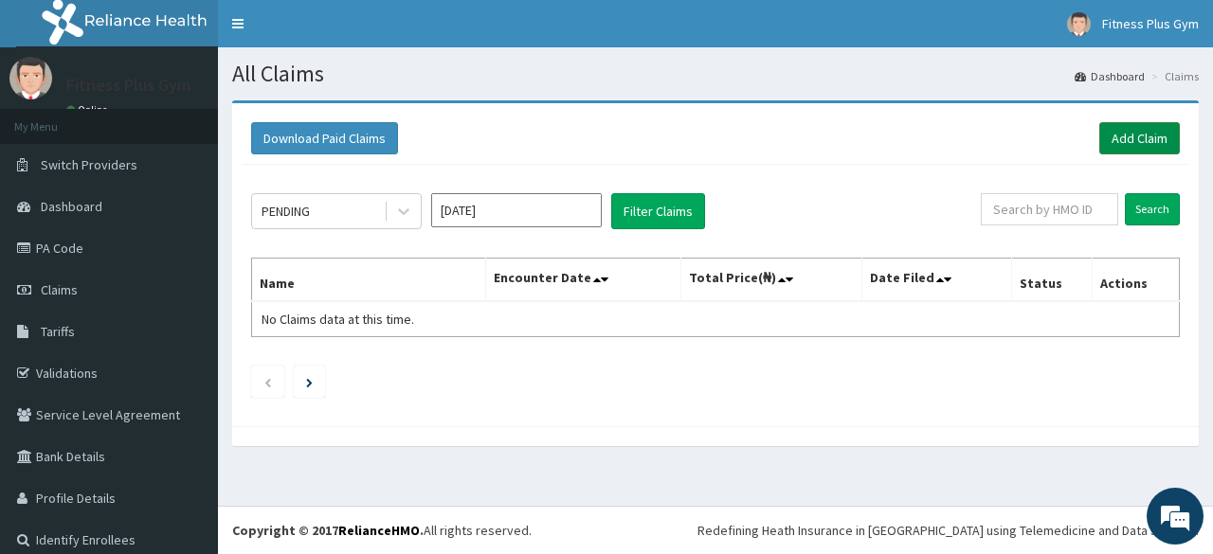
click at [1146, 148] on link "Add Claim" at bounding box center [1139, 138] width 81 height 32
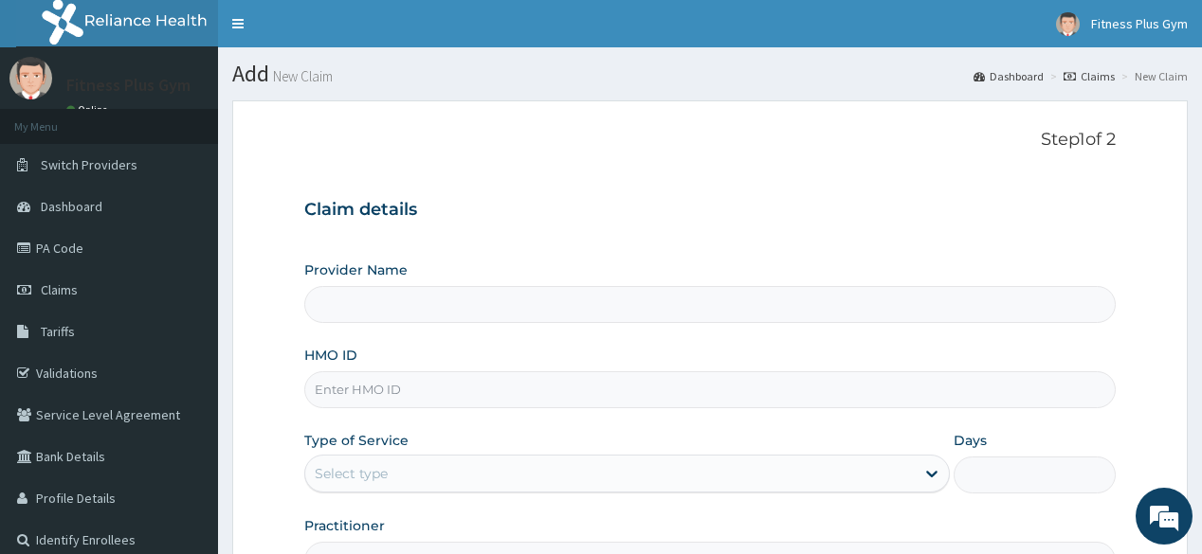
type input "Fitness plus Gym"
type input "1"
drag, startPoint x: 936, startPoint y: 23, endPoint x: 926, endPoint y: 64, distance: 42.1
drag, startPoint x: 926, startPoint y: 64, endPoint x: 844, endPoint y: 16, distance: 95.1
click at [844, 16] on nav "Toggle navigation Fitness Plus Gym Fitness Plus Gym - [EMAIL_ADDRESS][DOMAIN_NA…" at bounding box center [710, 23] width 984 height 47
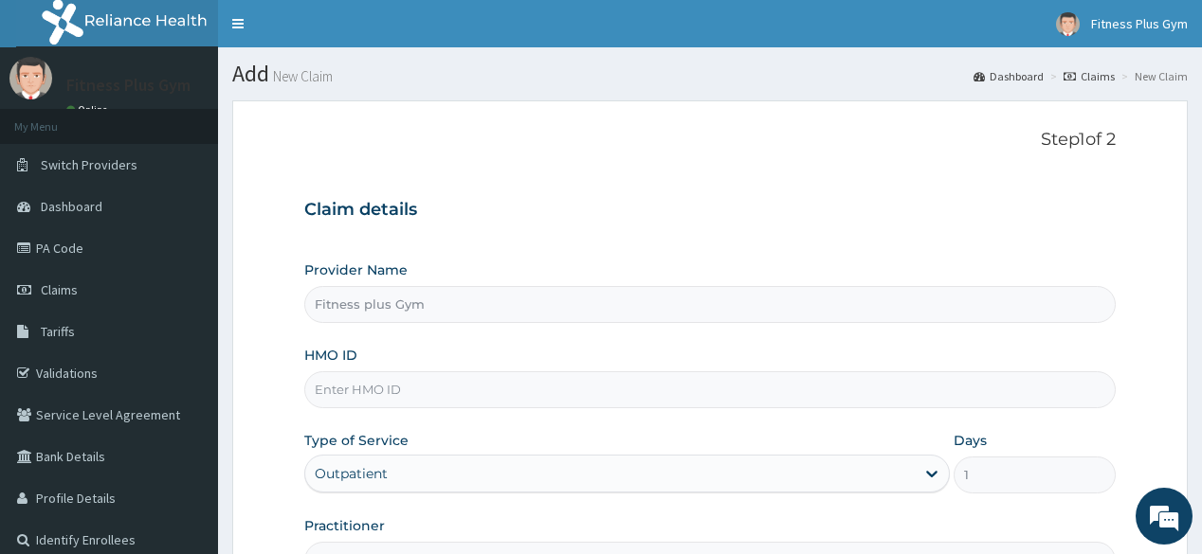
drag, startPoint x: 454, startPoint y: 78, endPoint x: 770, endPoint y: 97, distance: 316.2
click at [770, 97] on section "Step 1 of 2 Claim details Provider Name Fitness plus Gym HMO ID Type of Service…" at bounding box center [710, 408] width 984 height 644
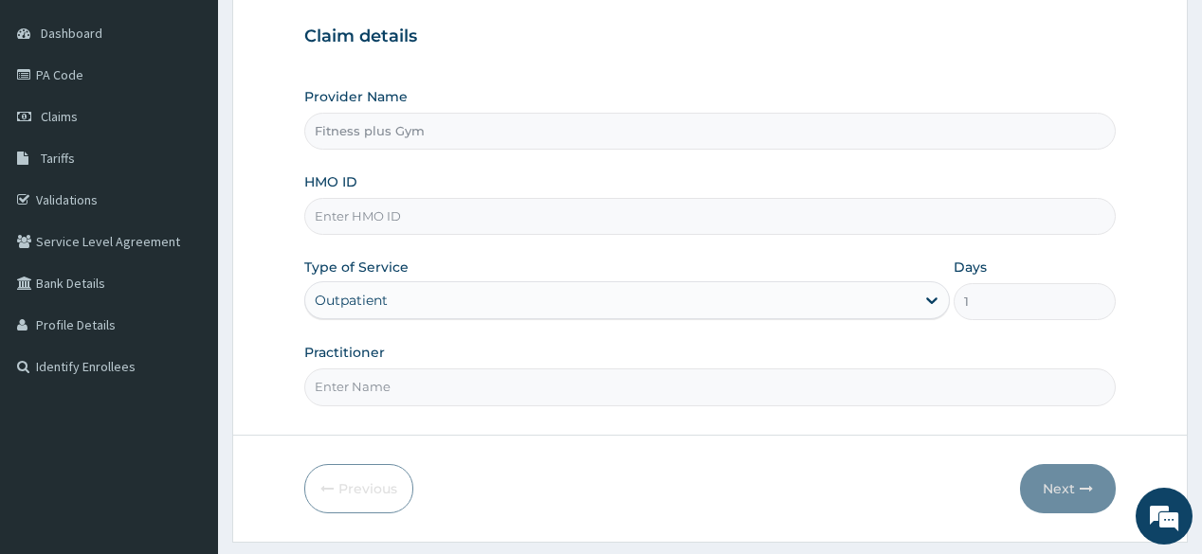
scroll to position [146, 0]
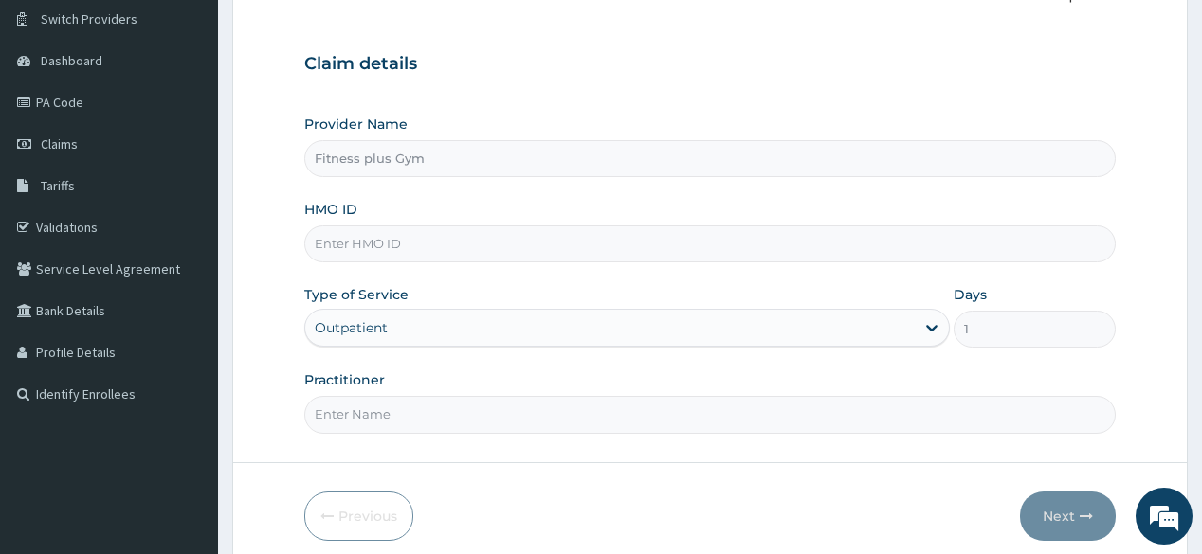
click at [764, 96] on div "Claim details Provider Name Fitness plus Gym HMO ID Type of Service Outpatient …" at bounding box center [709, 234] width 810 height 398
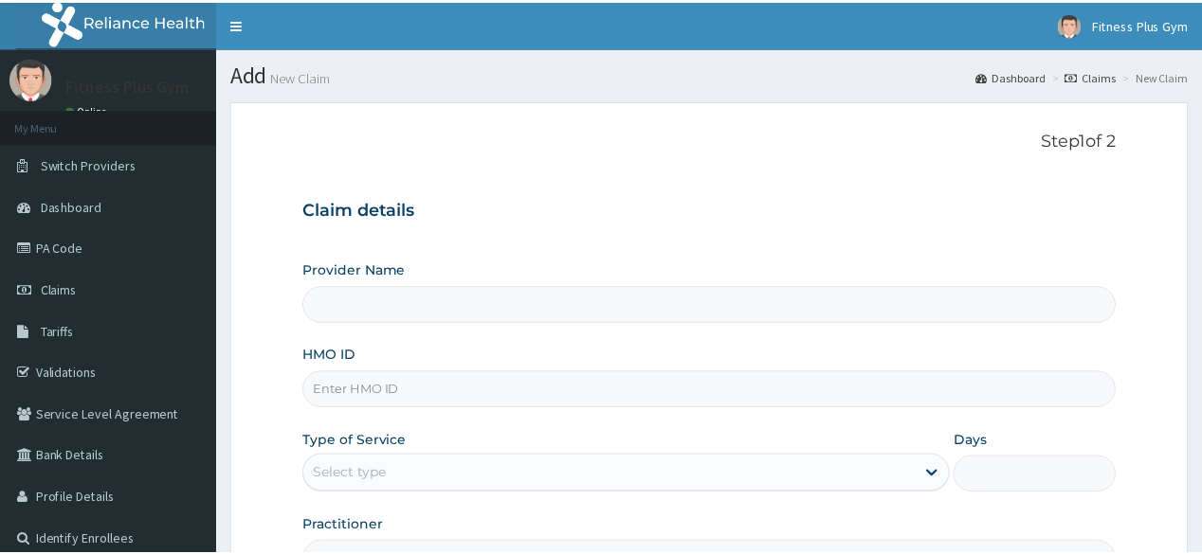
scroll to position [146, 0]
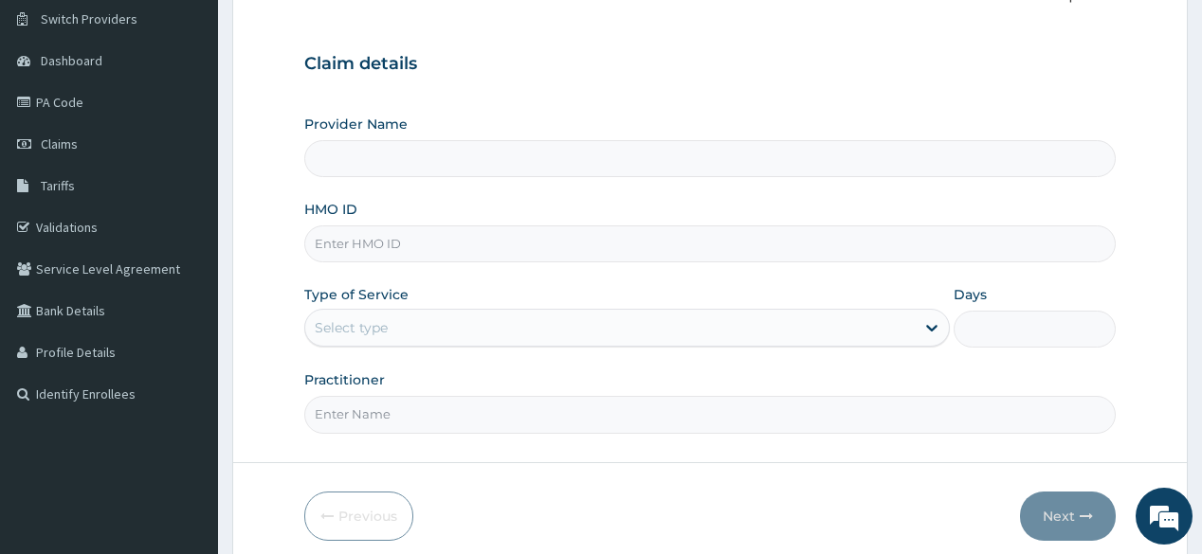
type input "Fitness plus Gym"
type input "1"
click at [1022, 44] on div "Claim details Provider Name Fitness plus Gym HMO ID Type of Service Outpatient …" at bounding box center [709, 234] width 810 height 398
